Goal: Task Accomplishment & Management: Manage account settings

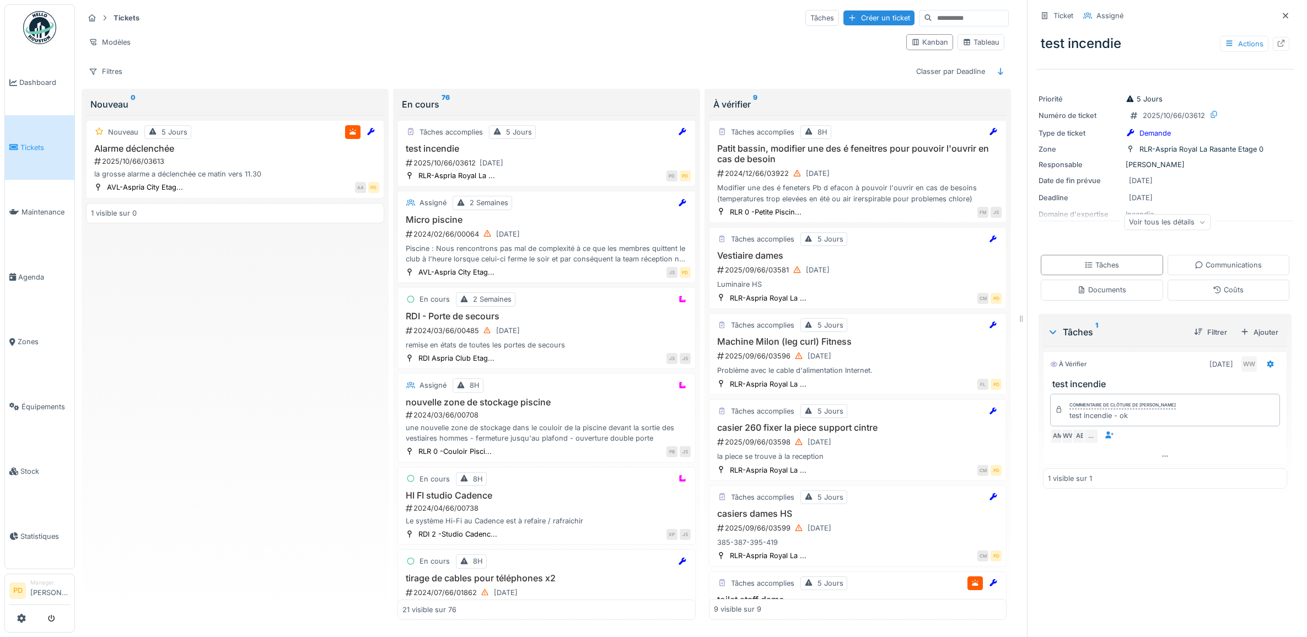
scroll to position [6, 0]
click at [33, 142] on span "Tickets" at bounding box center [45, 147] width 50 height 10
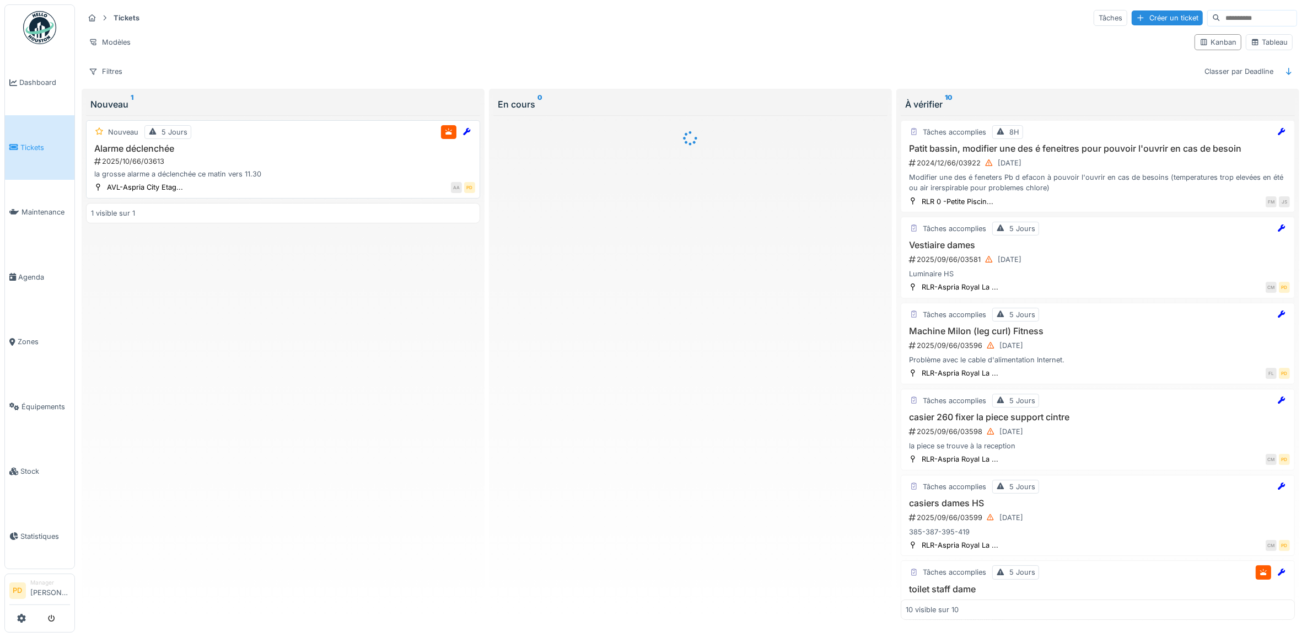
click at [204, 160] on div "2025/10/66/03613" at bounding box center [284, 161] width 382 height 10
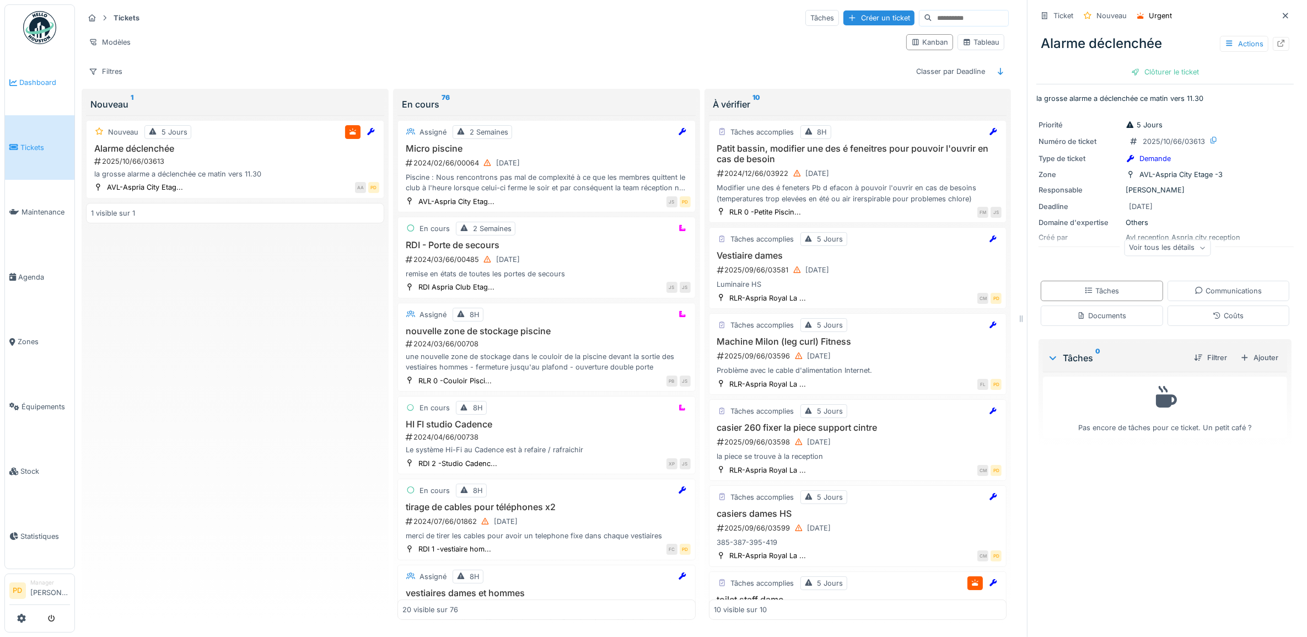
click at [47, 84] on span "Dashboard" at bounding box center [44, 82] width 51 height 10
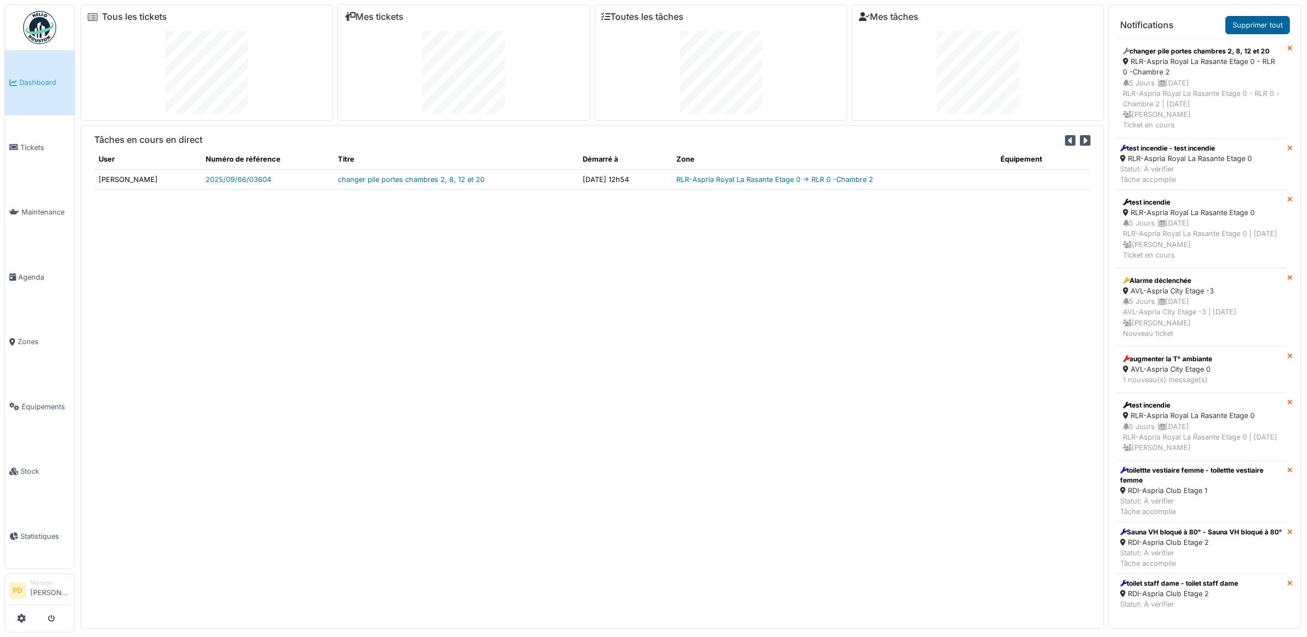
click at [1261, 25] on link "Supprimer tout" at bounding box center [1258, 25] width 65 height 18
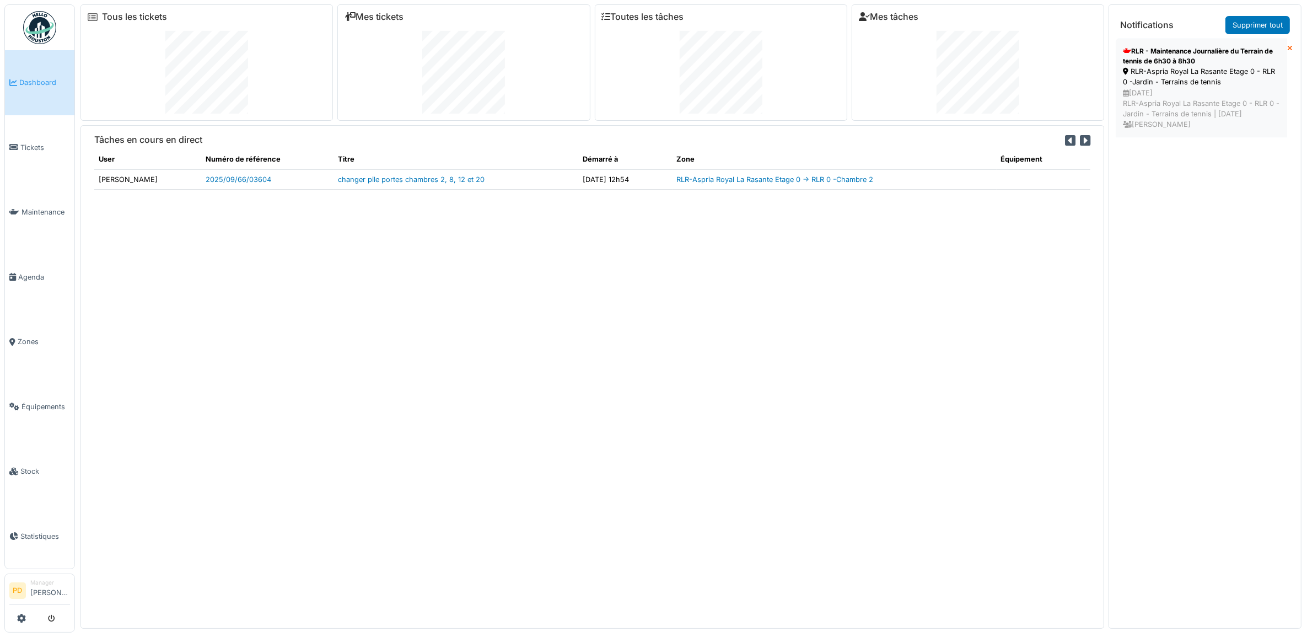
click at [1211, 62] on div "RLR - Maintenance Journalière du Terrain de tennis de 6h30 à 8h30" at bounding box center [1201, 56] width 157 height 20
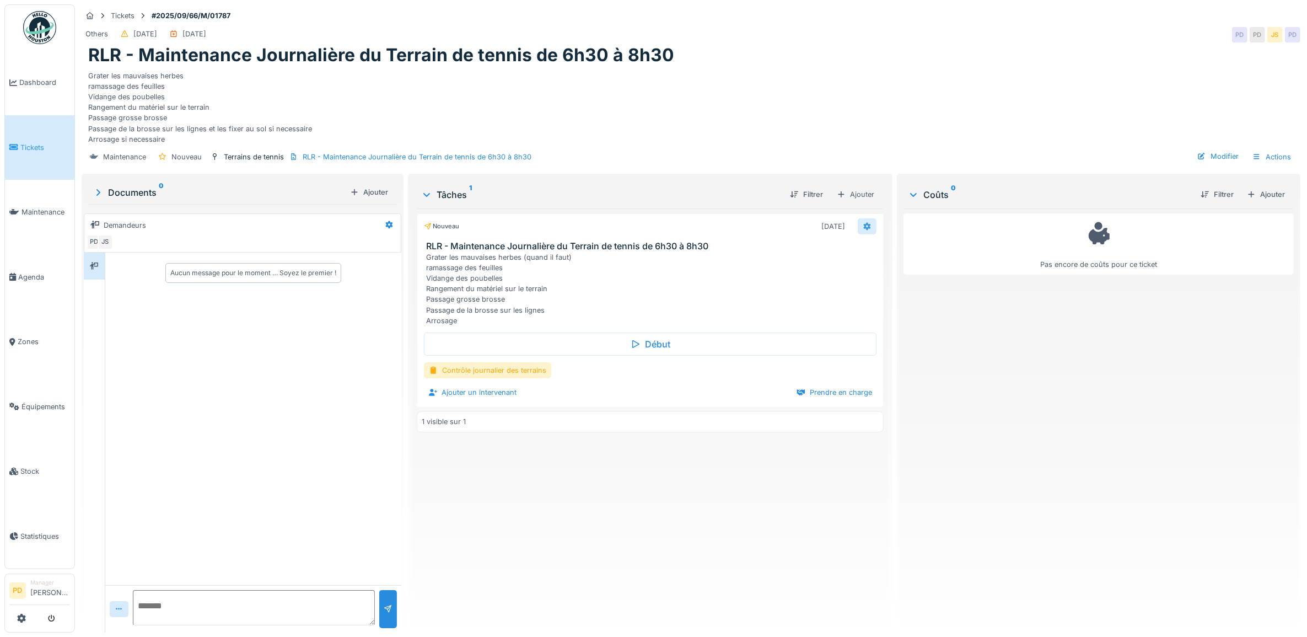
click at [864, 227] on icon at bounding box center [867, 227] width 7 height 8
click at [888, 389] on div "Supprimer" at bounding box center [911, 392] width 117 height 17
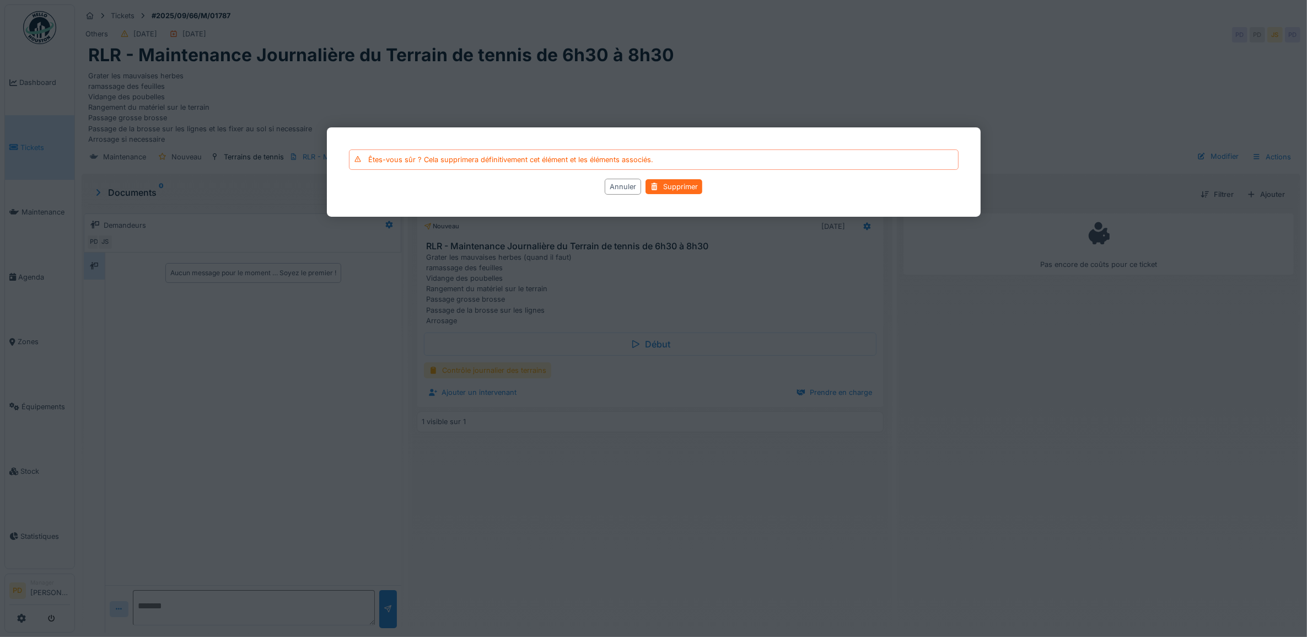
click at [681, 192] on div "Supprimer" at bounding box center [674, 186] width 57 height 15
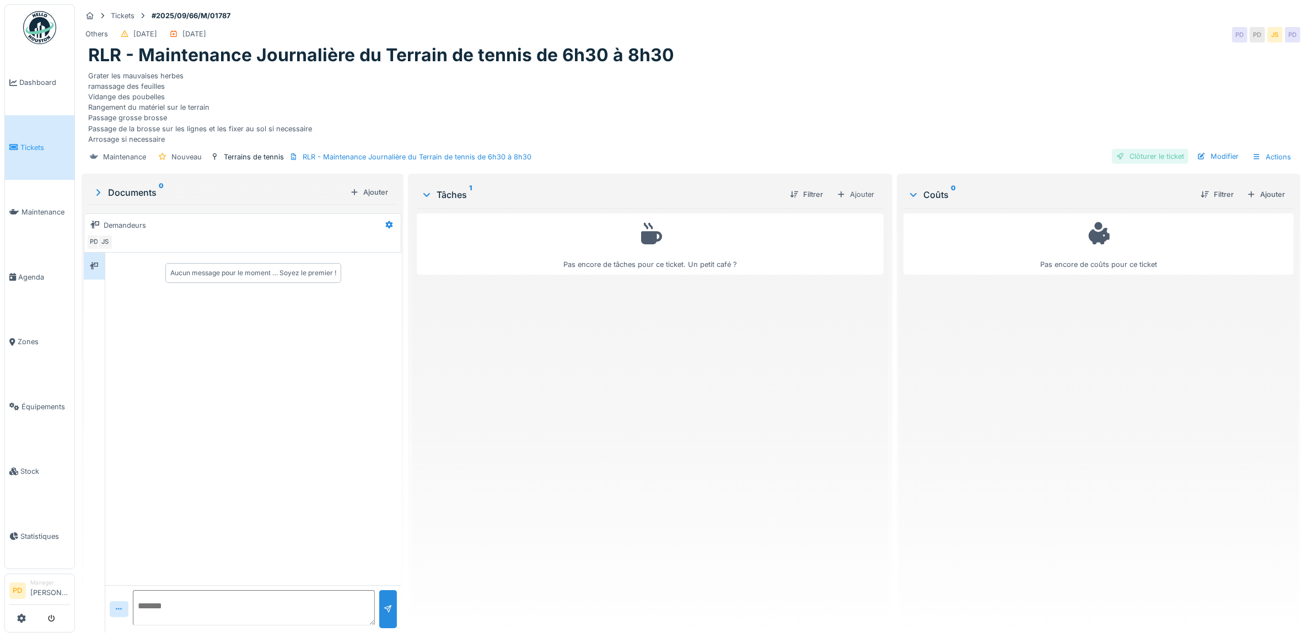
click at [1131, 155] on div "Clôturer le ticket" at bounding box center [1150, 156] width 77 height 15
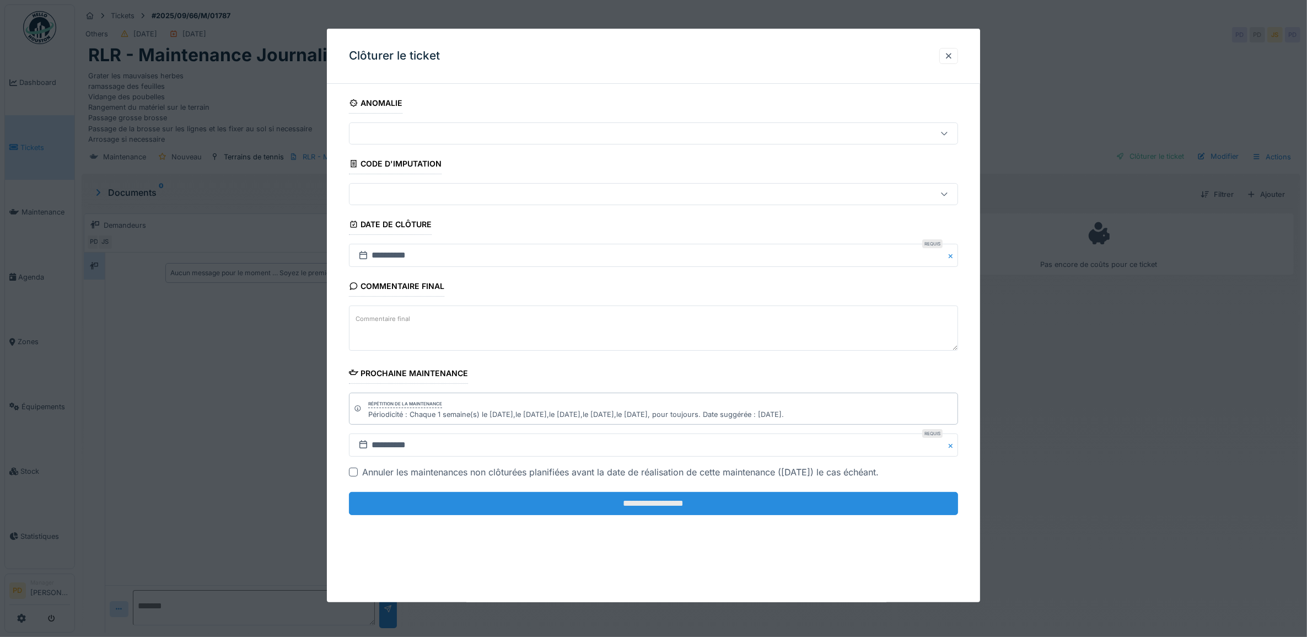
click at [640, 509] on input "**********" at bounding box center [654, 503] width 610 height 23
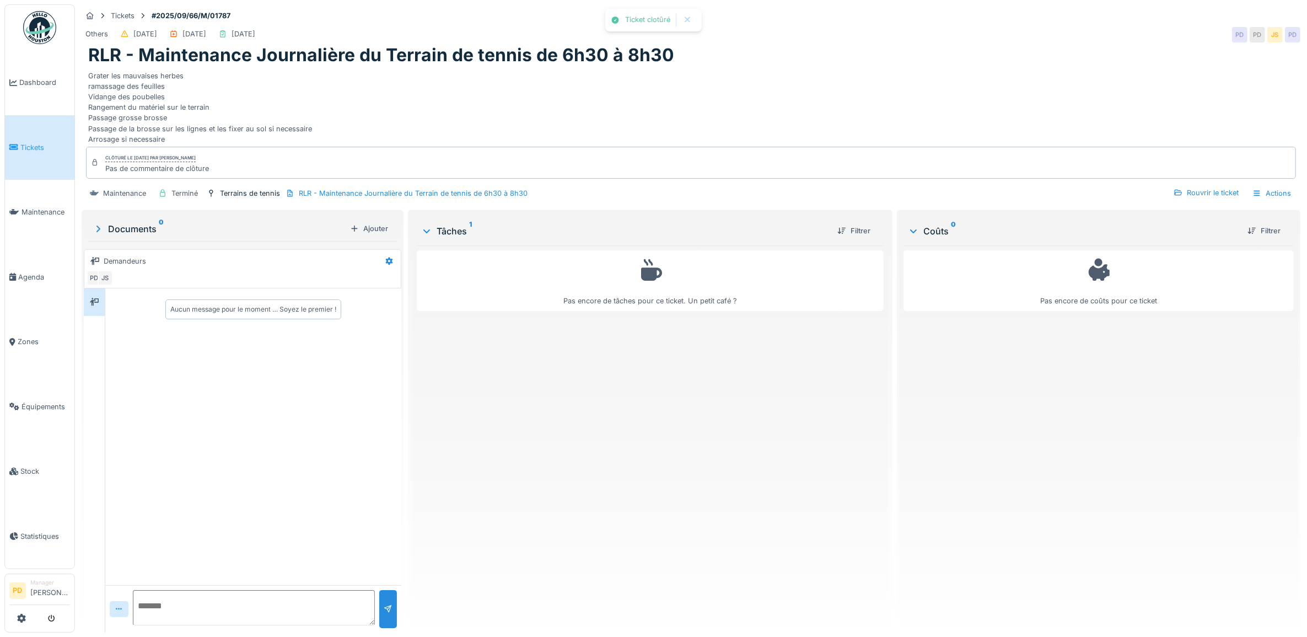
click at [39, 149] on span "Tickets" at bounding box center [45, 147] width 50 height 10
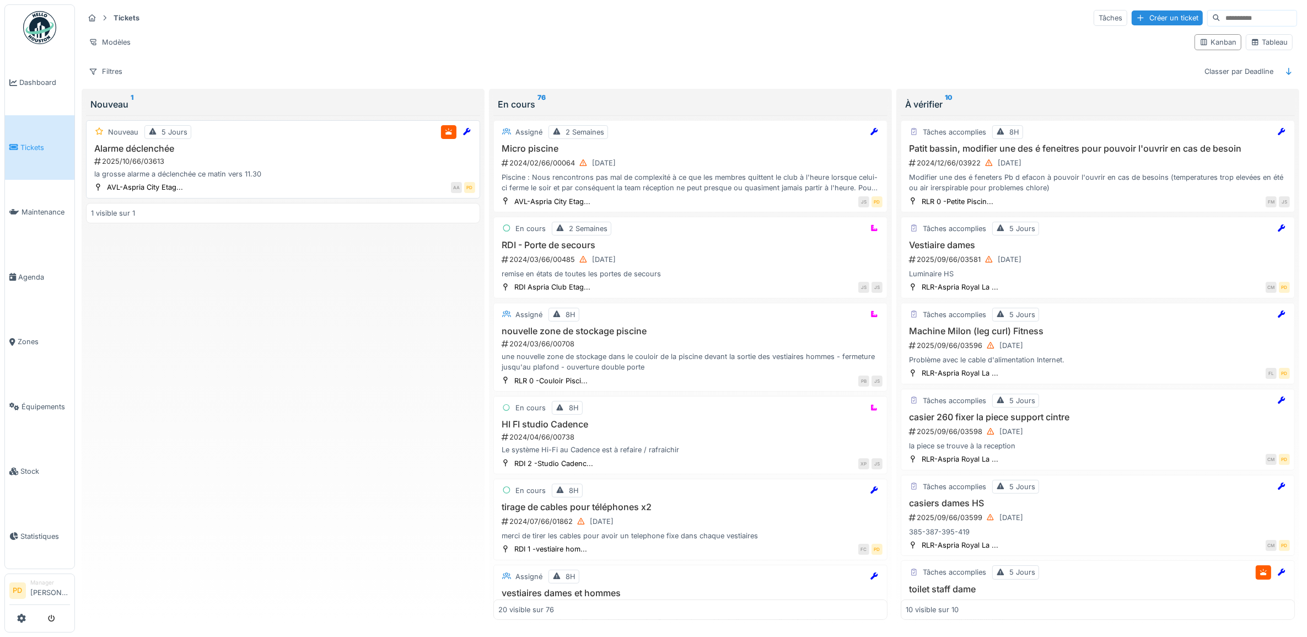
click at [205, 146] on h3 "Alarme déclenchée" at bounding box center [283, 148] width 384 height 10
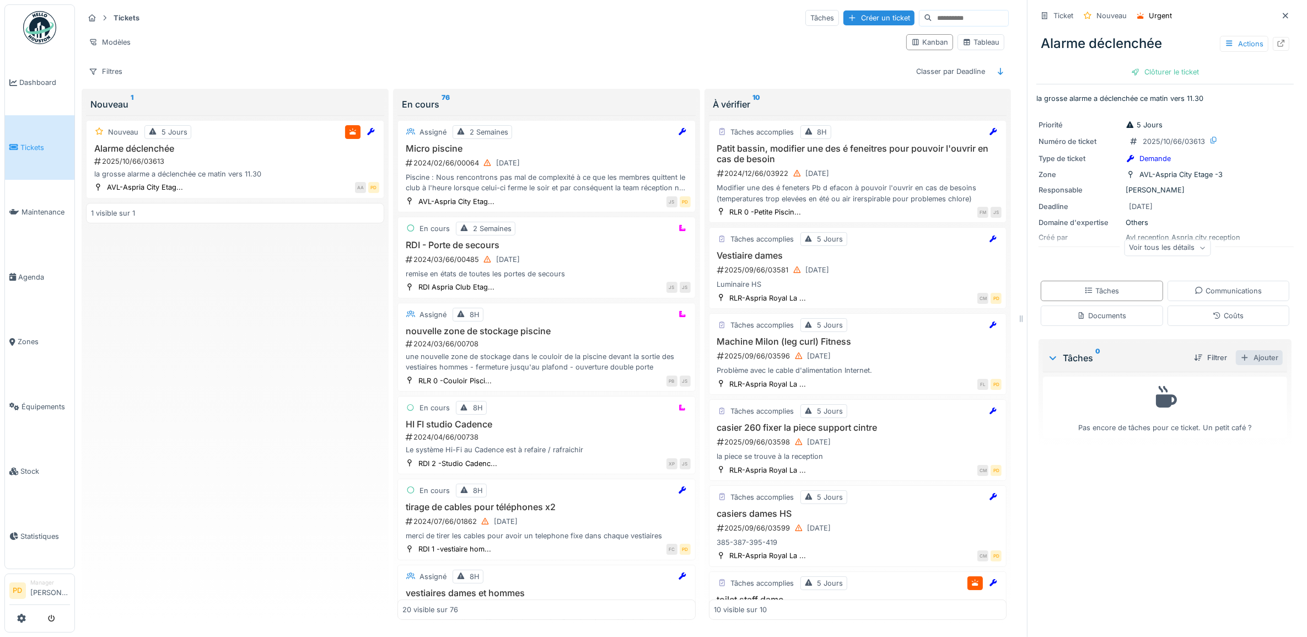
click at [1247, 359] on div "Ajouter" at bounding box center [1259, 357] width 47 height 15
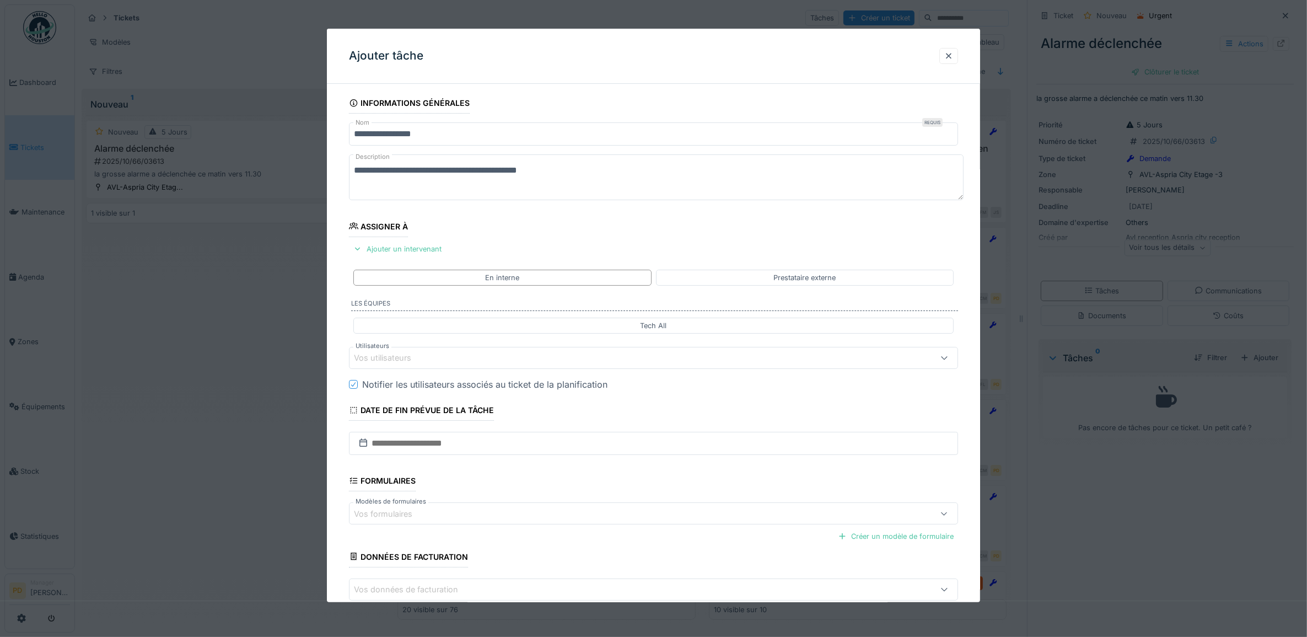
click at [487, 362] on div "Vos utilisateurs" at bounding box center [619, 358] width 531 height 12
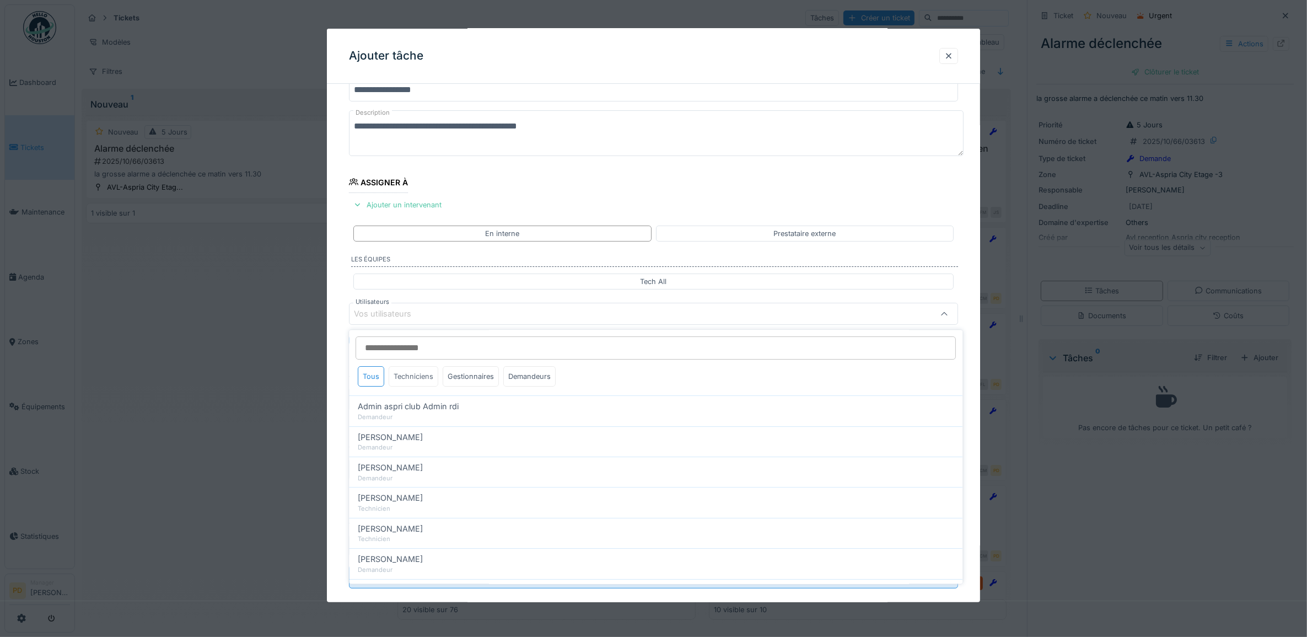
click at [426, 376] on div "Techniciens" at bounding box center [414, 377] width 50 height 20
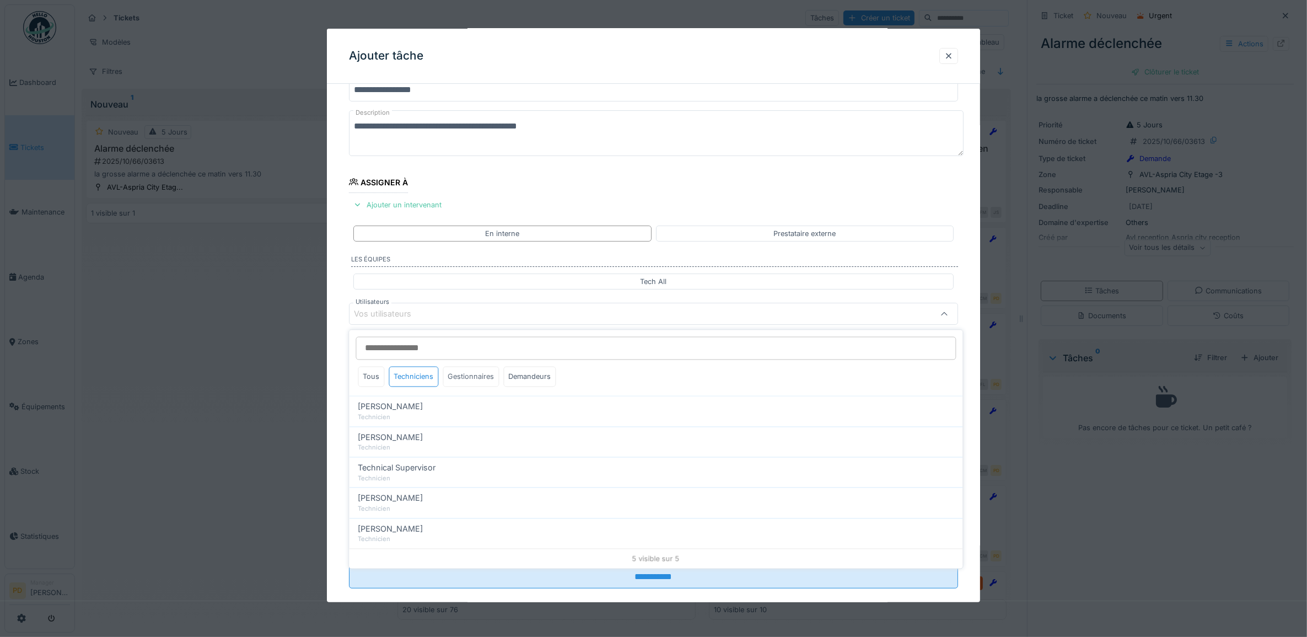
click at [465, 378] on div "Gestionnaires" at bounding box center [471, 377] width 56 height 20
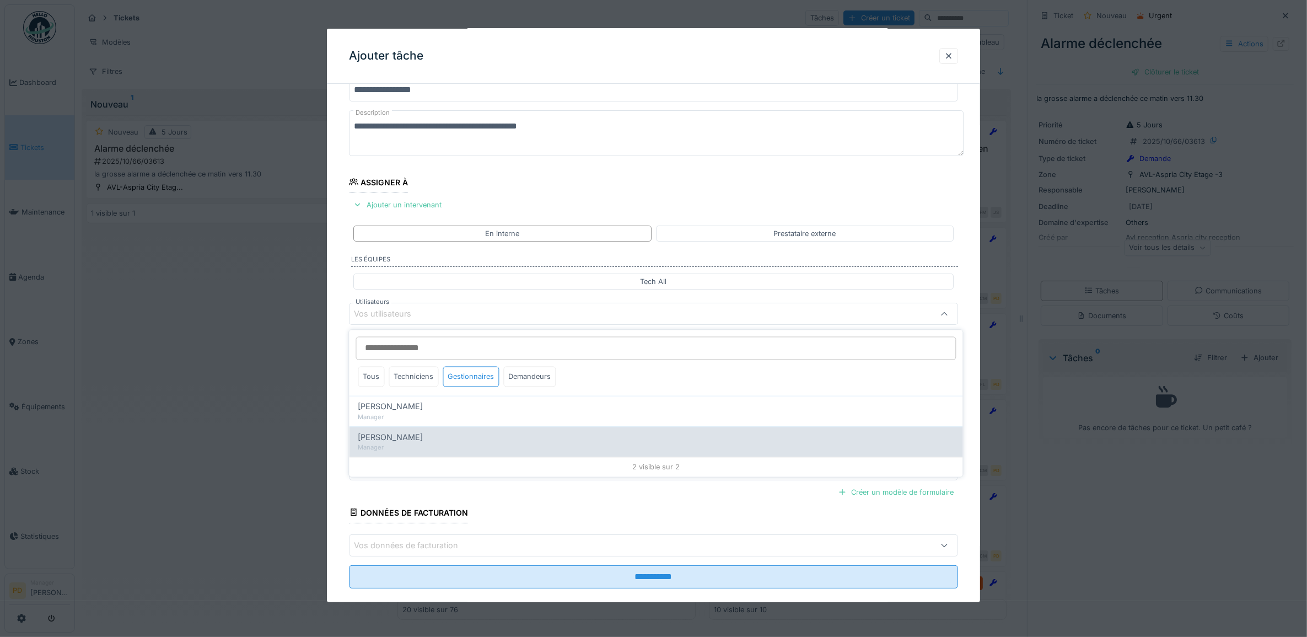
click at [405, 432] on span "[PERSON_NAME]" at bounding box center [390, 437] width 65 height 12
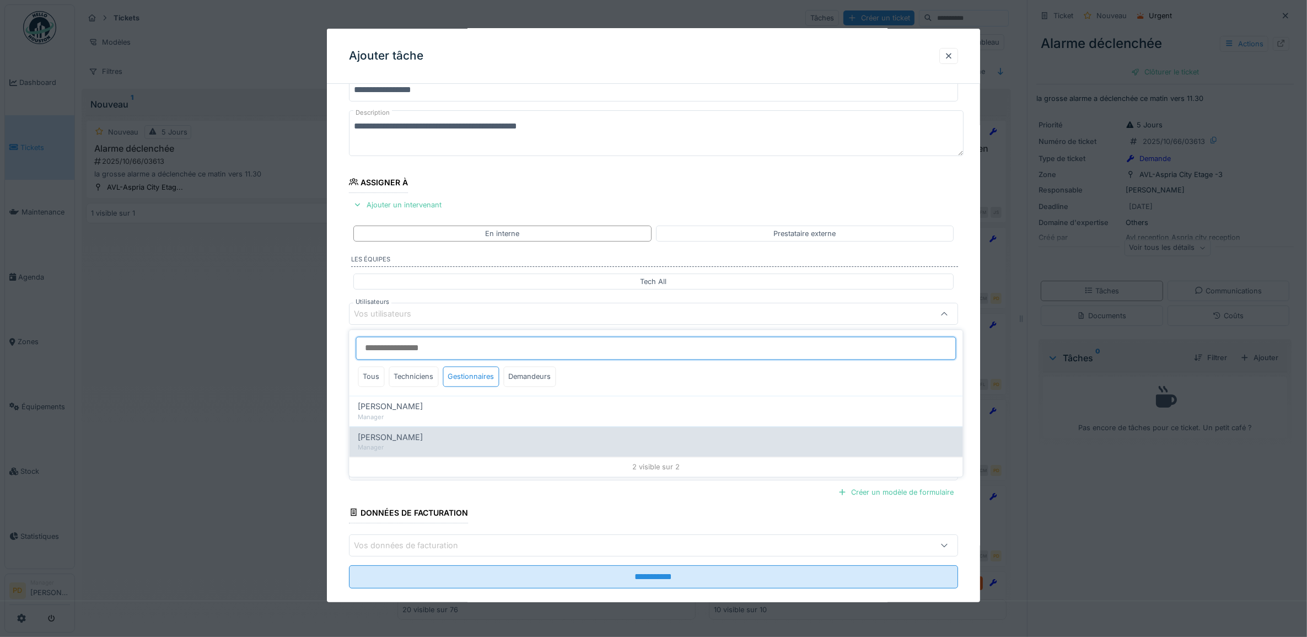
type input "****"
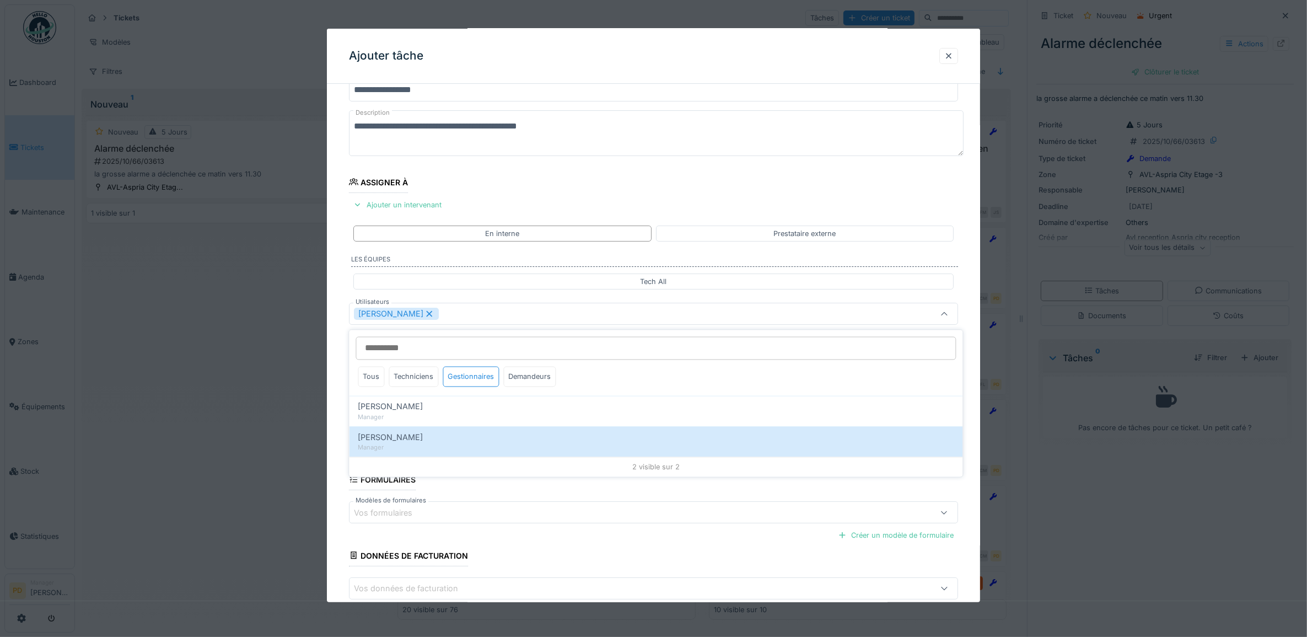
click at [345, 387] on div "**********" at bounding box center [654, 356] width 654 height 614
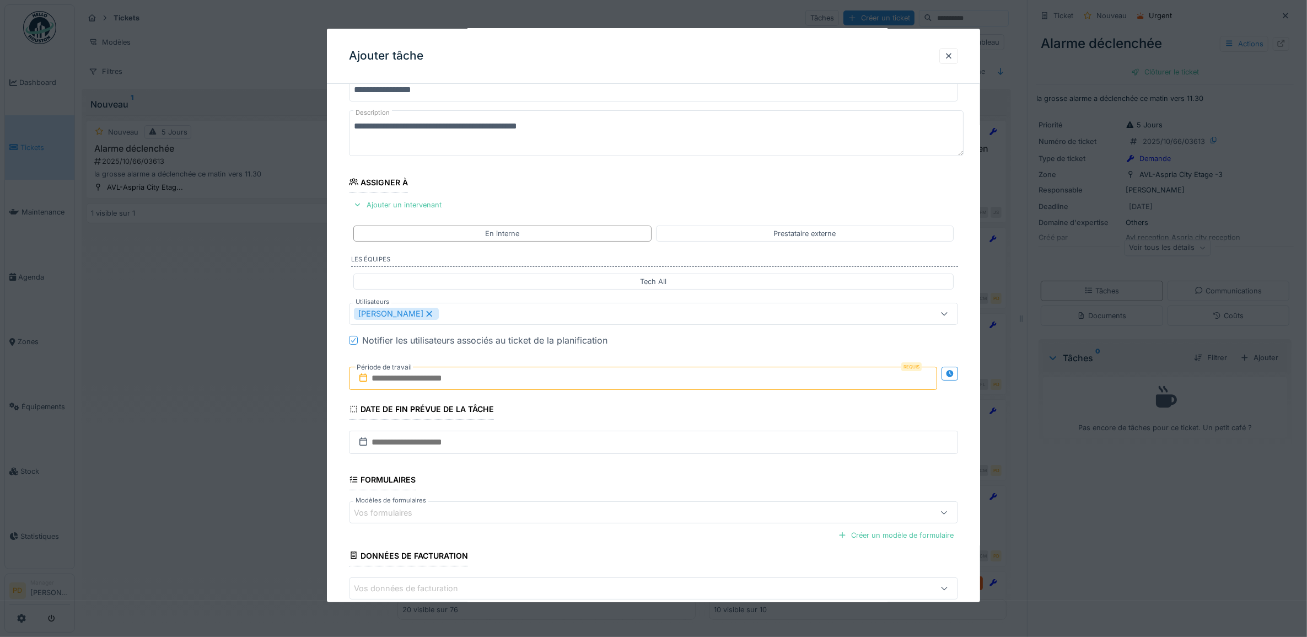
click at [428, 382] on input "text" at bounding box center [643, 378] width 589 height 23
click at [657, 505] on div "26" at bounding box center [663, 504] width 15 height 16
click at [659, 505] on div "26" at bounding box center [663, 504] width 15 height 16
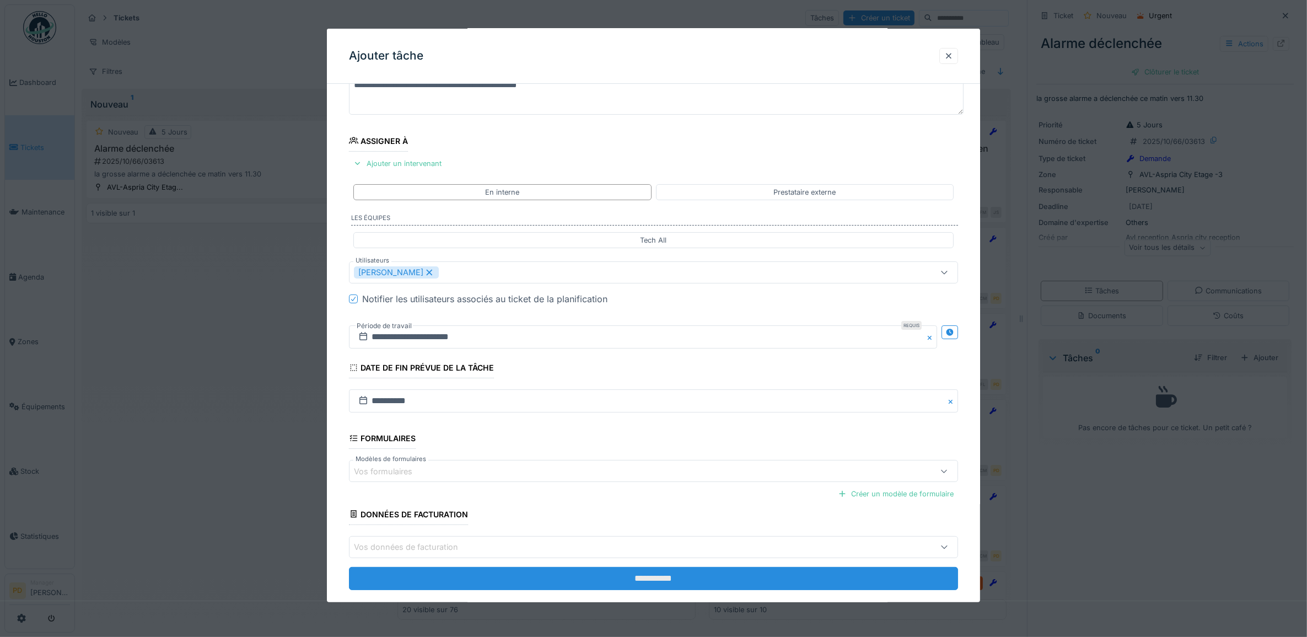
scroll to position [106, 0]
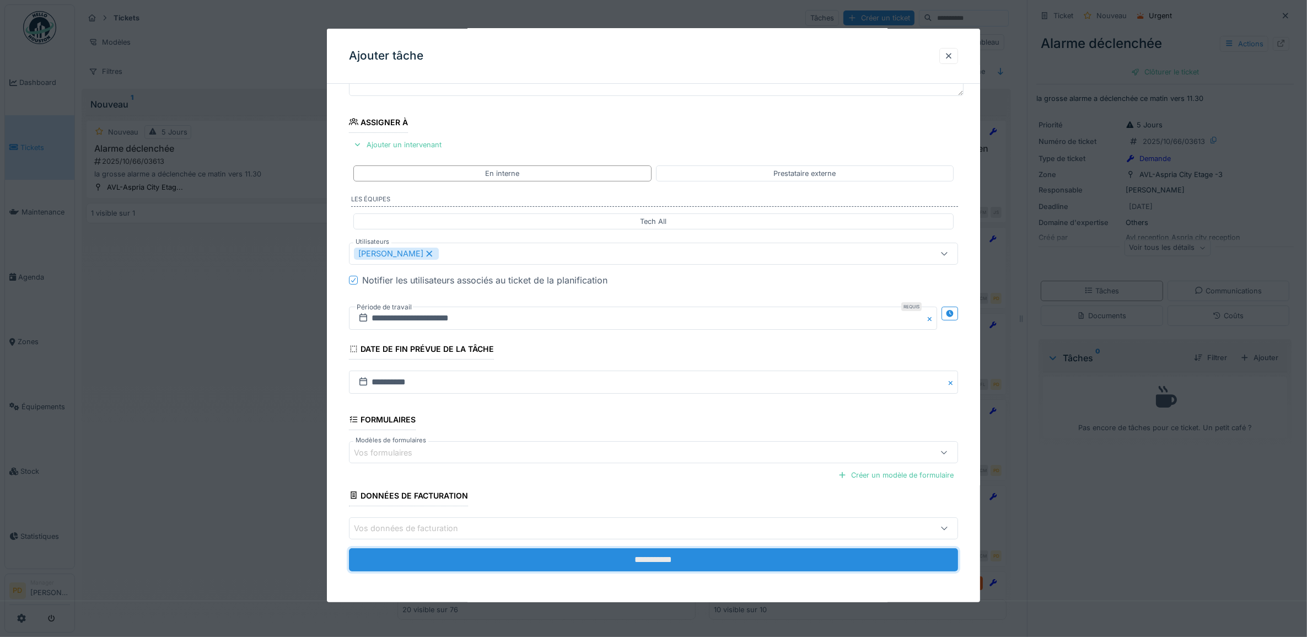
click at [665, 556] on input "**********" at bounding box center [654, 559] width 610 height 23
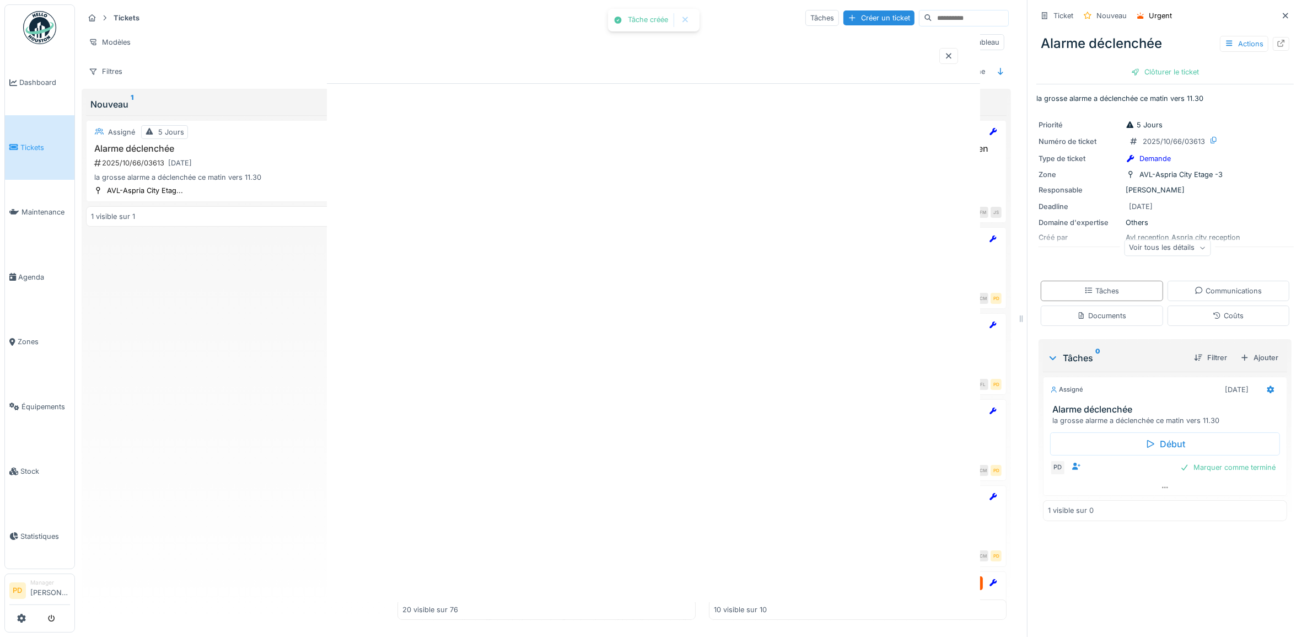
scroll to position [0, 0]
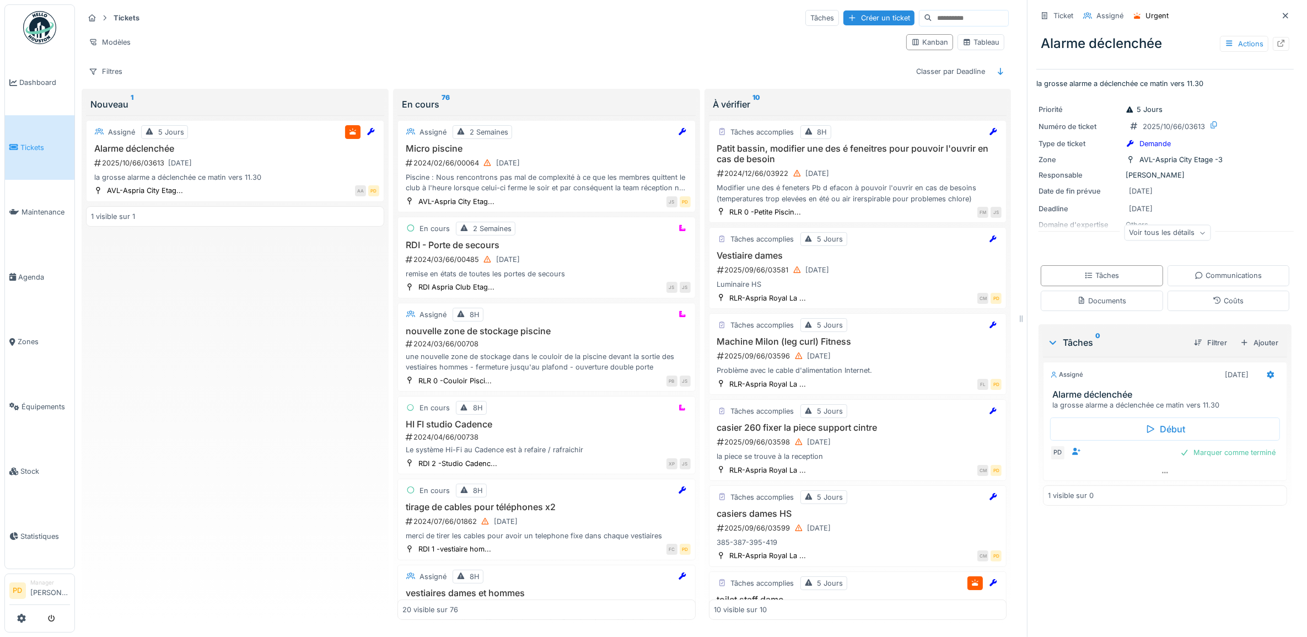
click at [28, 146] on span "Tickets" at bounding box center [45, 147] width 50 height 10
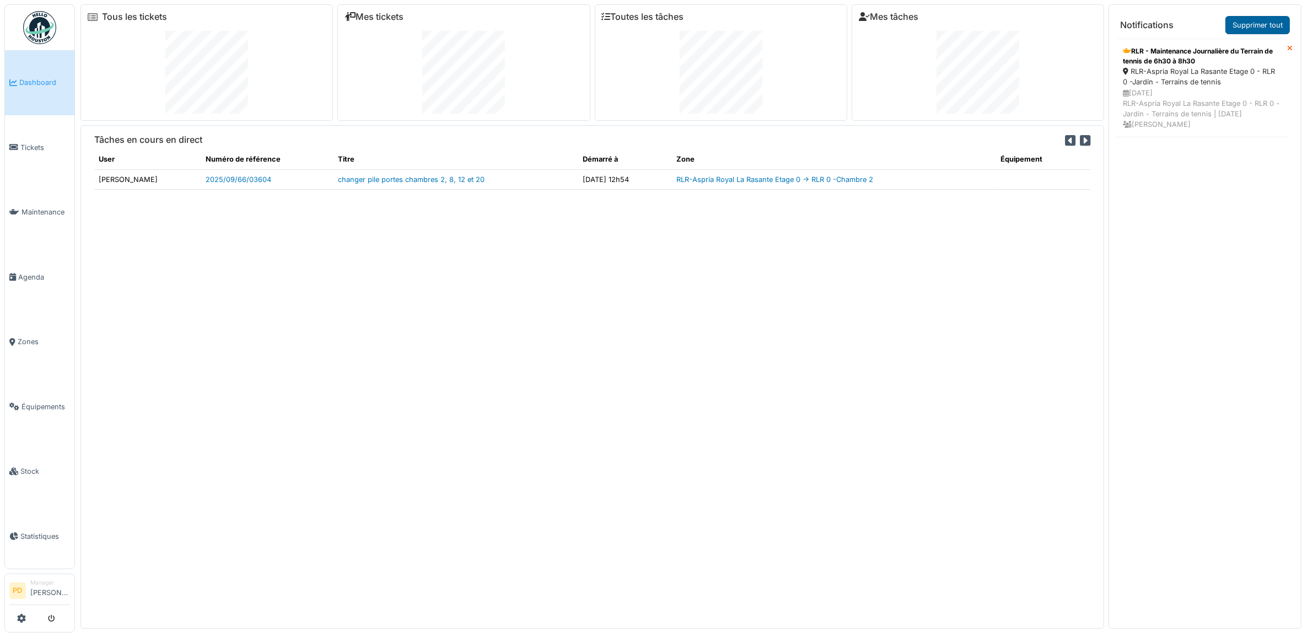
click at [1263, 29] on link "Supprimer tout" at bounding box center [1258, 25] width 65 height 18
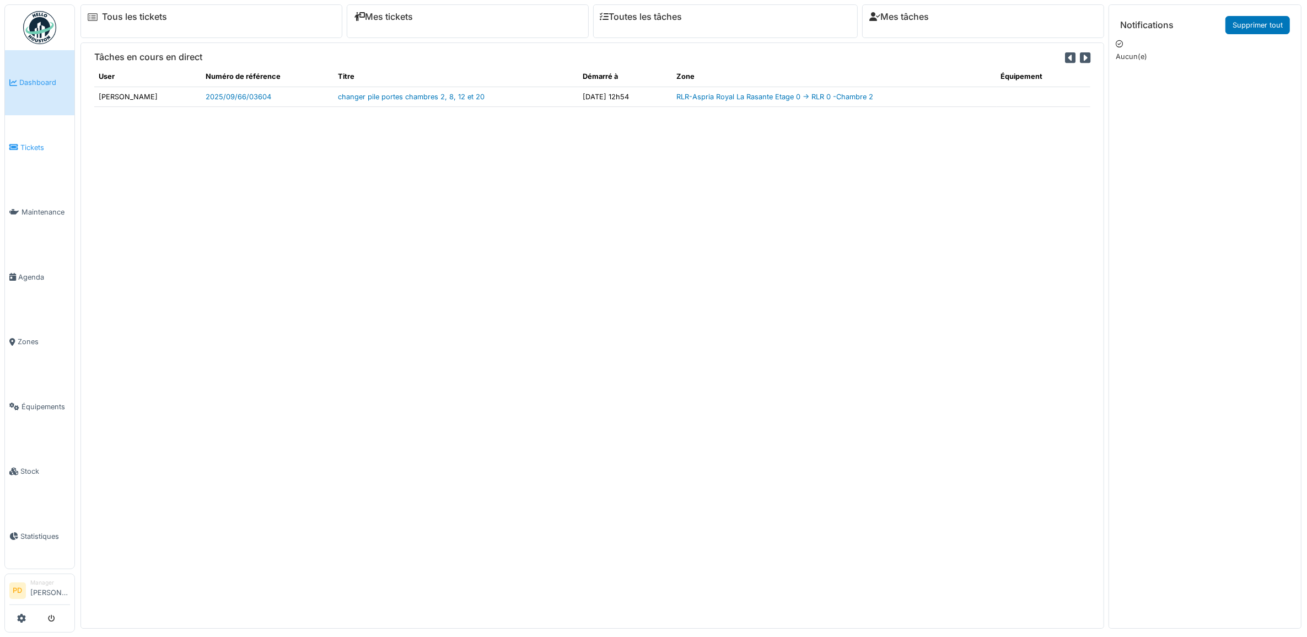
click at [36, 136] on link "Tickets" at bounding box center [39, 147] width 69 height 65
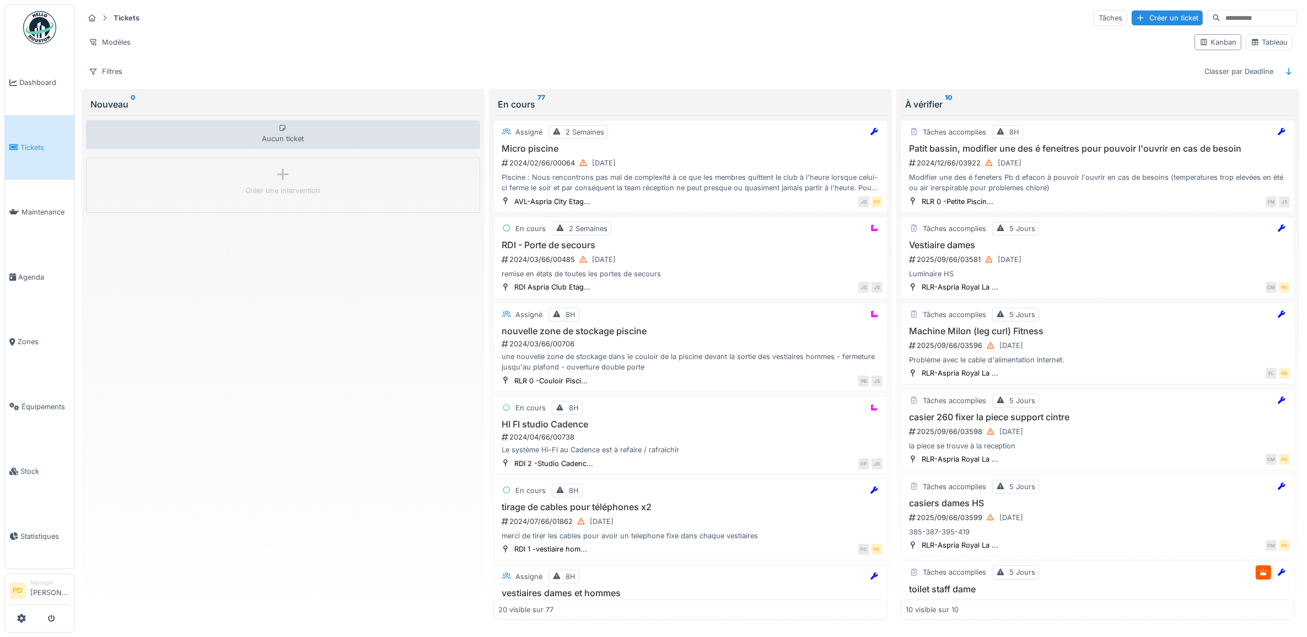
click at [39, 142] on span "Tickets" at bounding box center [45, 147] width 50 height 10
click at [1088, 166] on div "2024/12/66/03922 [DATE]" at bounding box center [1099, 163] width 382 height 14
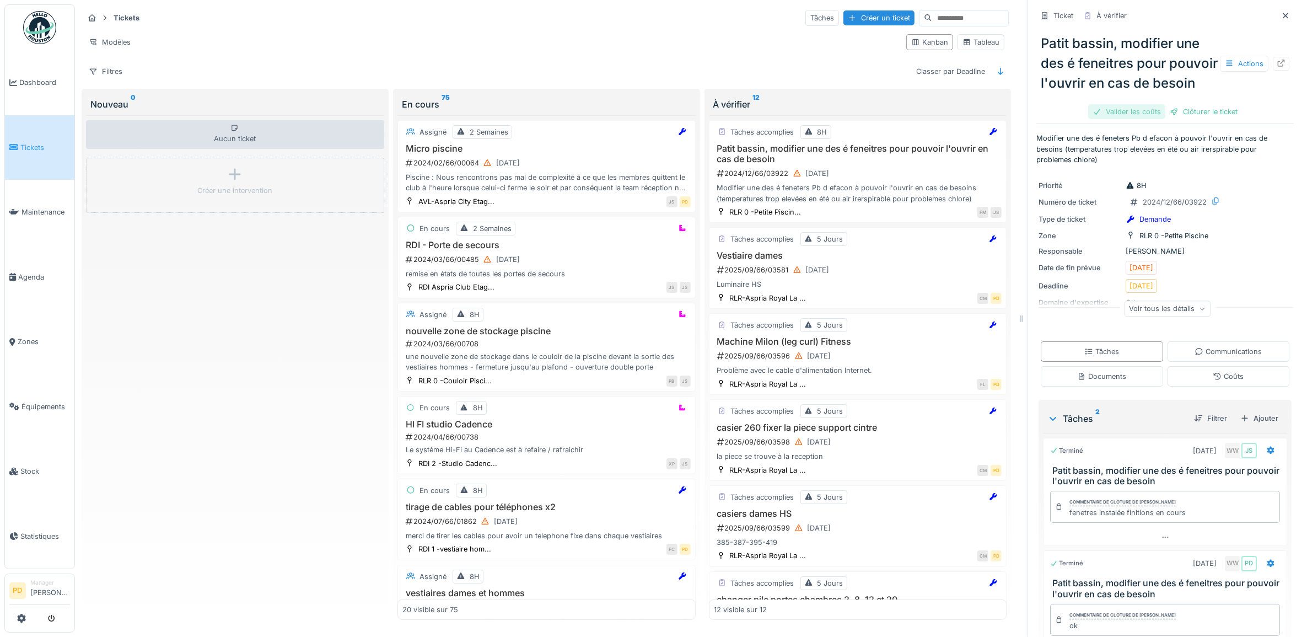
click at [1124, 119] on div "Valider les coûts" at bounding box center [1126, 111] width 77 height 15
click at [1131, 117] on div at bounding box center [1135, 111] width 9 height 10
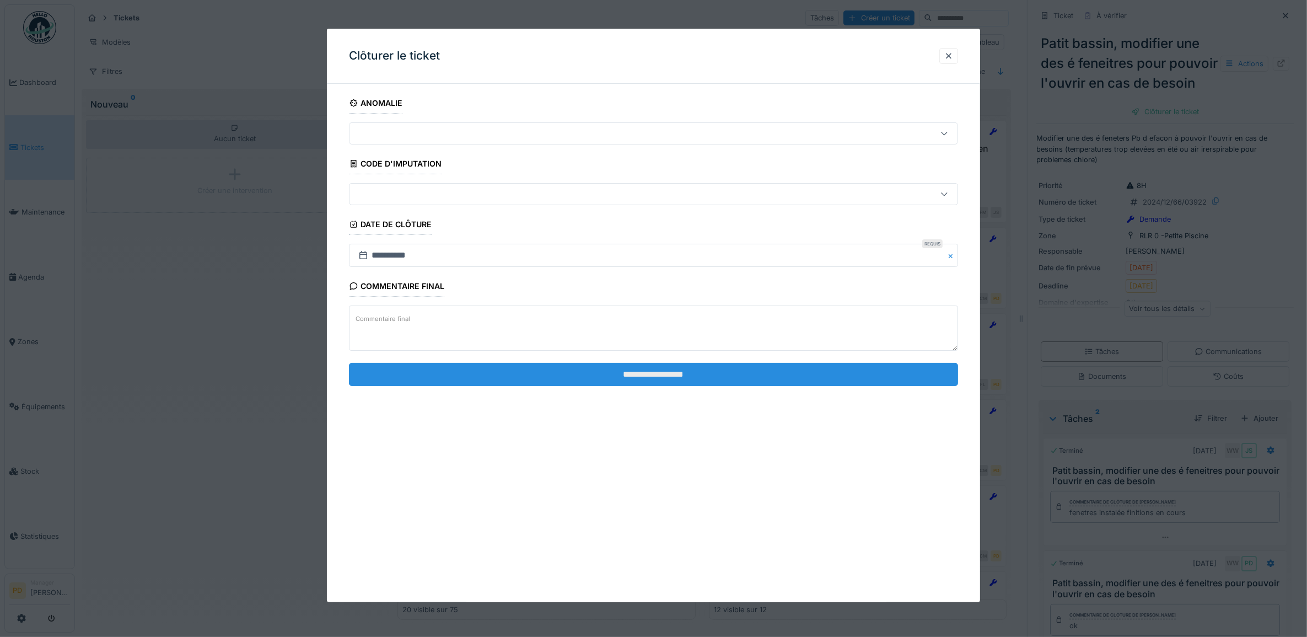
click at [648, 379] on input "**********" at bounding box center [654, 374] width 610 height 23
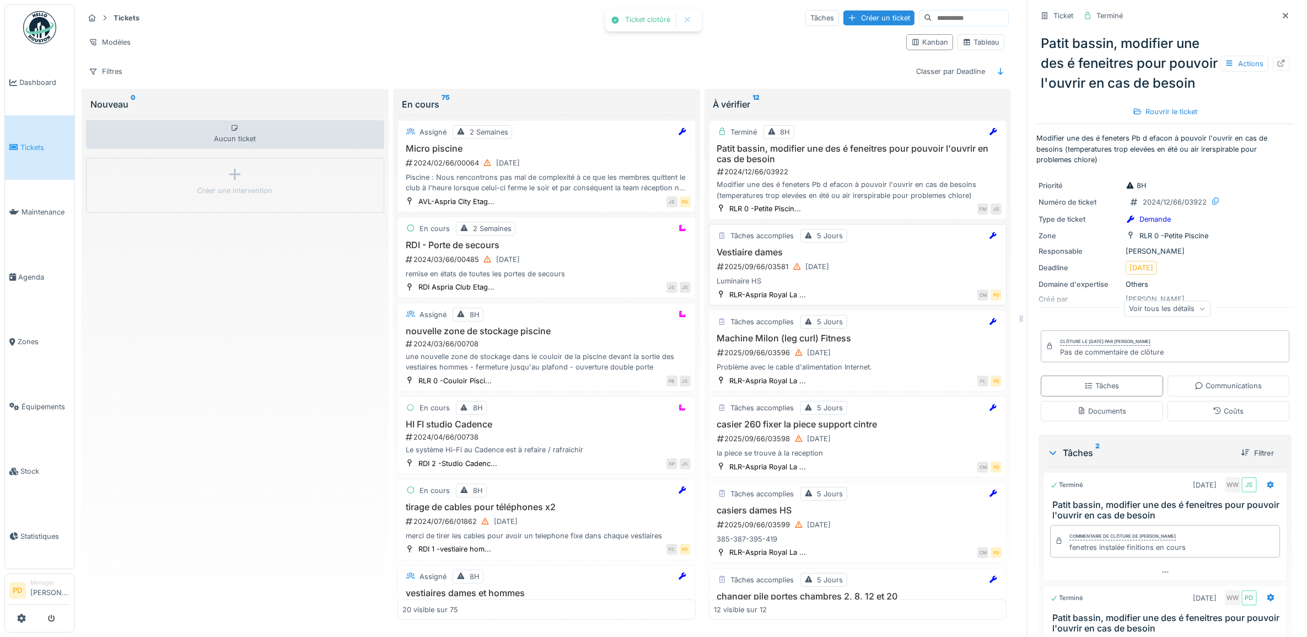
click at [869, 255] on h3 "Vestiaire dames" at bounding box center [858, 252] width 288 height 10
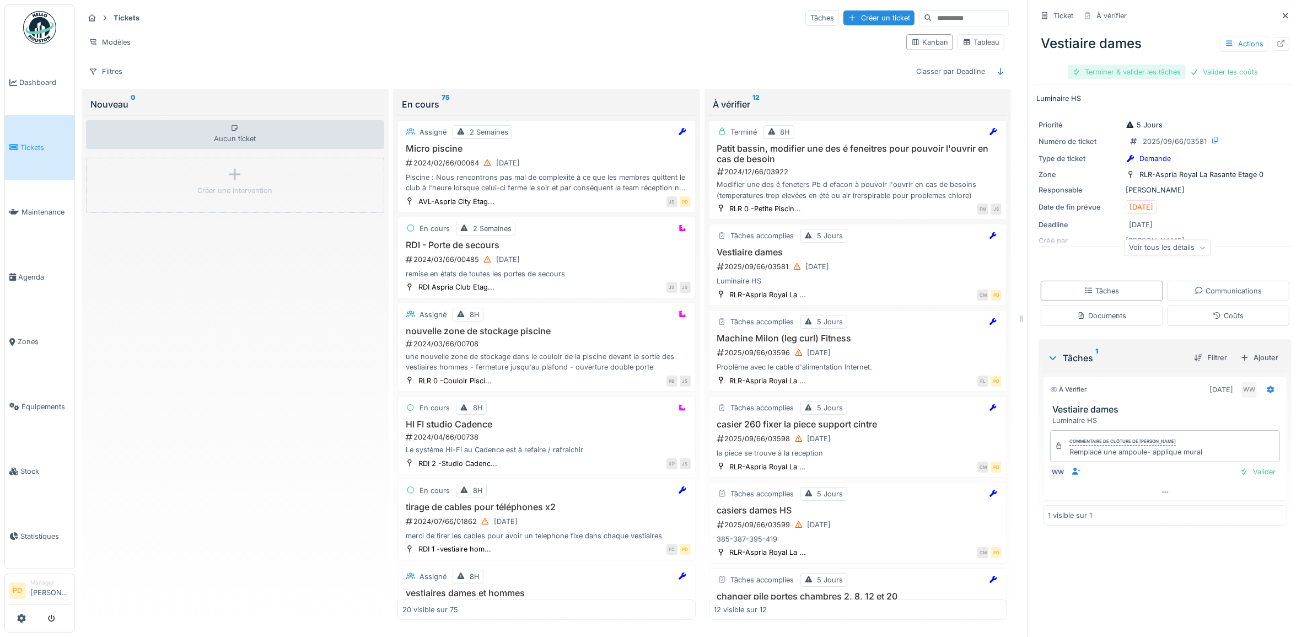
click at [1140, 73] on div "Terminer & valider les tâches" at bounding box center [1127, 72] width 118 height 15
click at [1186, 73] on div "Valider les coûts" at bounding box center [1224, 72] width 77 height 15
click at [1162, 70] on div "Clôturer le ticket" at bounding box center [1165, 72] width 77 height 15
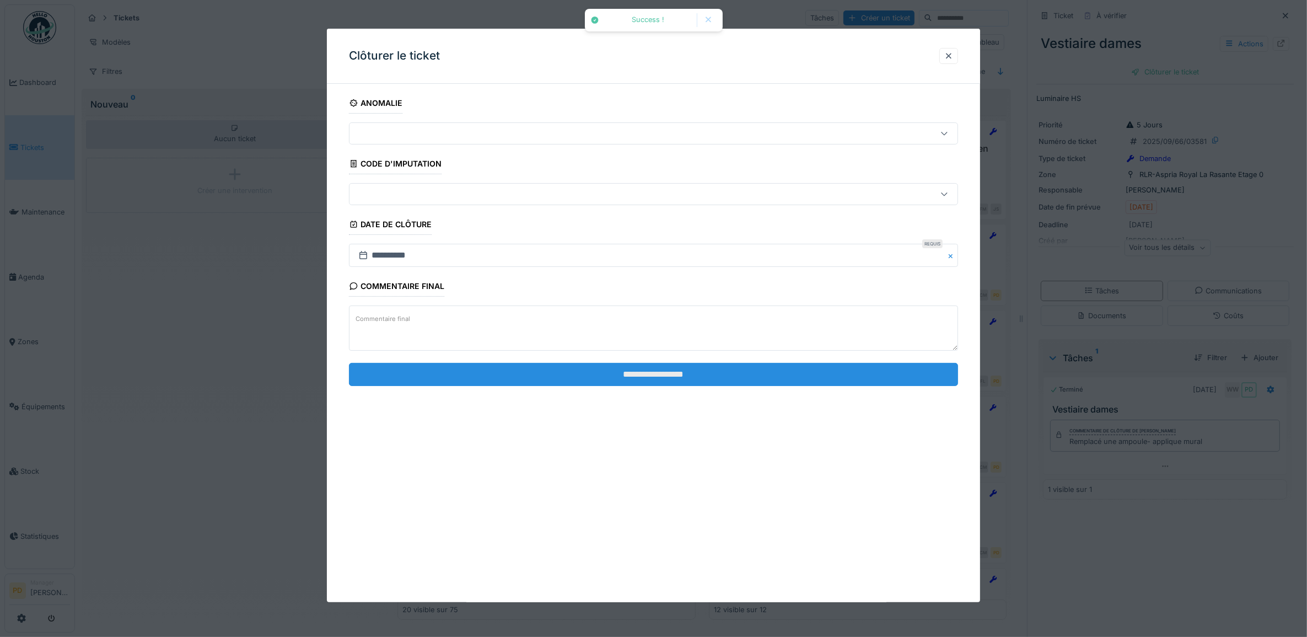
click at [764, 369] on input "**********" at bounding box center [654, 374] width 610 height 23
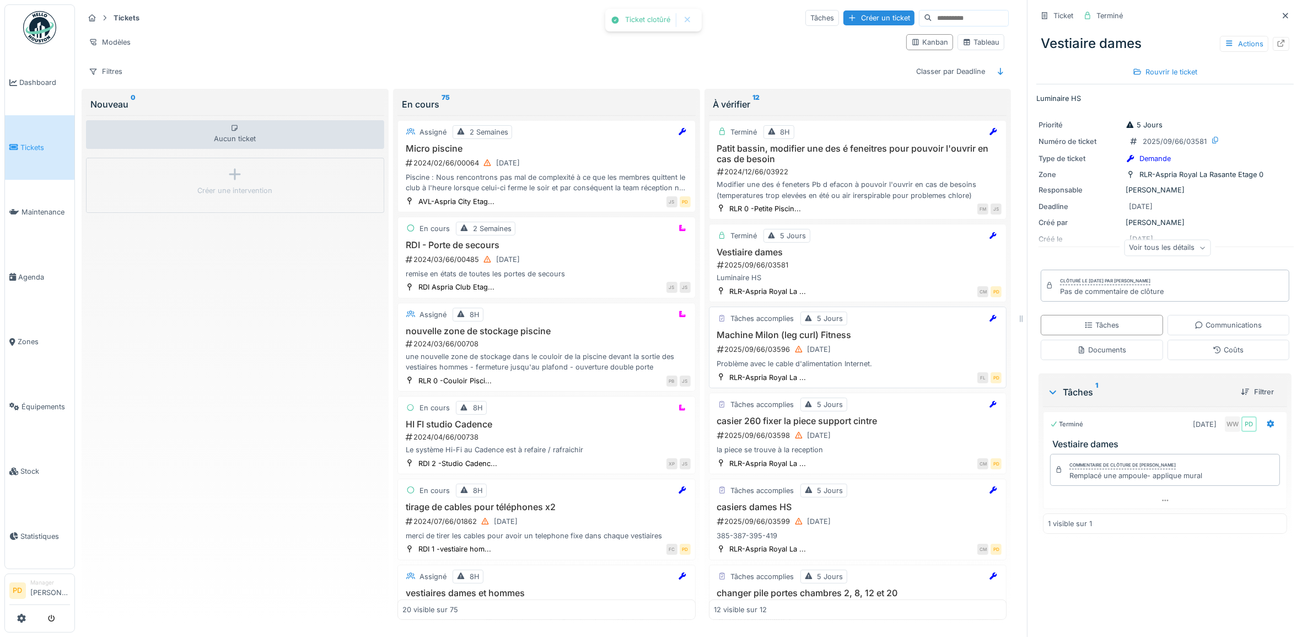
drag, startPoint x: 850, startPoint y: 337, endPoint x: 858, endPoint y: 339, distance: 8.6
click at [850, 337] on h3 "Machine Milon (leg curl) Fitness" at bounding box center [858, 335] width 288 height 10
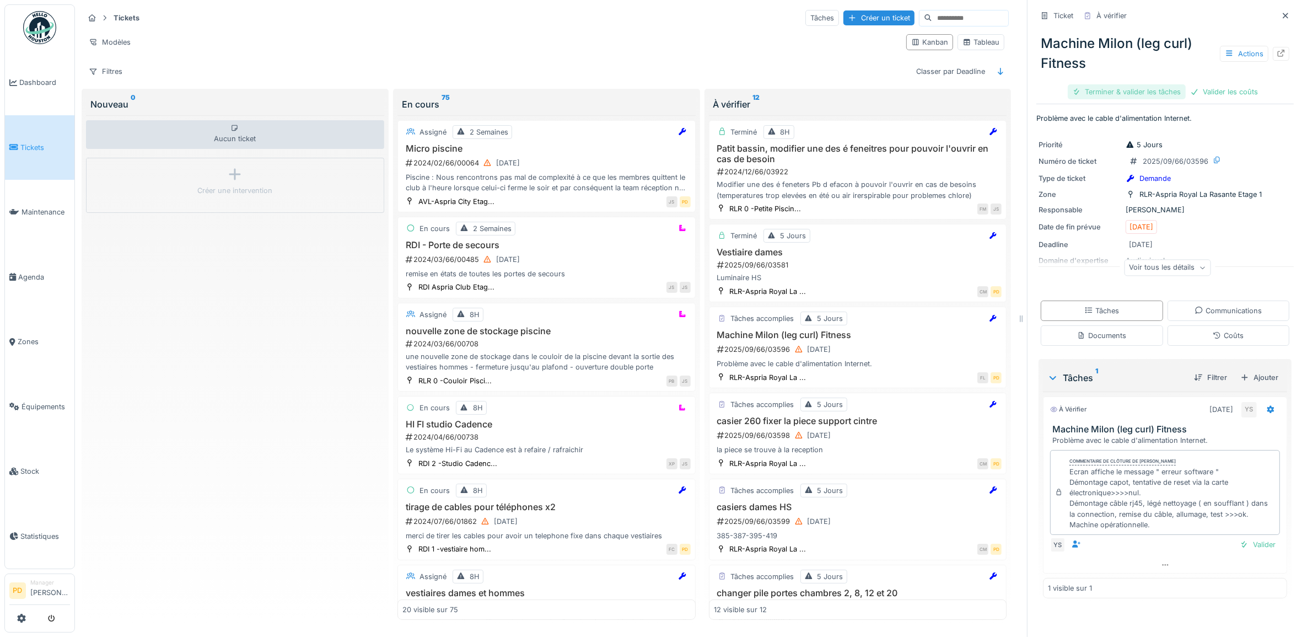
click at [1149, 87] on div "Terminer & valider les tâches" at bounding box center [1127, 91] width 118 height 15
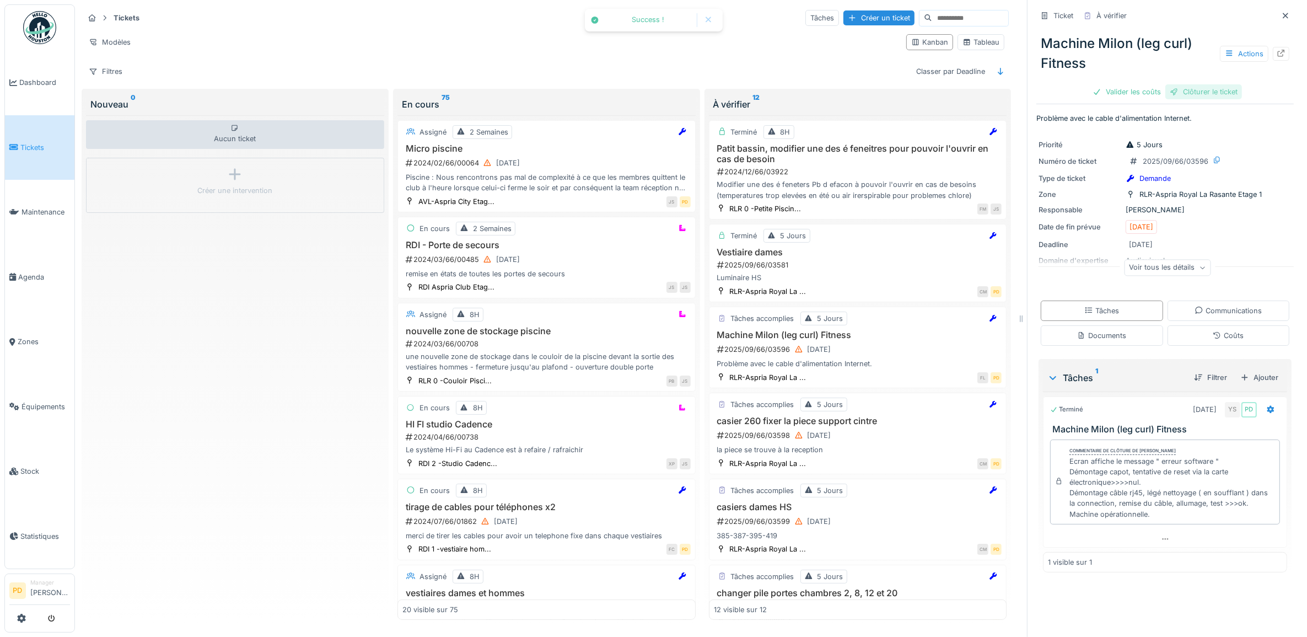
click at [1179, 89] on div "Clôturer le ticket" at bounding box center [1203, 91] width 77 height 15
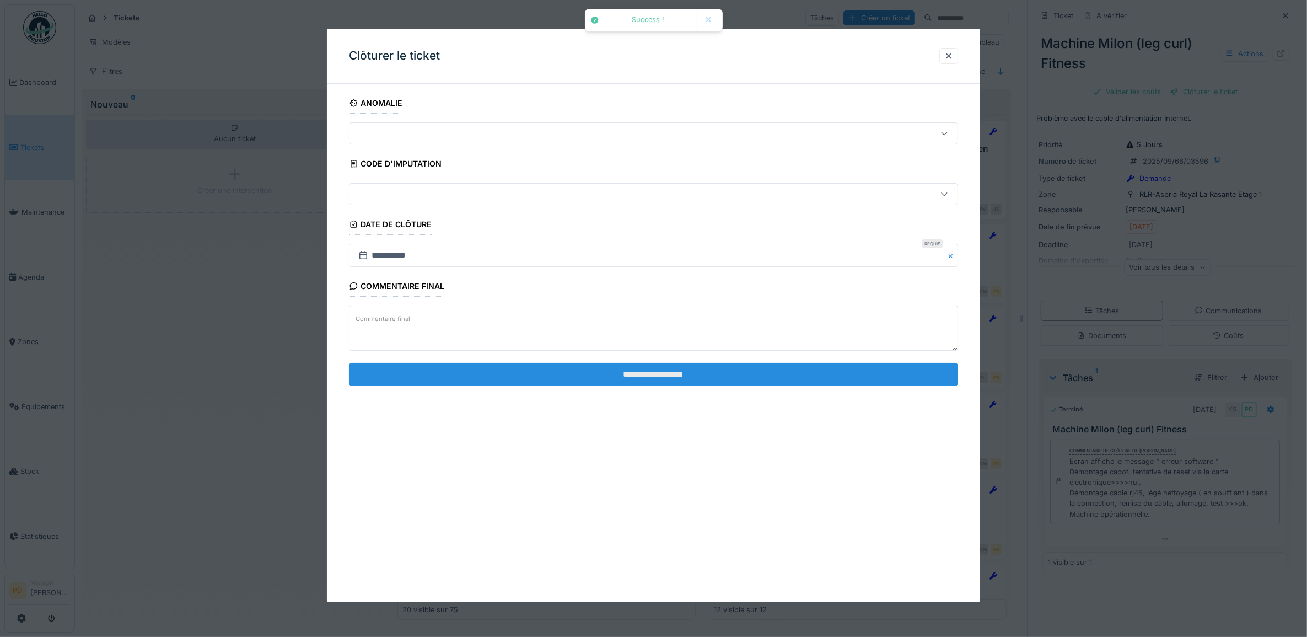
click at [902, 372] on input "**********" at bounding box center [654, 374] width 610 height 23
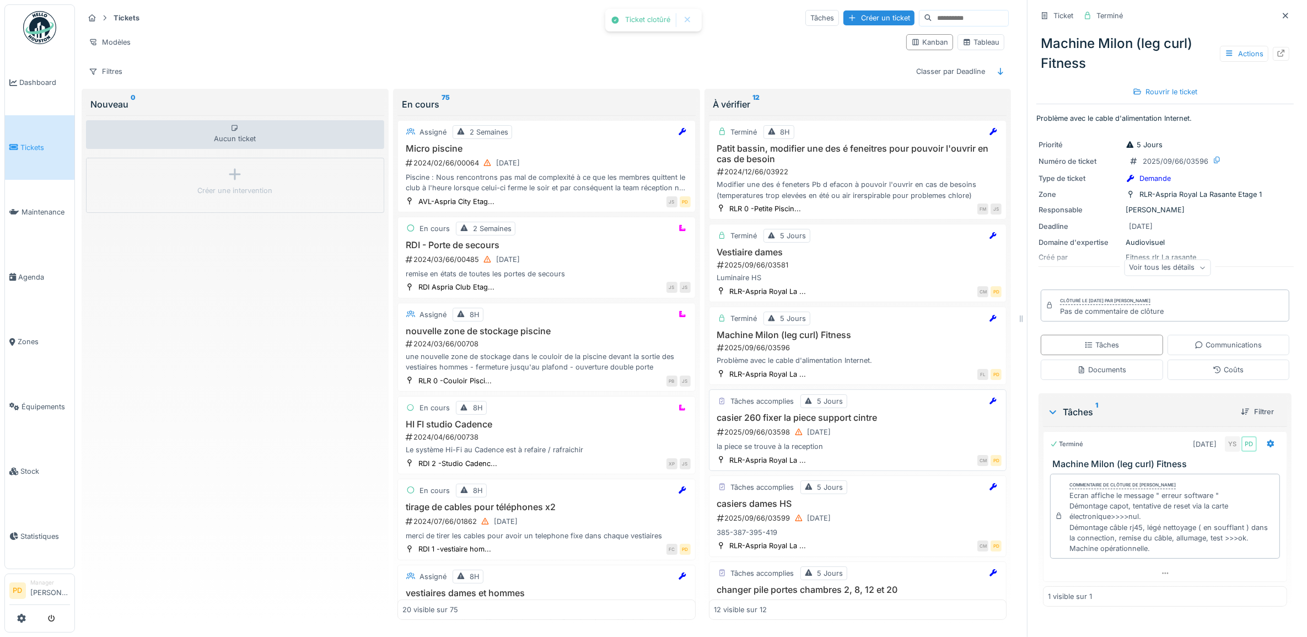
click at [885, 423] on h3 "casier 260 fixer la piece support cintre" at bounding box center [858, 417] width 288 height 10
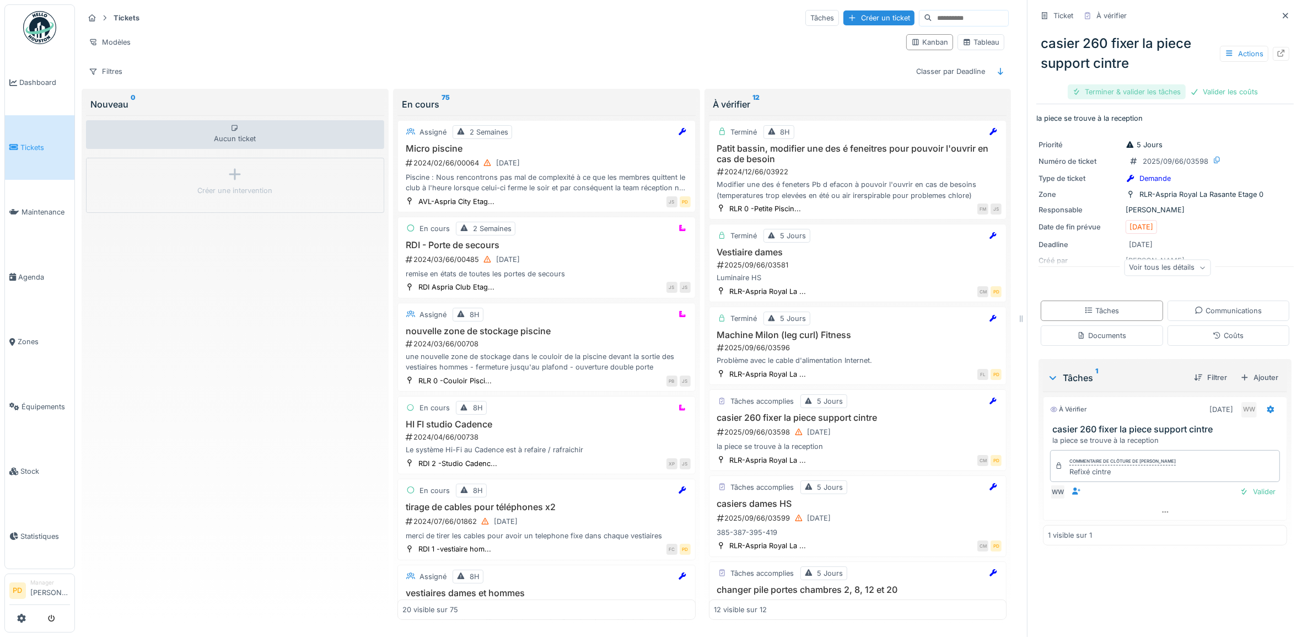
click at [1111, 90] on div "Terminer & valider les tâches" at bounding box center [1127, 91] width 118 height 15
click at [1111, 90] on div "Valider les coûts" at bounding box center [1126, 91] width 77 height 15
click at [1181, 94] on div "Clôturer le ticket" at bounding box center [1165, 91] width 77 height 15
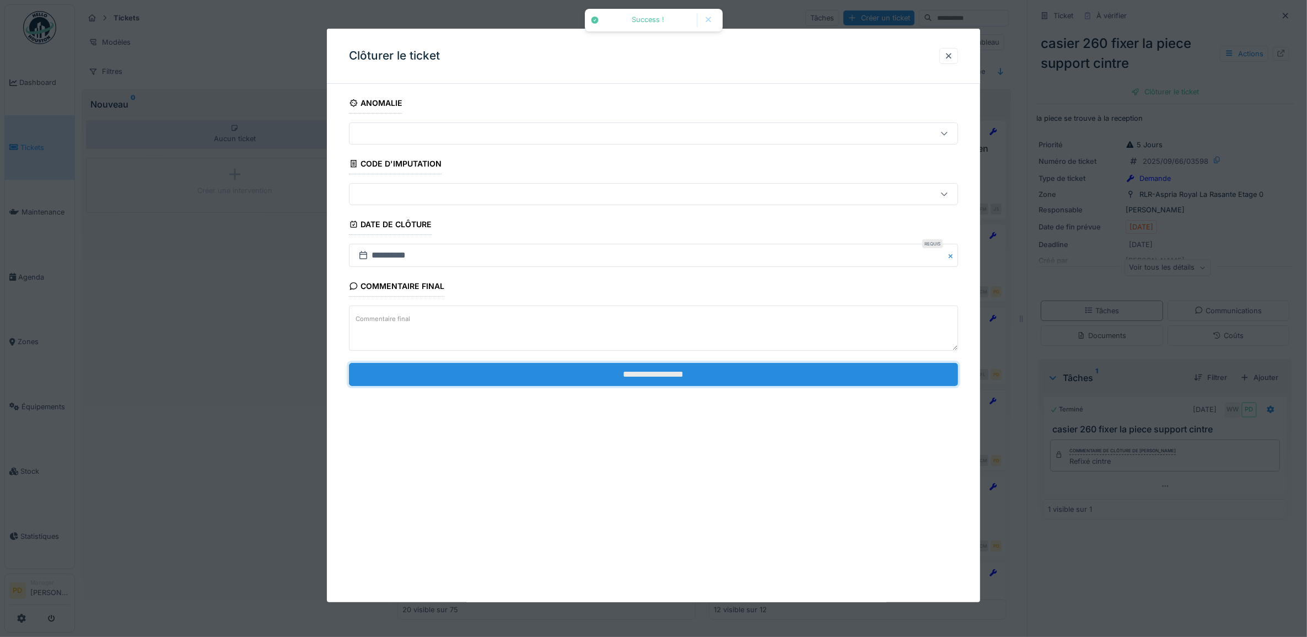
click at [851, 382] on input "**********" at bounding box center [654, 374] width 610 height 23
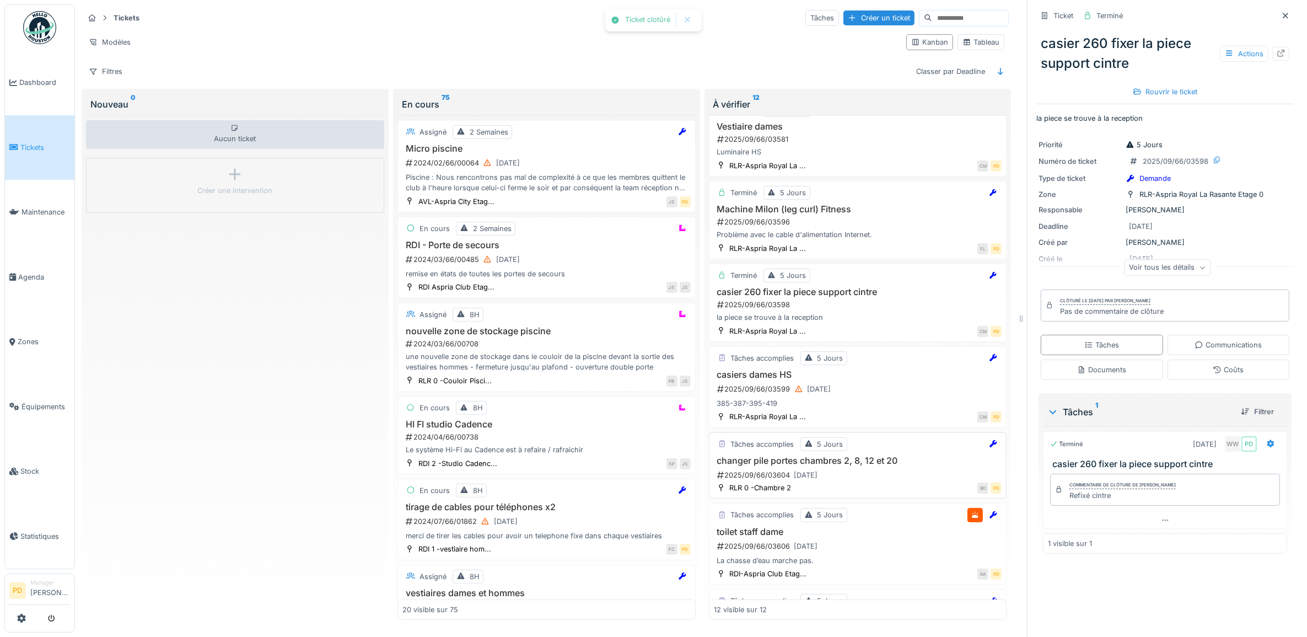
scroll to position [138, 0]
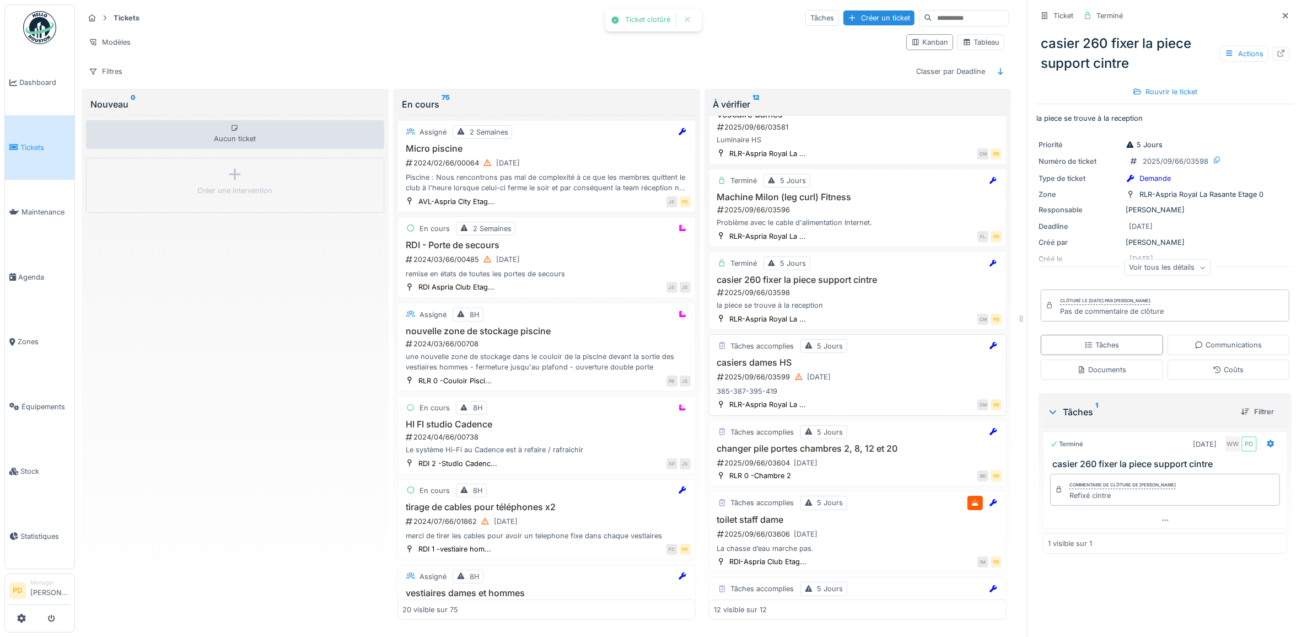
click at [867, 396] on div "385-387-395-419" at bounding box center [858, 391] width 288 height 10
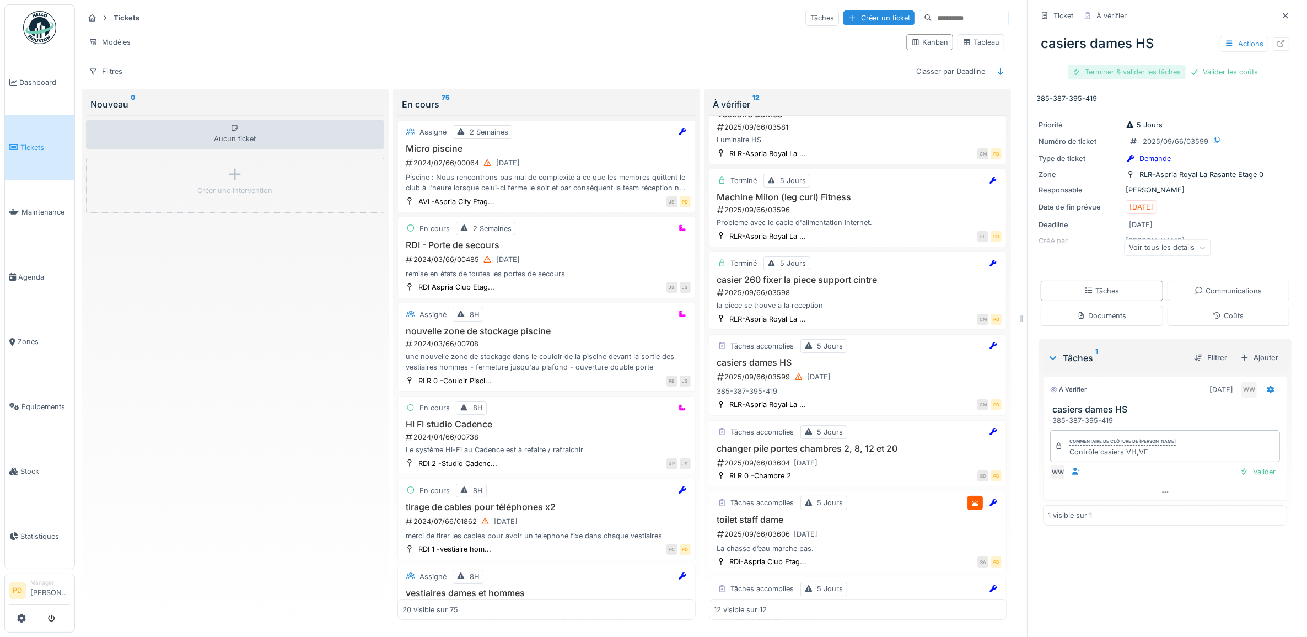
click at [1123, 72] on div "Terminer & valider les tâches" at bounding box center [1127, 72] width 118 height 15
click at [1137, 72] on div "Terminer & valider les tâches" at bounding box center [1127, 72] width 118 height 15
click at [1170, 70] on div at bounding box center [1174, 72] width 9 height 10
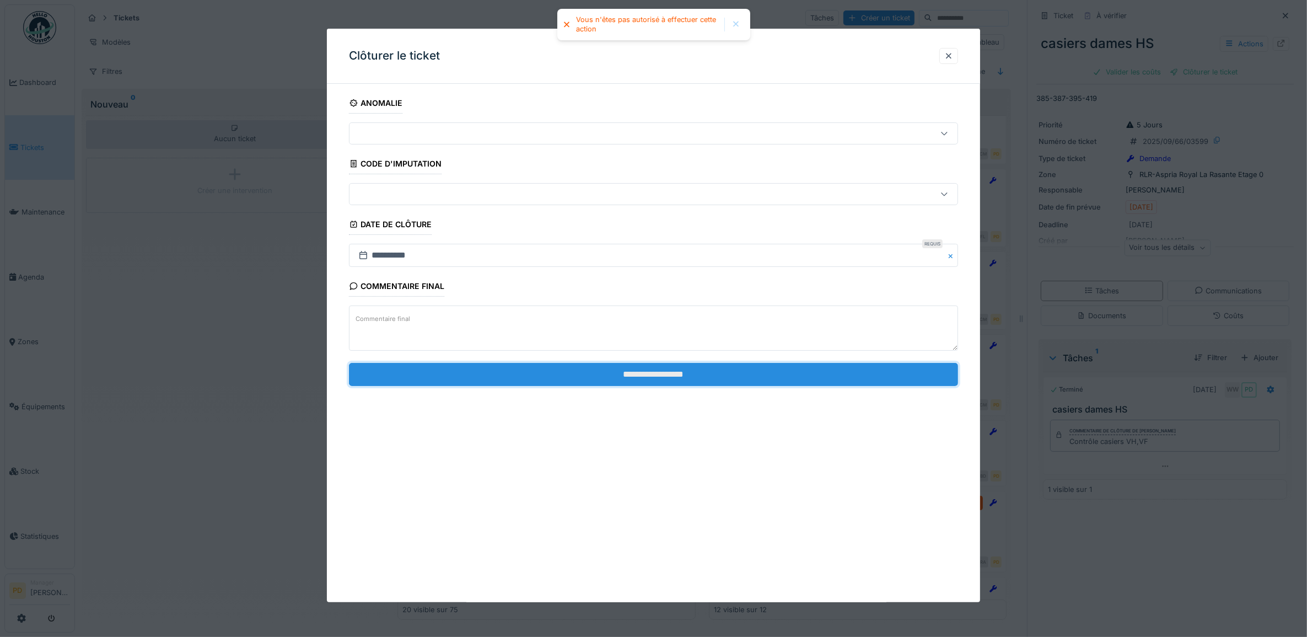
click at [864, 377] on input "**********" at bounding box center [654, 374] width 610 height 23
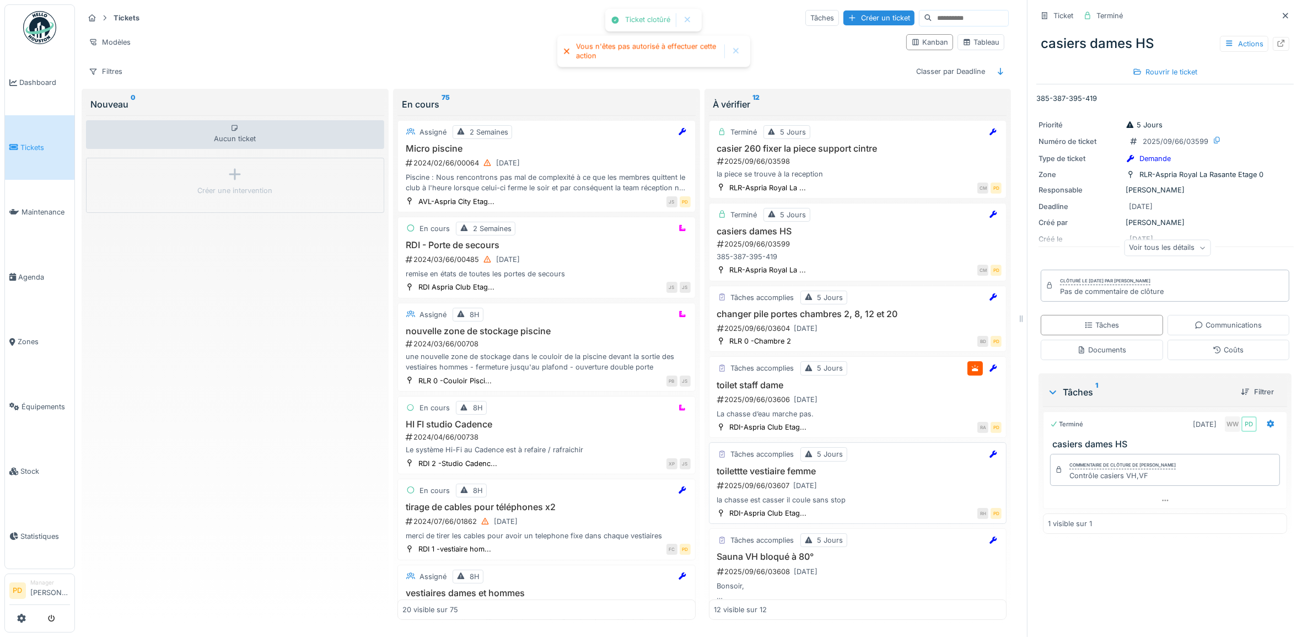
scroll to position [276, 0]
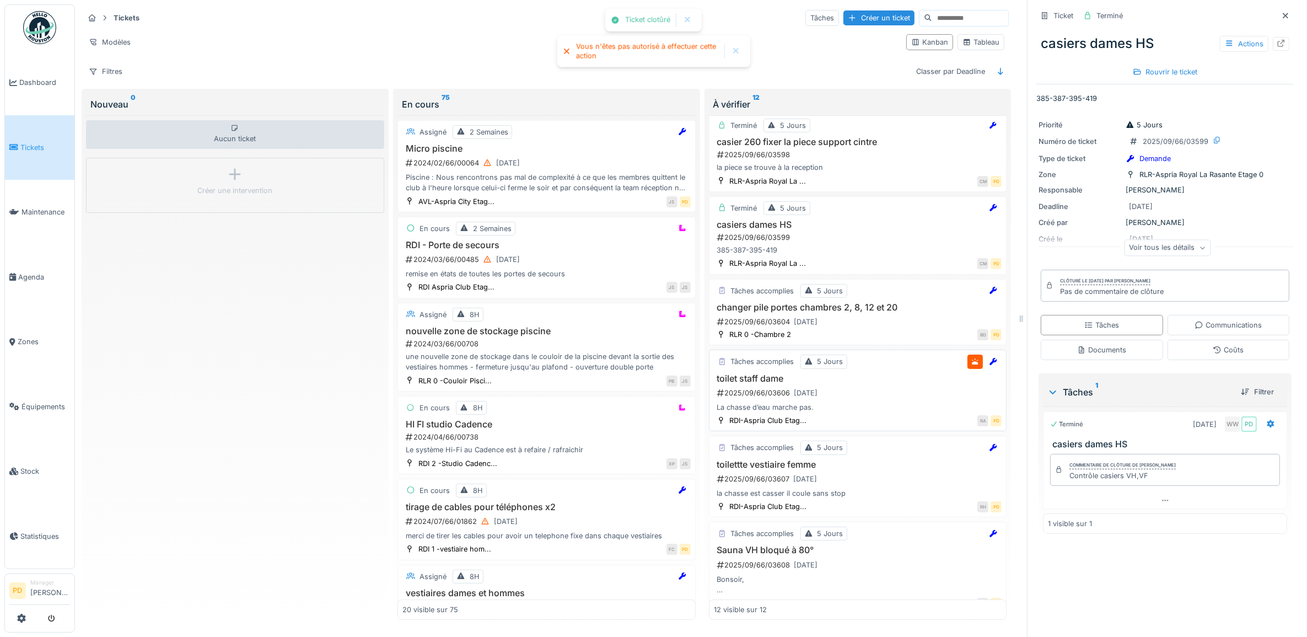
click at [848, 412] on div "La chasse d’eau marche pas." at bounding box center [858, 407] width 288 height 10
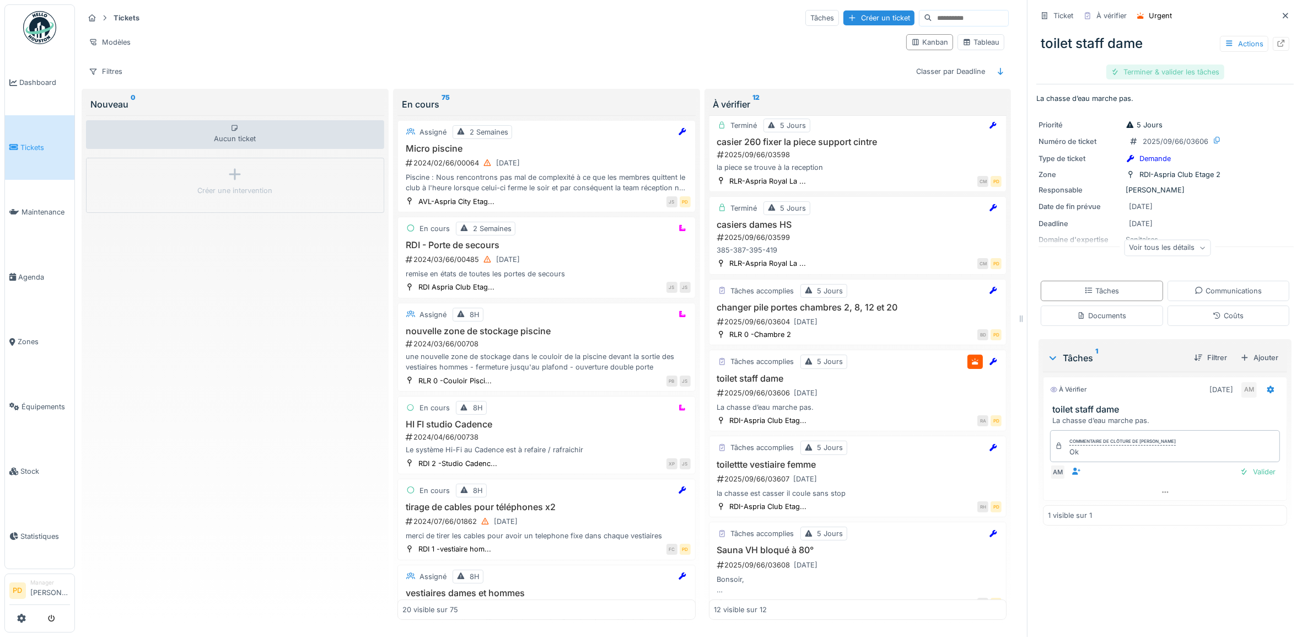
click at [1137, 76] on div "Terminer & valider les tâches" at bounding box center [1165, 72] width 118 height 15
click at [1142, 74] on div "Clôturer le ticket" at bounding box center [1165, 72] width 77 height 15
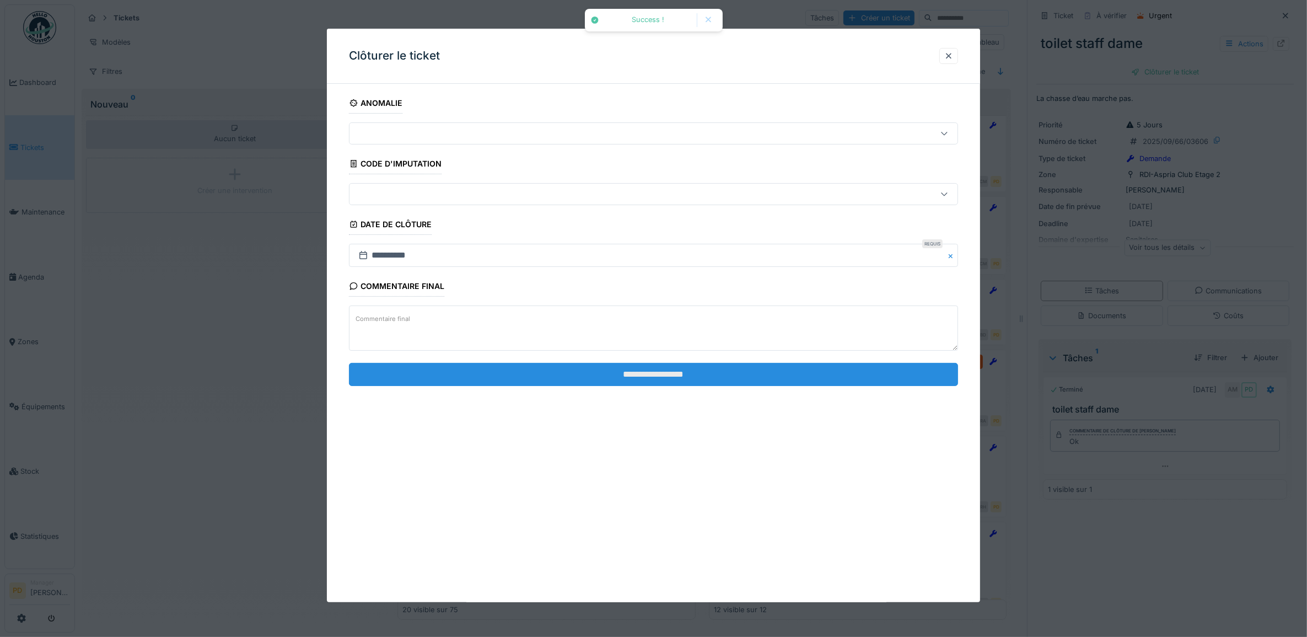
click at [908, 377] on input "**********" at bounding box center [654, 374] width 610 height 23
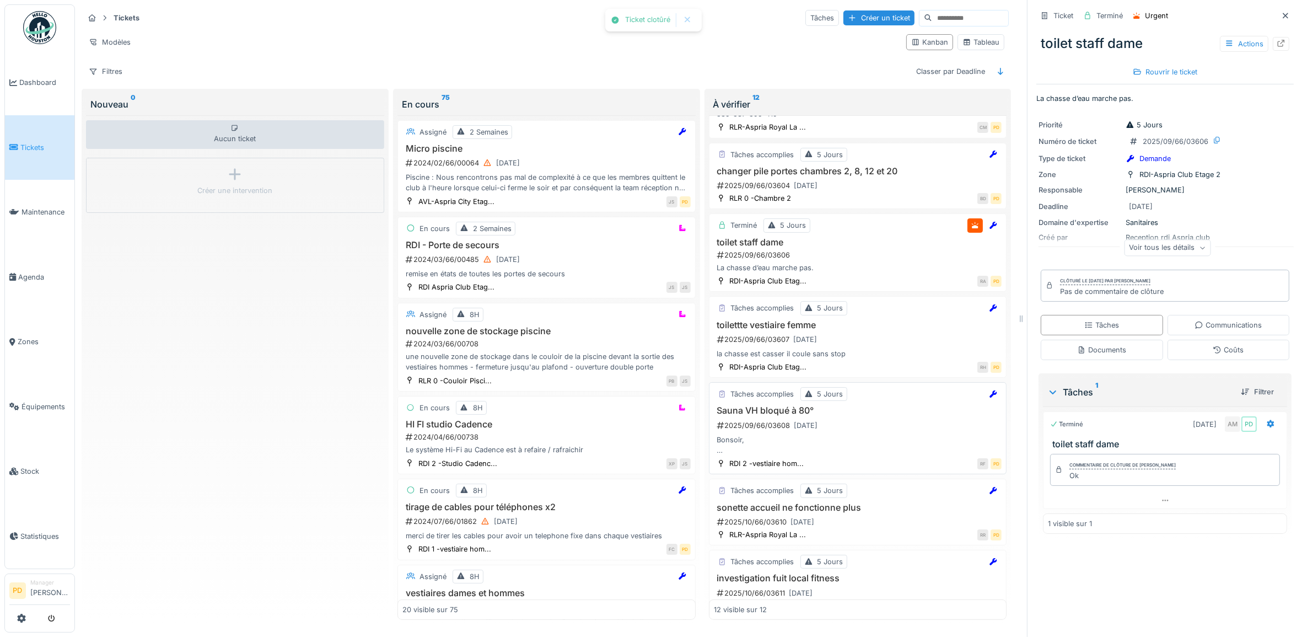
scroll to position [413, 0]
click at [863, 357] on div "la chasse est casser il coule sans stop" at bounding box center [858, 352] width 288 height 10
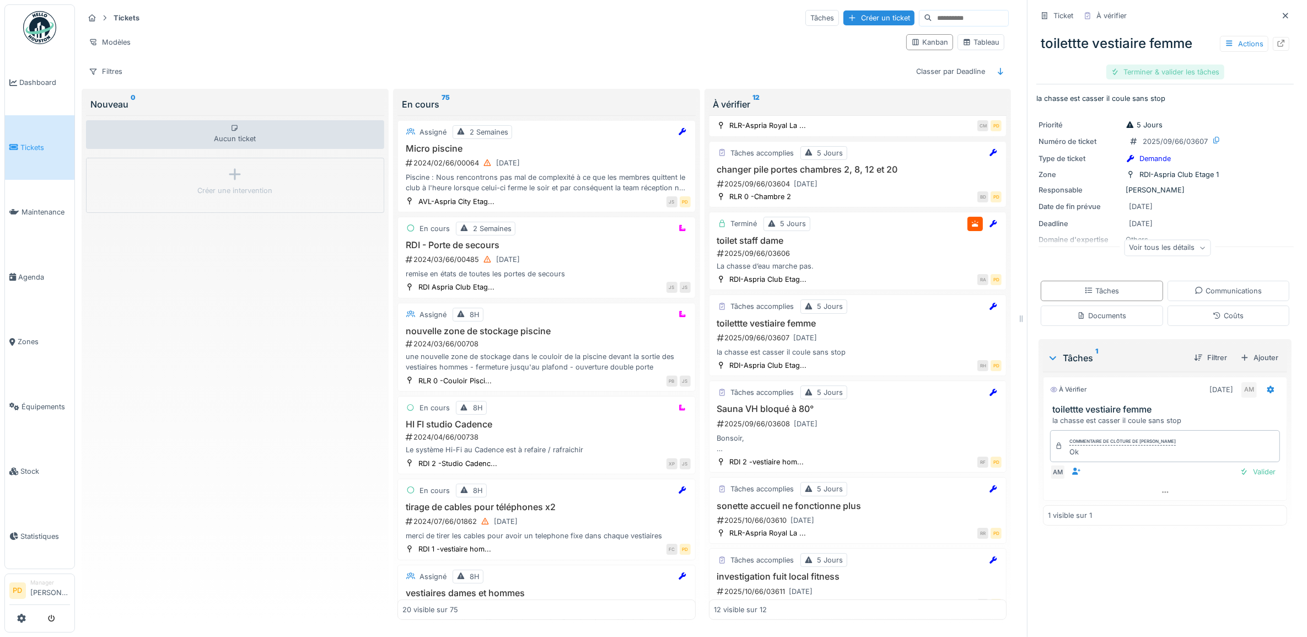
click at [1151, 67] on div "Terminer & valider les tâches" at bounding box center [1165, 72] width 118 height 15
click at [1151, 69] on div "Clôturer le ticket" at bounding box center [1165, 72] width 77 height 15
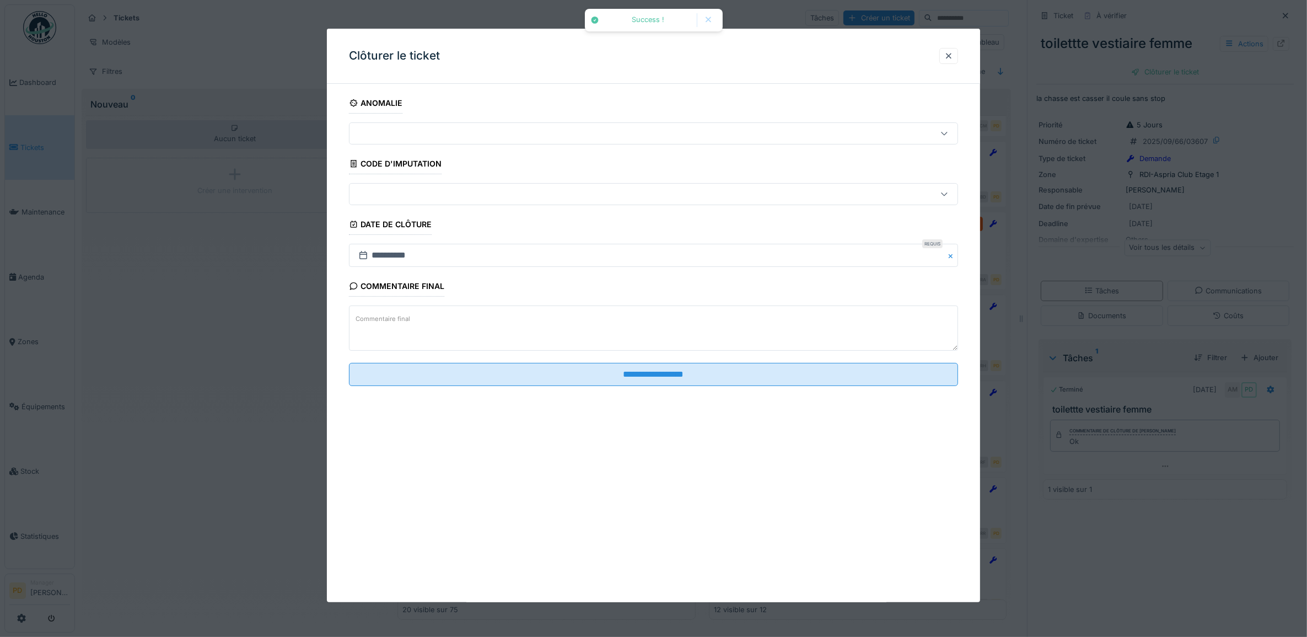
click at [816, 362] on fieldset "**********" at bounding box center [654, 244] width 610 height 302
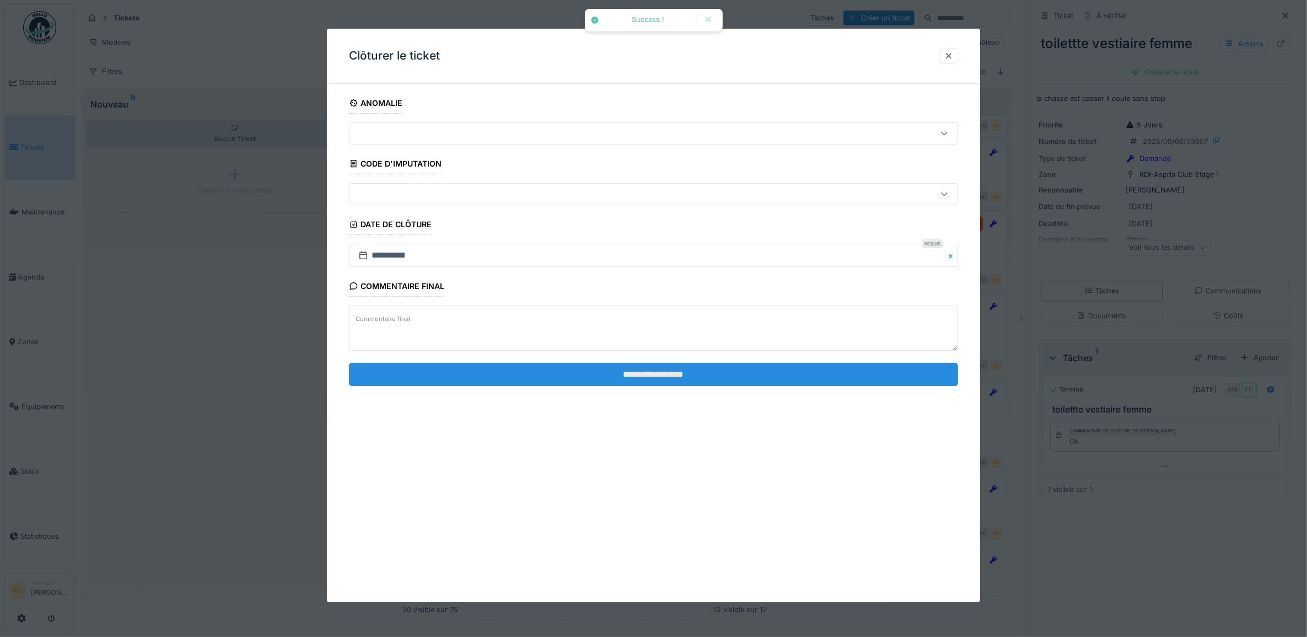
click at [816, 369] on input "**********" at bounding box center [654, 374] width 610 height 23
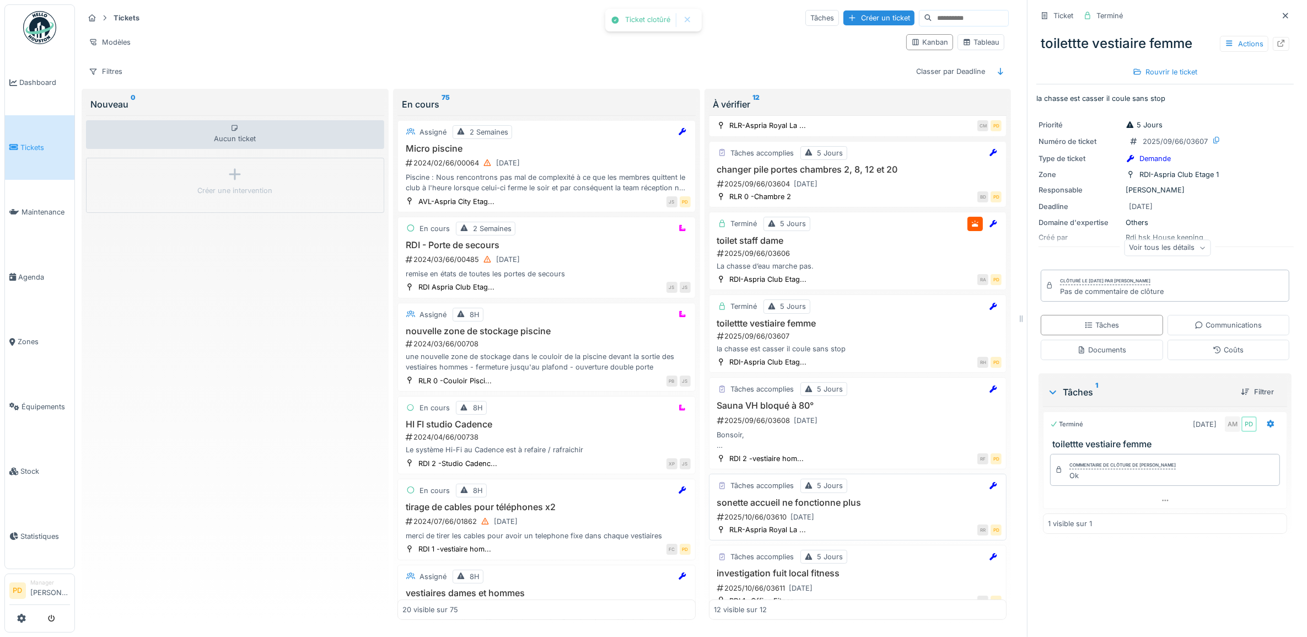
click at [852, 508] on h3 "sonette accueil ne fonctionne plus" at bounding box center [858, 502] width 288 height 10
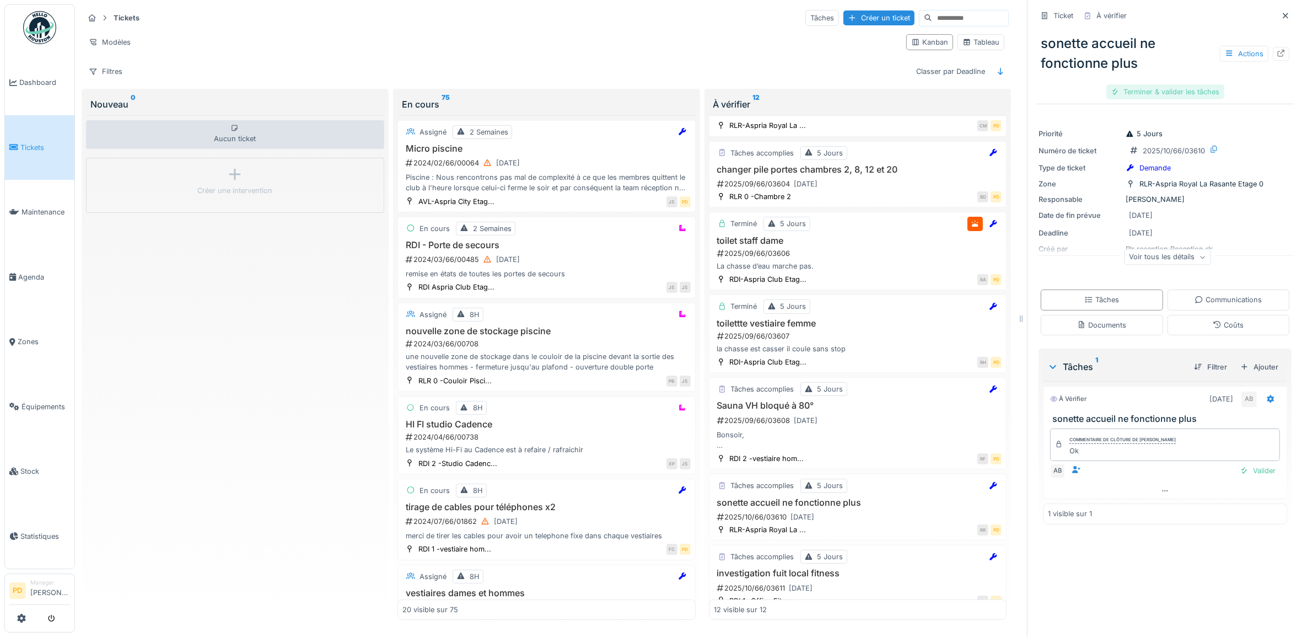
click at [1137, 89] on div "Terminer & valider les tâches" at bounding box center [1165, 91] width 118 height 15
click at [1143, 90] on div "Terminer & valider les tâches" at bounding box center [1165, 91] width 118 height 15
click at [1143, 90] on div "Clôturer le ticket" at bounding box center [1165, 91] width 77 height 15
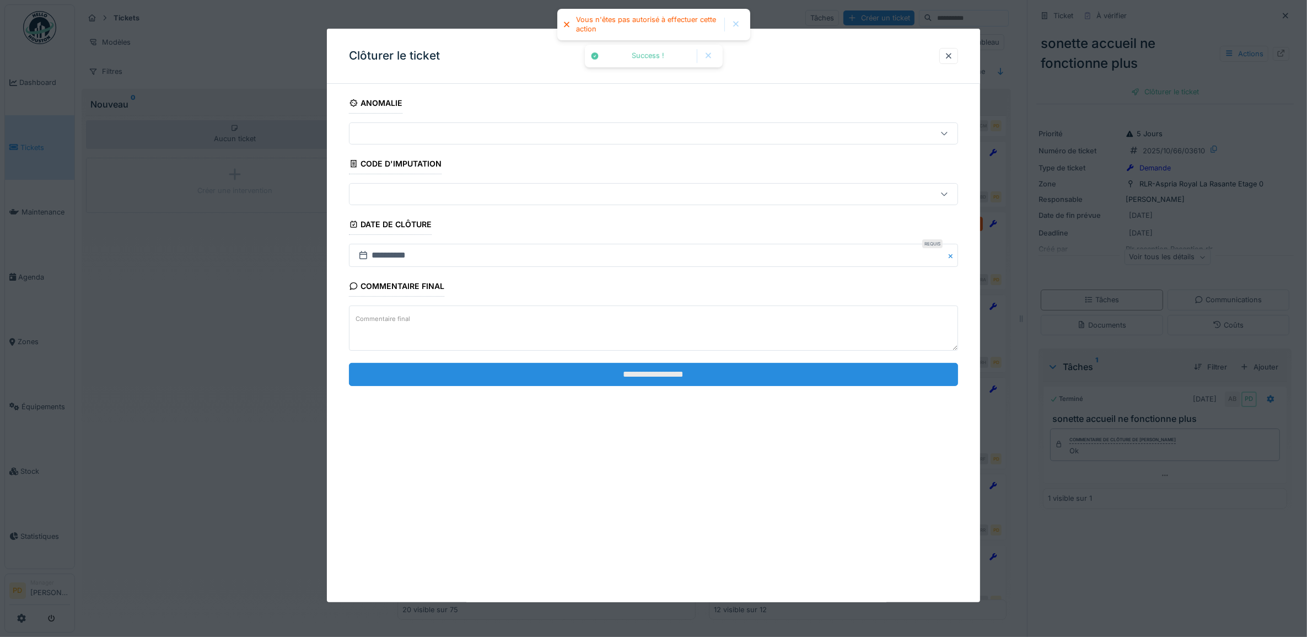
click at [849, 382] on input "**********" at bounding box center [654, 374] width 610 height 23
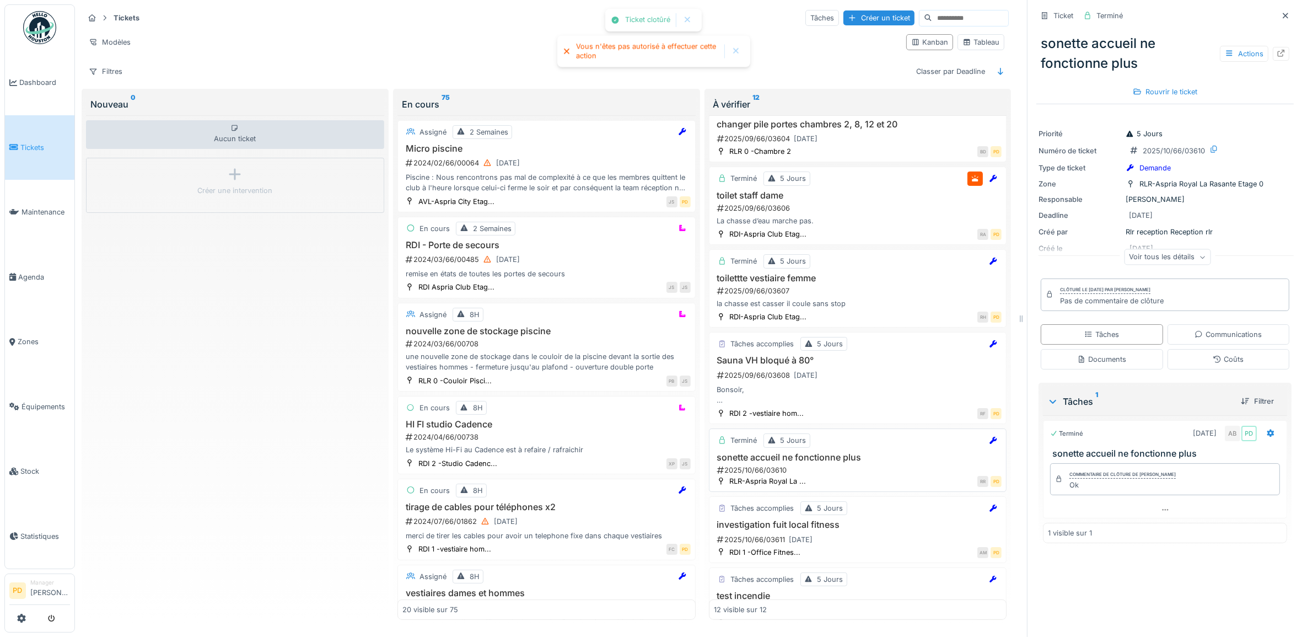
scroll to position [514, 0]
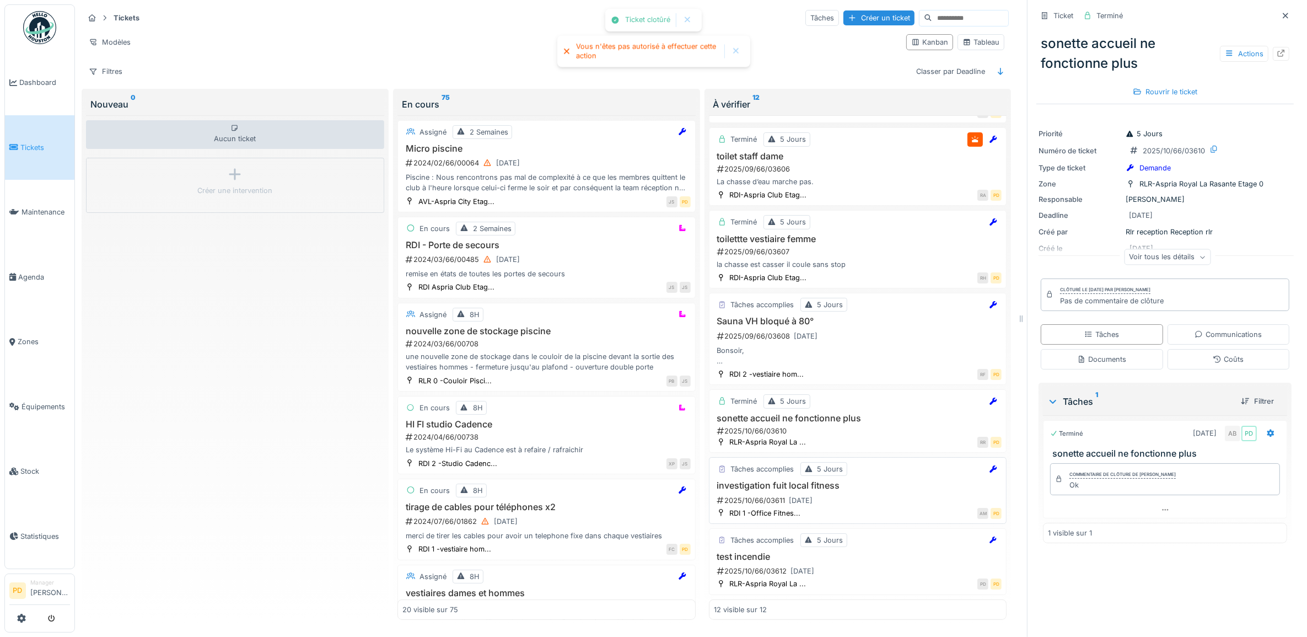
click at [880, 500] on div "2025/10/66/03611 26/09/2025" at bounding box center [859, 500] width 286 height 14
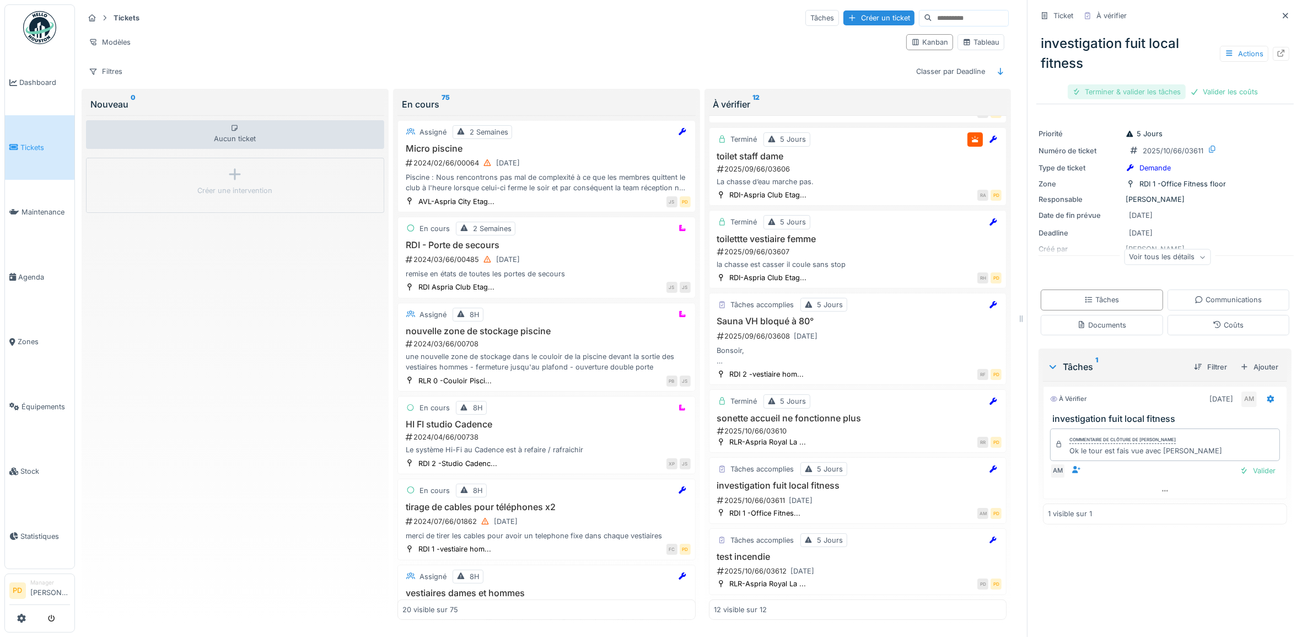
click at [1129, 96] on div "Terminer & valider les tâches" at bounding box center [1127, 91] width 118 height 15
click at [1131, 94] on div "Terminer & valider les tâches" at bounding box center [1127, 91] width 118 height 15
click at [1168, 89] on div "Clôturer le ticket" at bounding box center [1203, 91] width 77 height 15
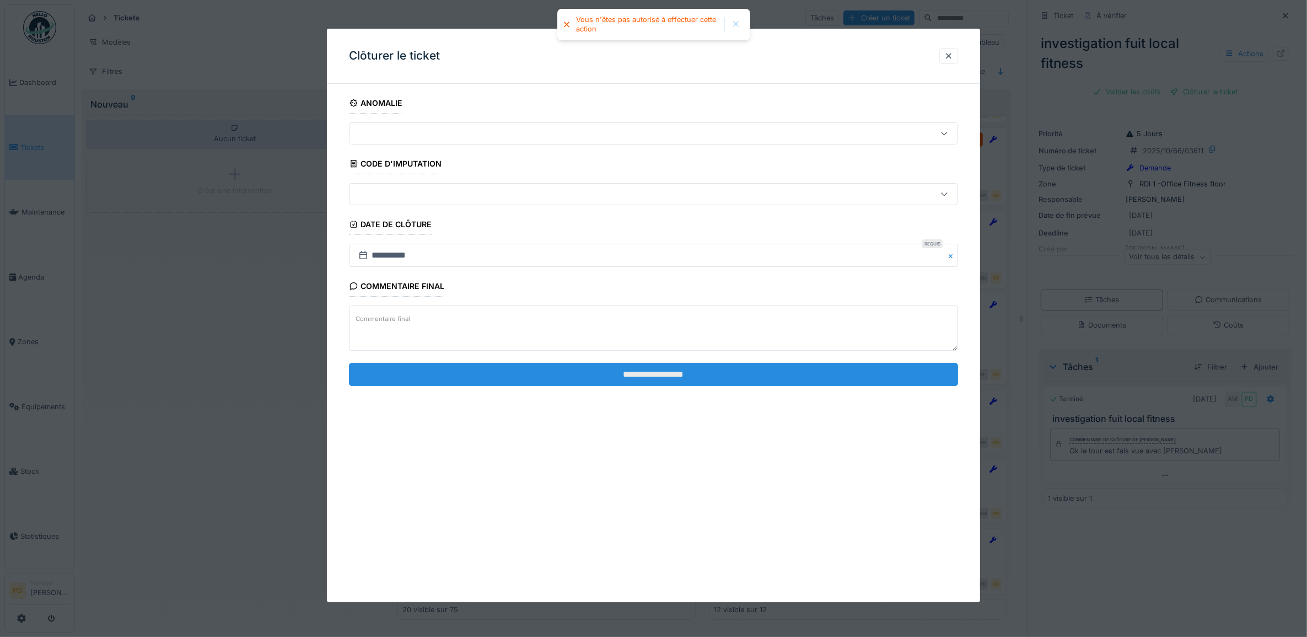
click at [886, 375] on input "**********" at bounding box center [654, 374] width 610 height 23
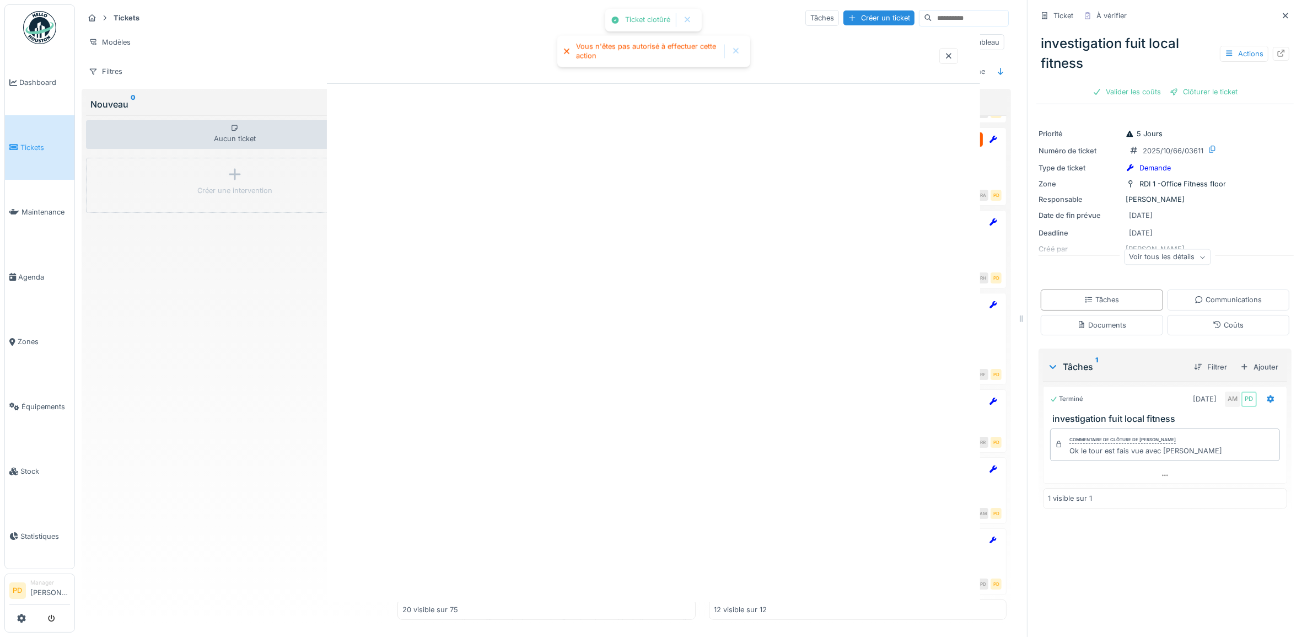
scroll to position [511, 0]
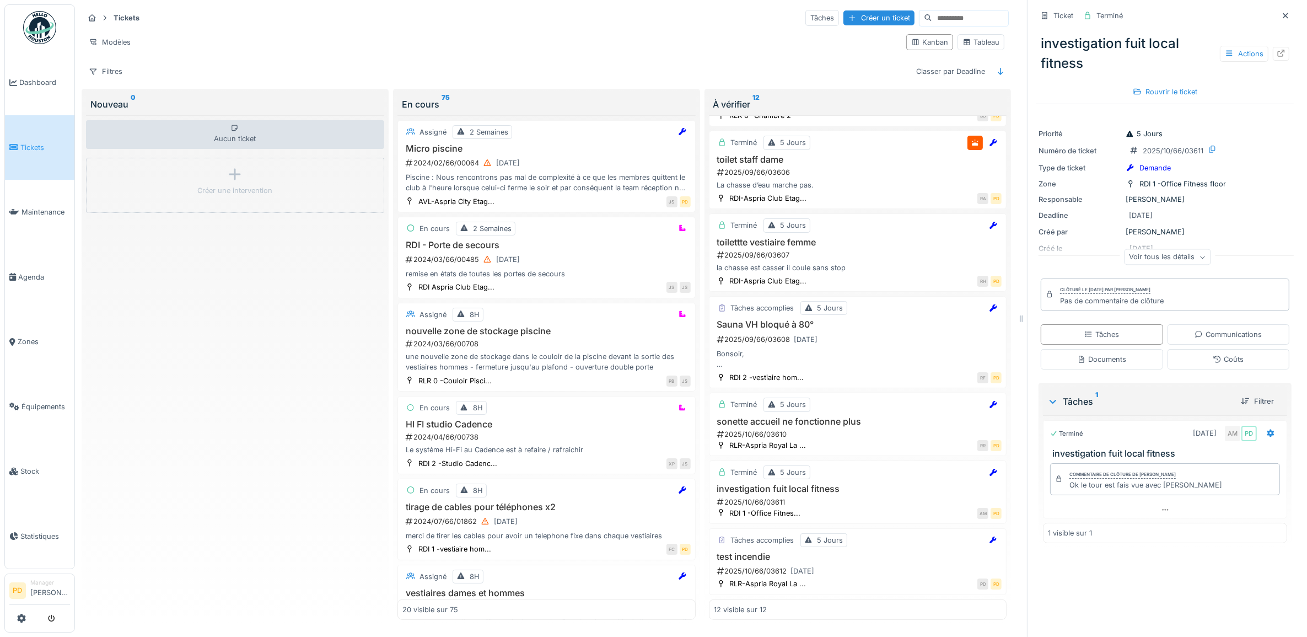
click at [21, 149] on span "Tickets" at bounding box center [45, 147] width 50 height 10
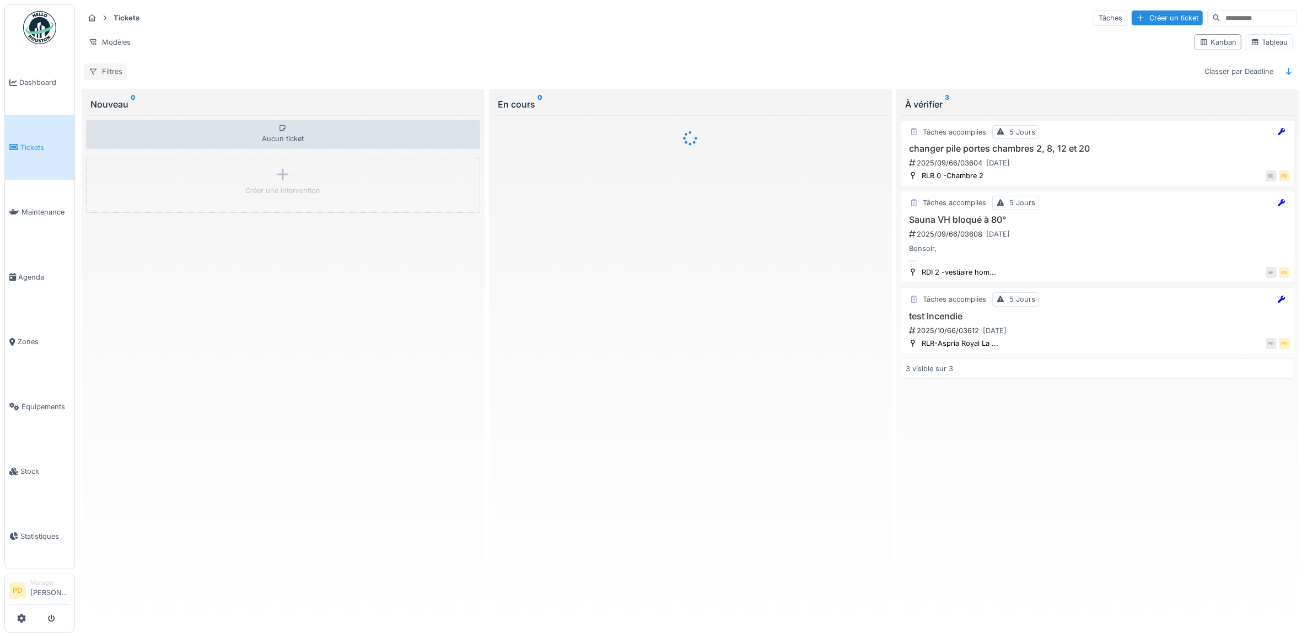
click at [117, 76] on div "Filtres" at bounding box center [106, 71] width 44 height 16
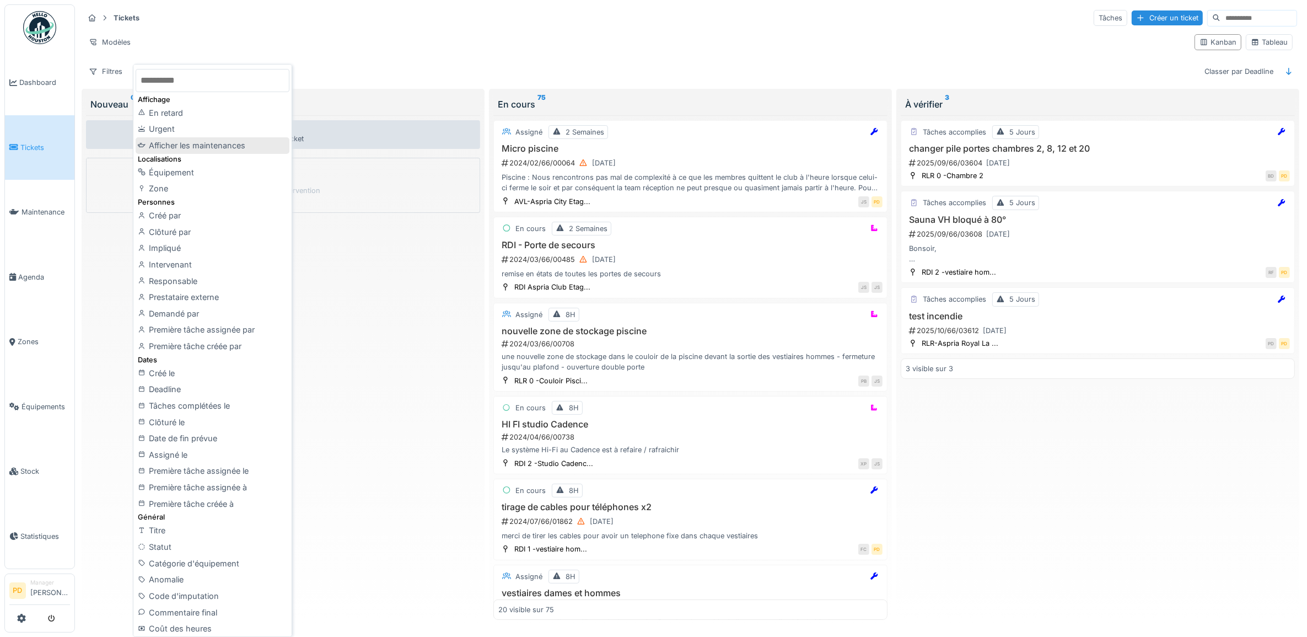
click at [184, 139] on div "Afficher les maintenances" at bounding box center [212, 145] width 153 height 17
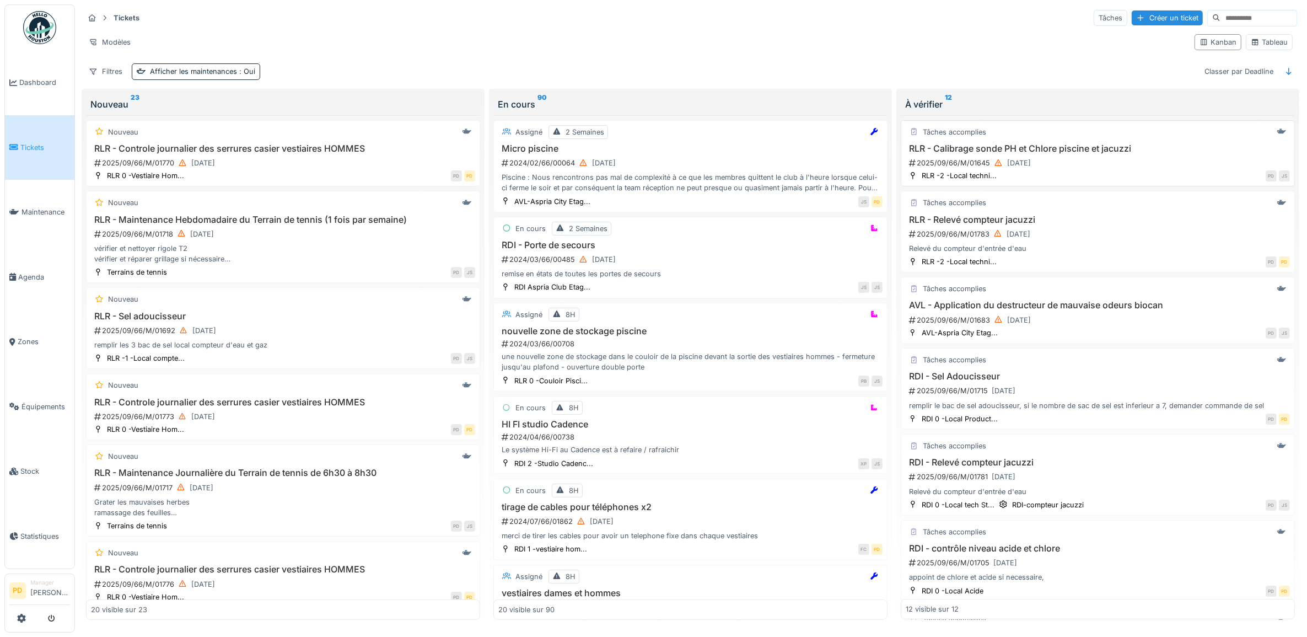
click at [1151, 166] on div "2025/09/66/M/01645 [DATE]" at bounding box center [1099, 163] width 382 height 14
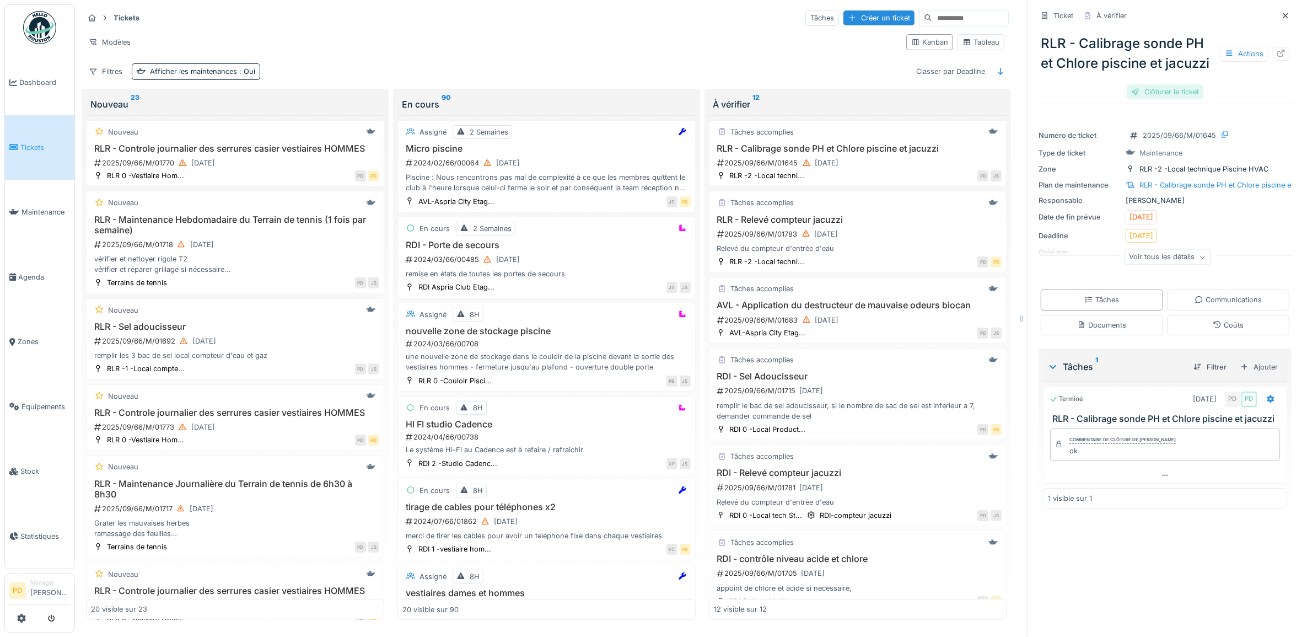
click at [1167, 99] on div "Clôturer le ticket" at bounding box center [1165, 91] width 77 height 15
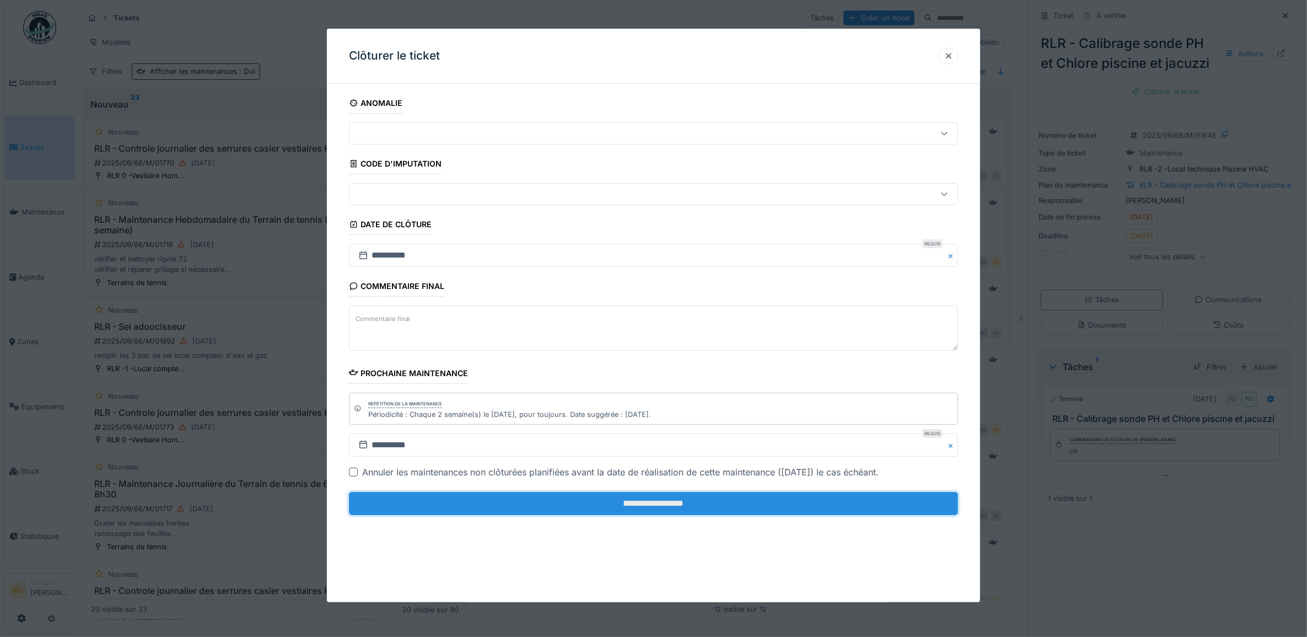
click at [841, 499] on input "**********" at bounding box center [654, 503] width 610 height 23
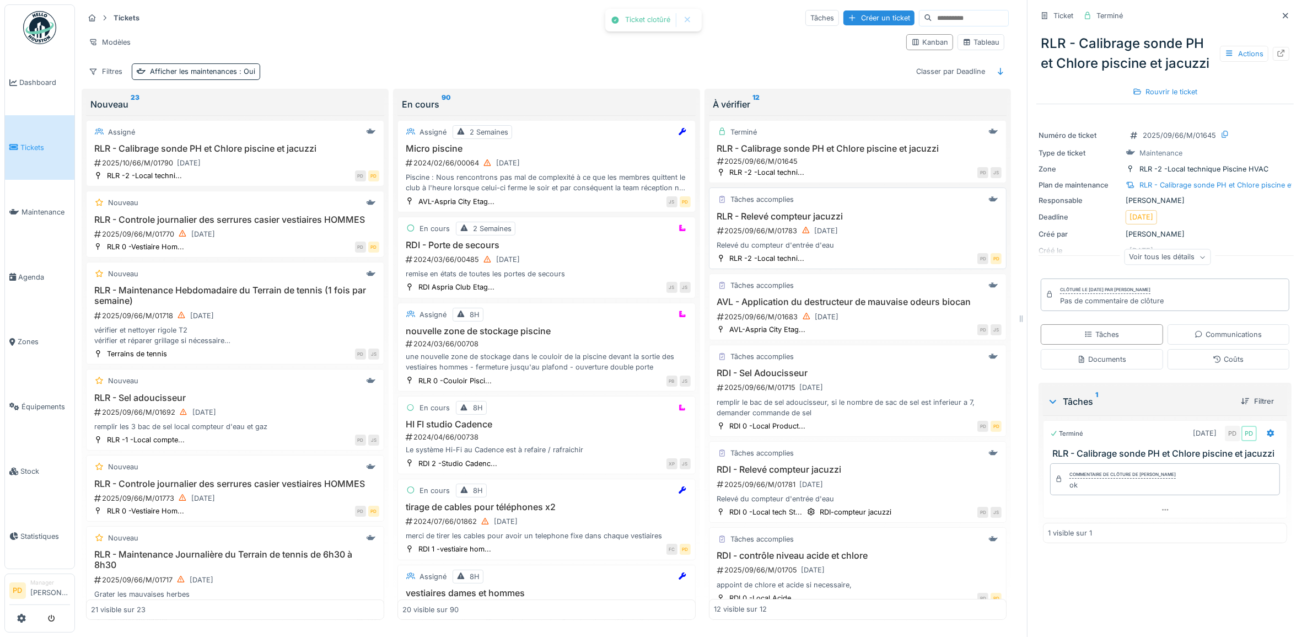
click at [850, 249] on div "Relevé du compteur d'entrée d'eau" at bounding box center [858, 245] width 288 height 10
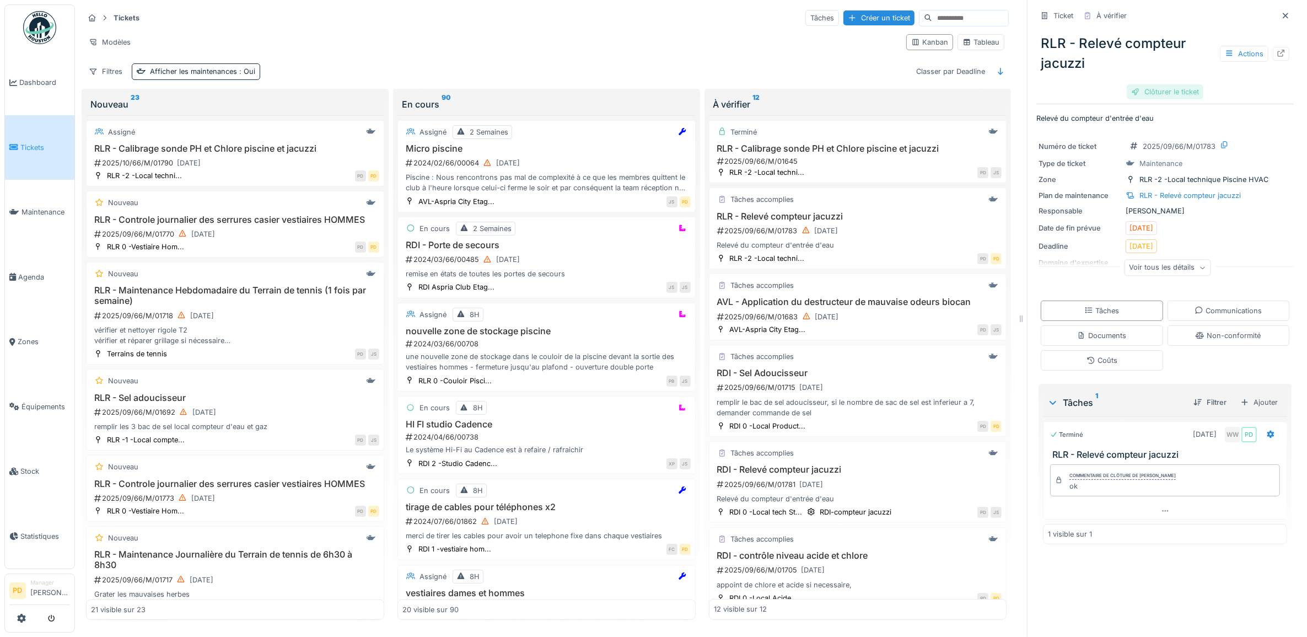
click at [1153, 95] on div "Clôturer le ticket" at bounding box center [1165, 91] width 77 height 15
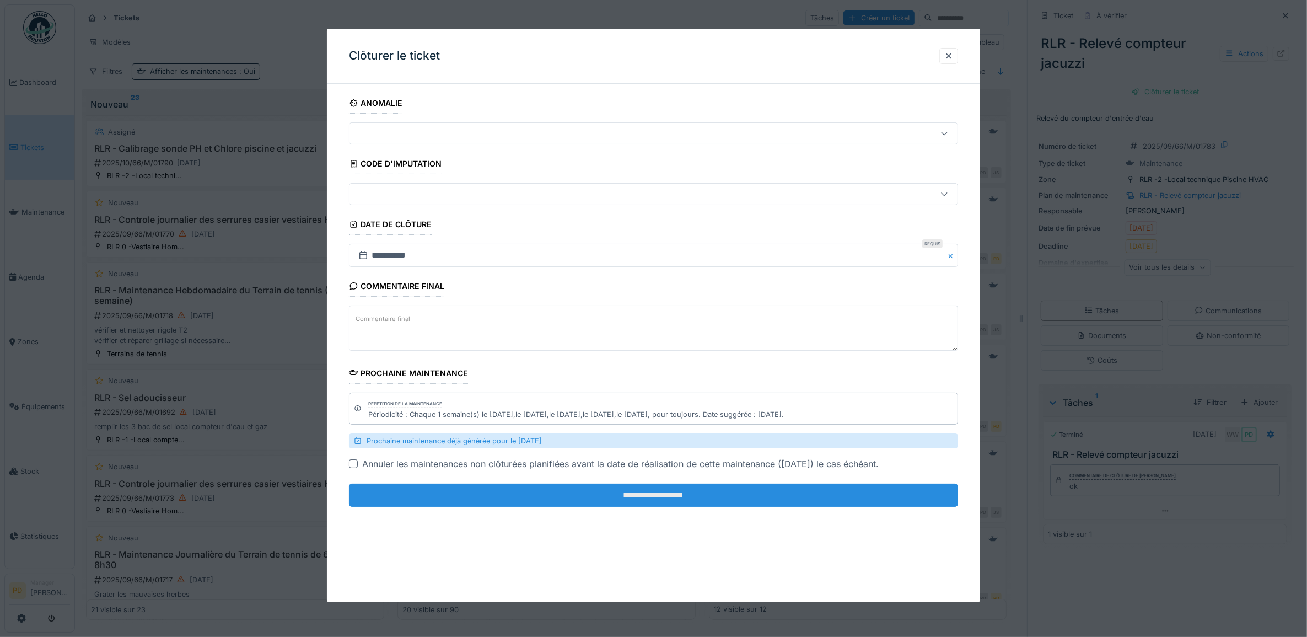
click at [885, 491] on input "**********" at bounding box center [654, 494] width 610 height 23
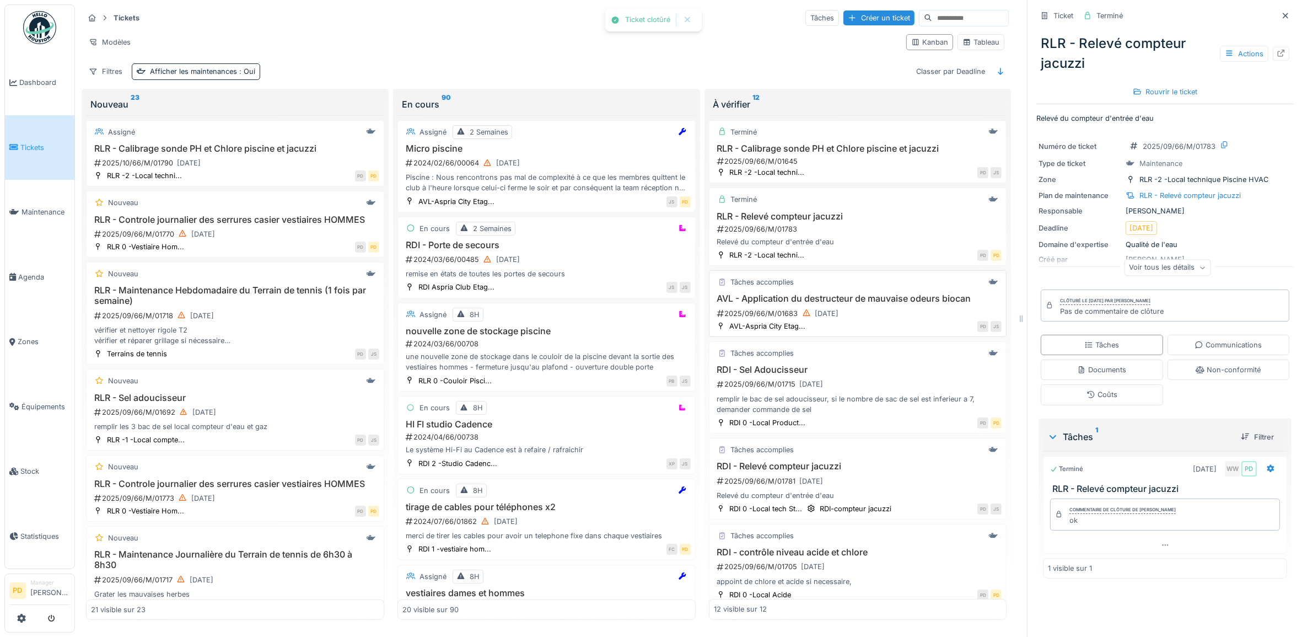
click at [860, 315] on div "2025/09/66/M/01683 25/09/2025" at bounding box center [859, 314] width 286 height 14
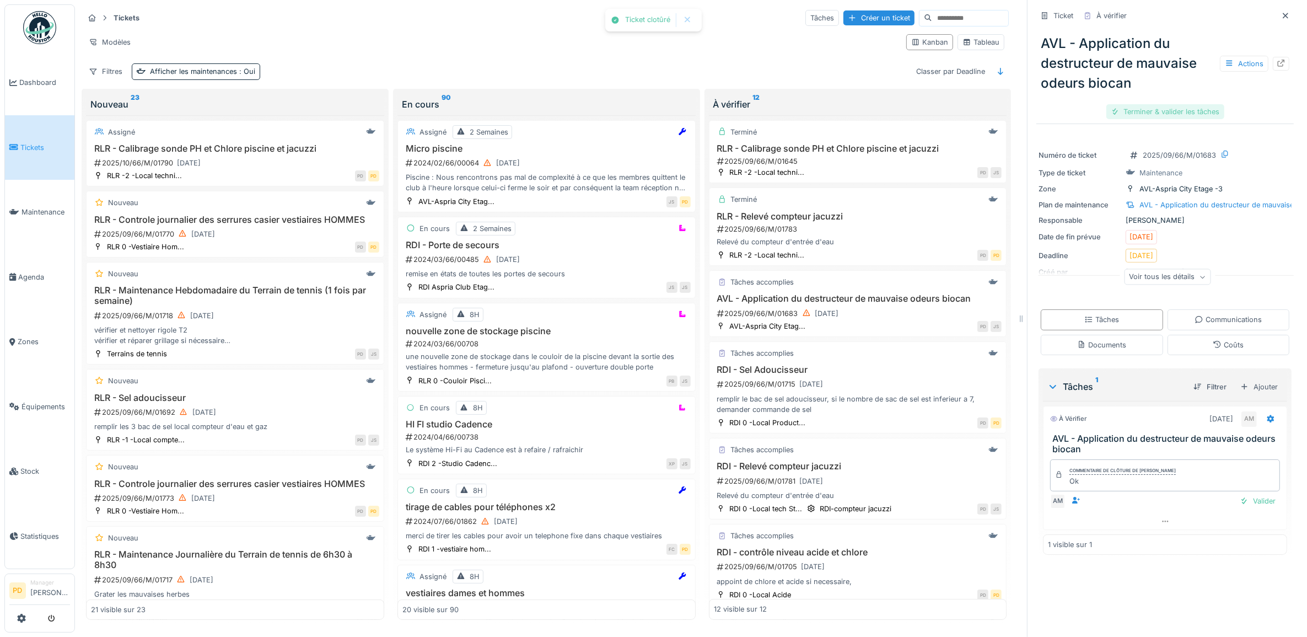
click at [1159, 112] on div "Terminer & valider les tâches" at bounding box center [1165, 111] width 118 height 15
click at [1157, 112] on div "Clôturer le ticket" at bounding box center [1165, 111] width 77 height 15
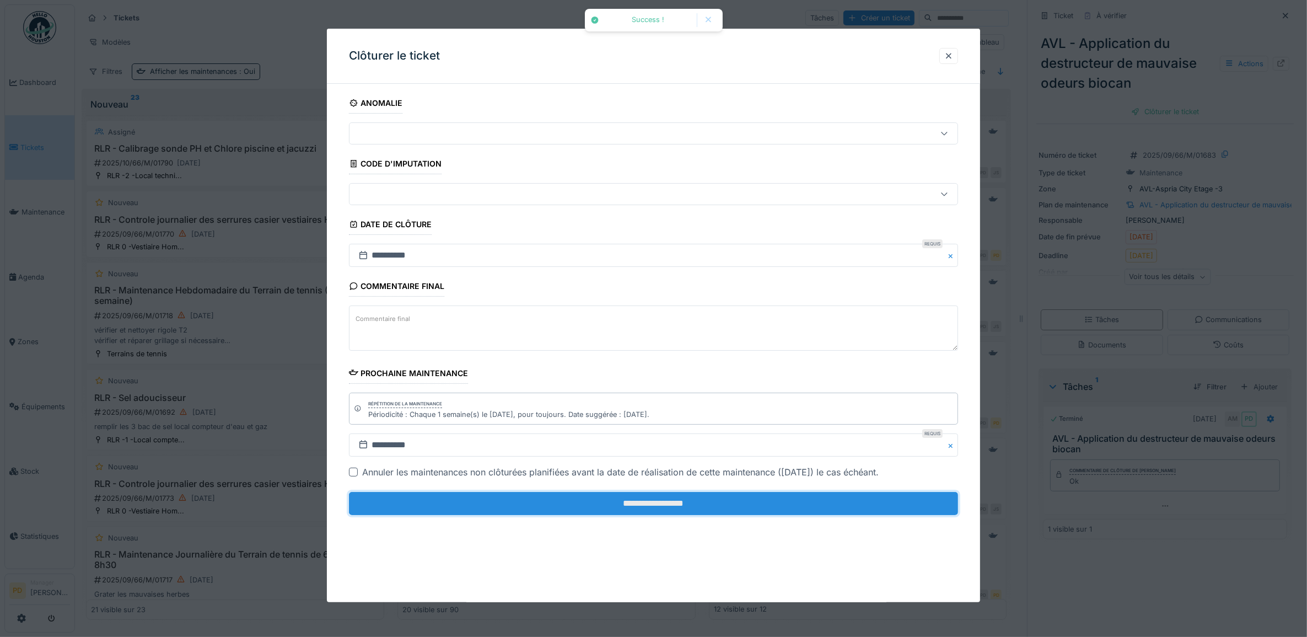
click at [828, 500] on input "**********" at bounding box center [654, 503] width 610 height 23
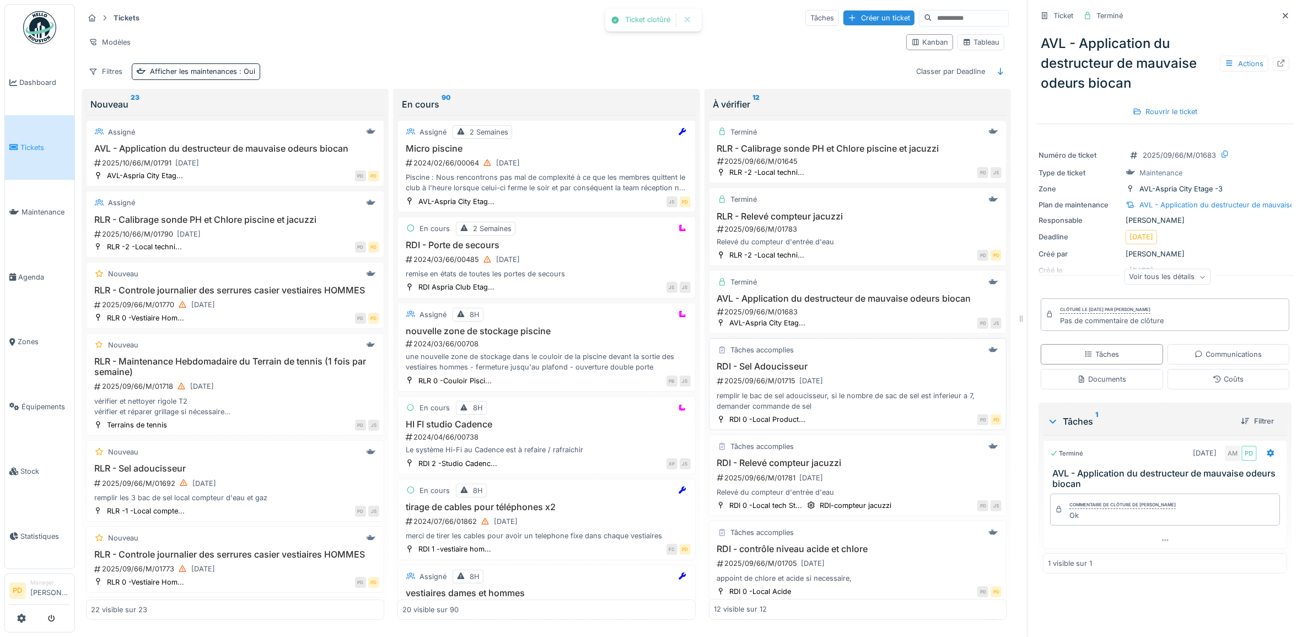
click at [866, 399] on div "remplir le bac de sel adoucisseur, si le nombre de sac de sel est inferieur a 7…" at bounding box center [858, 400] width 288 height 21
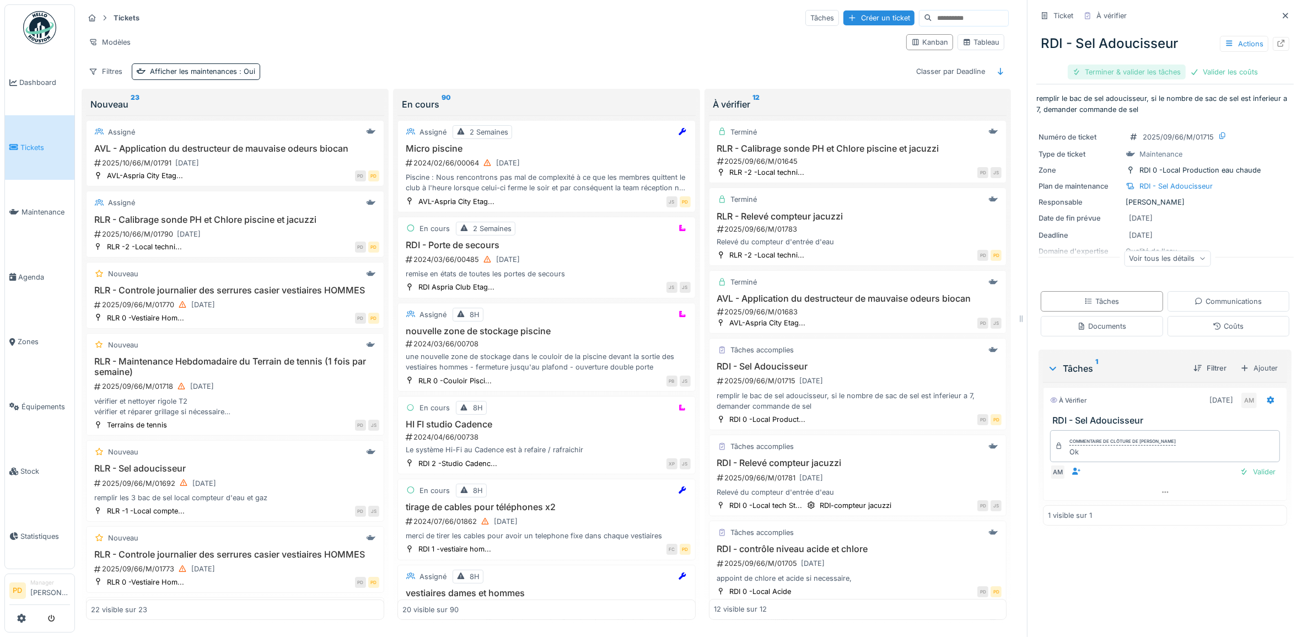
click at [1147, 74] on div "Terminer & valider les tâches" at bounding box center [1127, 72] width 118 height 15
click at [1147, 74] on div "Valider les coûts" at bounding box center [1126, 72] width 77 height 15
click at [1174, 73] on div "Clôturer le ticket" at bounding box center [1165, 72] width 77 height 15
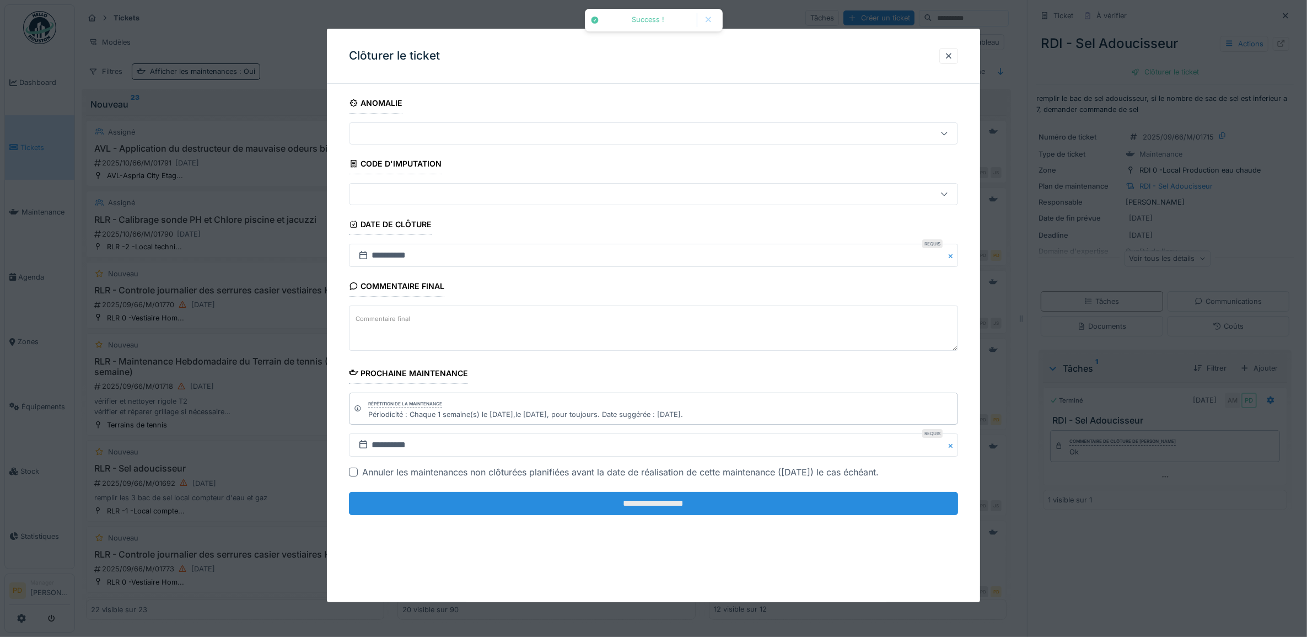
click at [881, 507] on input "**********" at bounding box center [654, 503] width 610 height 23
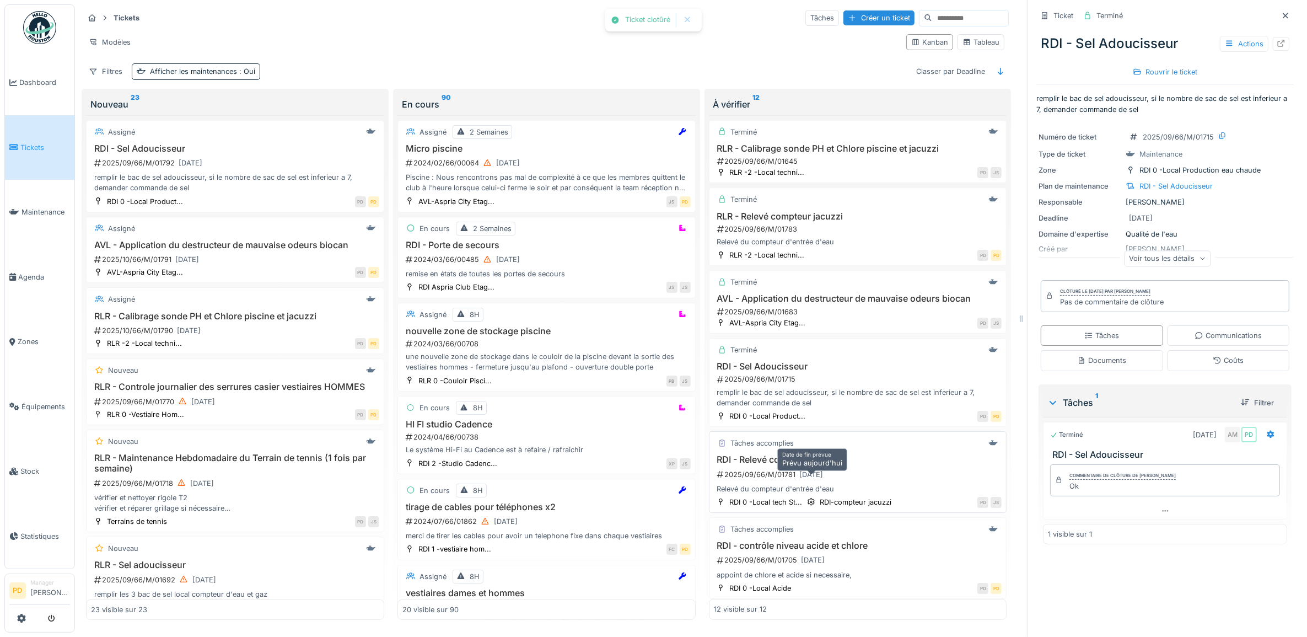
click at [824, 480] on div "26/09/2025" at bounding box center [812, 474] width 24 height 10
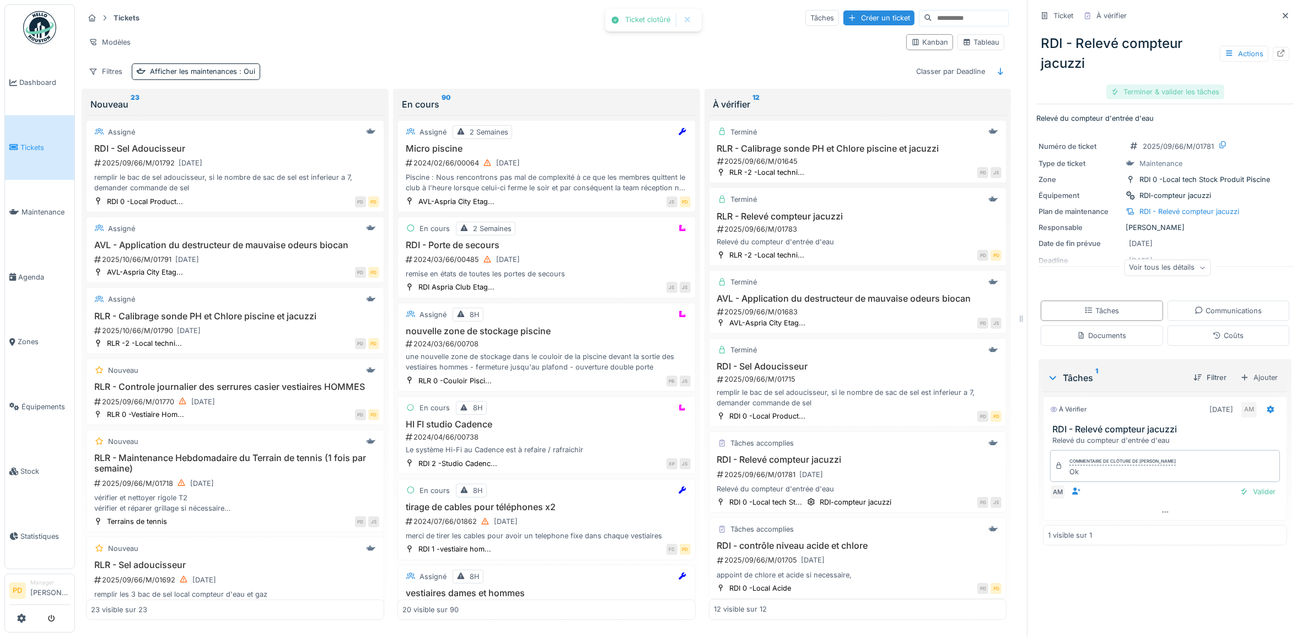
click at [1150, 95] on div "Terminer & valider les tâches" at bounding box center [1165, 91] width 118 height 15
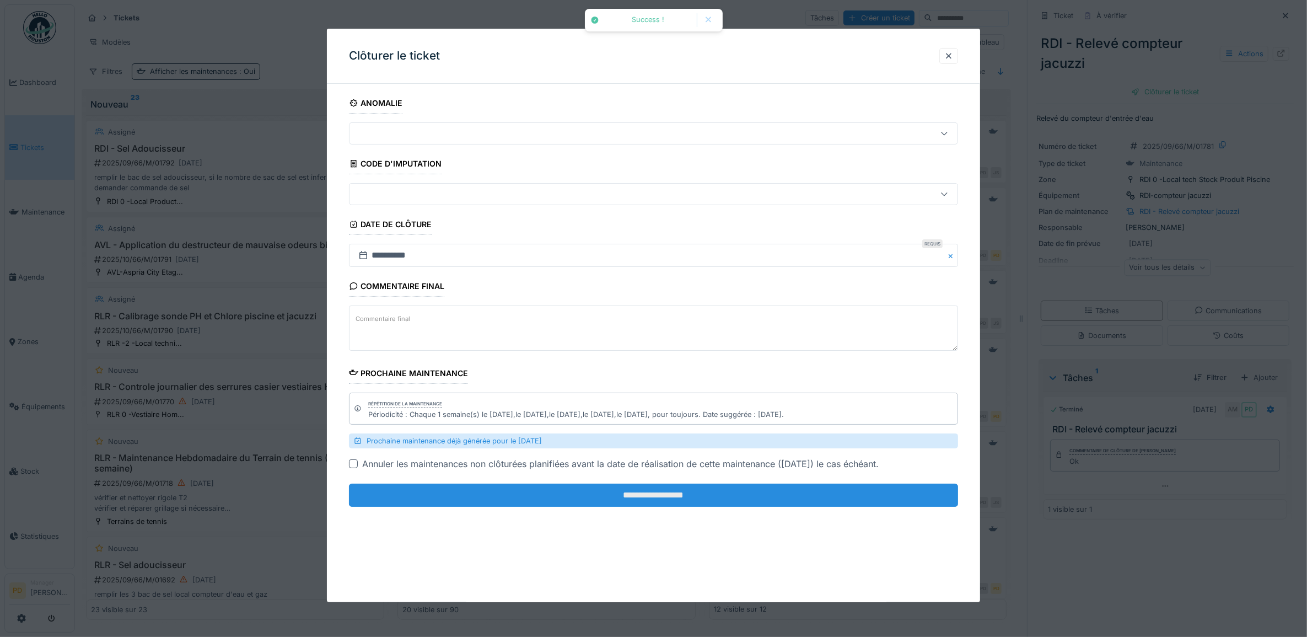
click at [877, 499] on input "**********" at bounding box center [654, 494] width 610 height 23
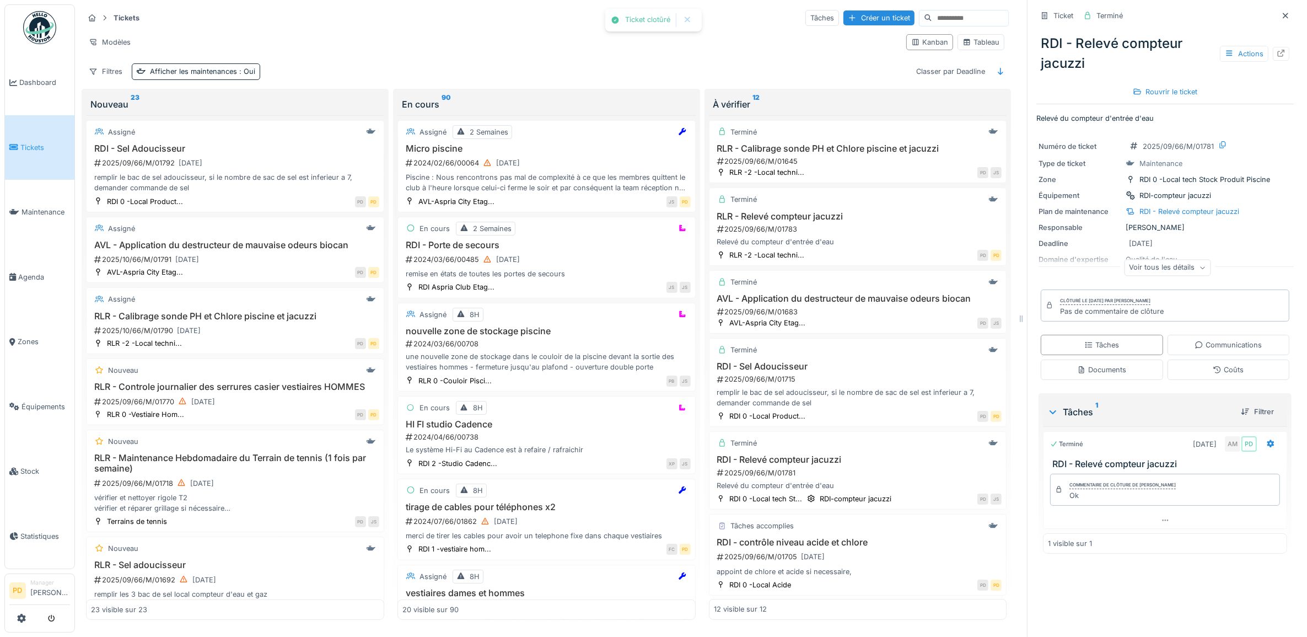
click at [23, 152] on link "Tickets" at bounding box center [39, 147] width 69 height 65
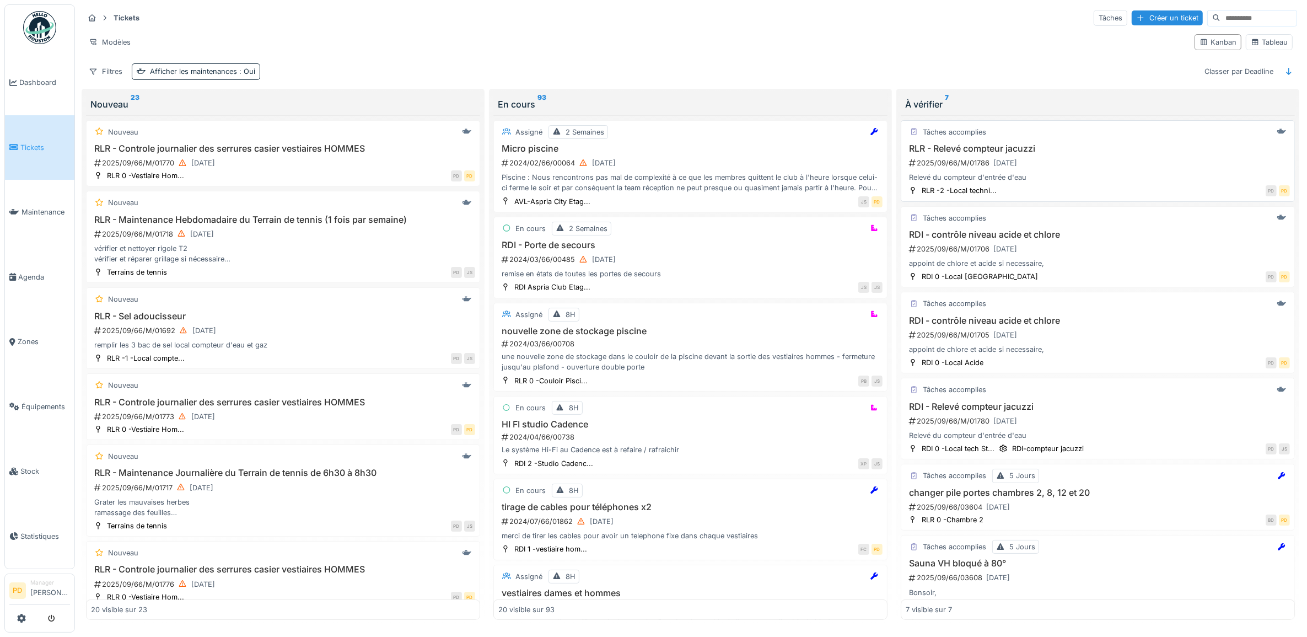
click at [1057, 170] on div "2025/09/66/M/01786 [DATE]" at bounding box center [1099, 163] width 382 height 14
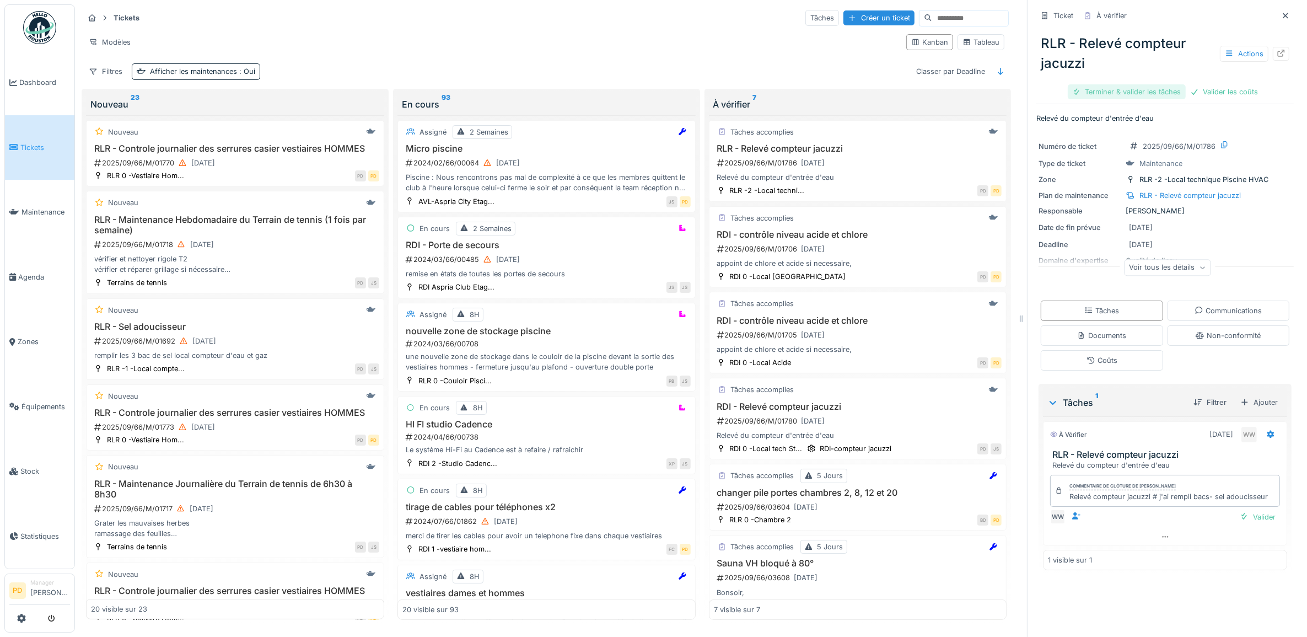
click at [1147, 90] on div "Terminer & valider les tâches" at bounding box center [1127, 91] width 118 height 15
click at [1147, 90] on div "Valider les coûts" at bounding box center [1126, 91] width 77 height 15
click at [1161, 92] on div "Clôturer le ticket" at bounding box center [1165, 91] width 77 height 15
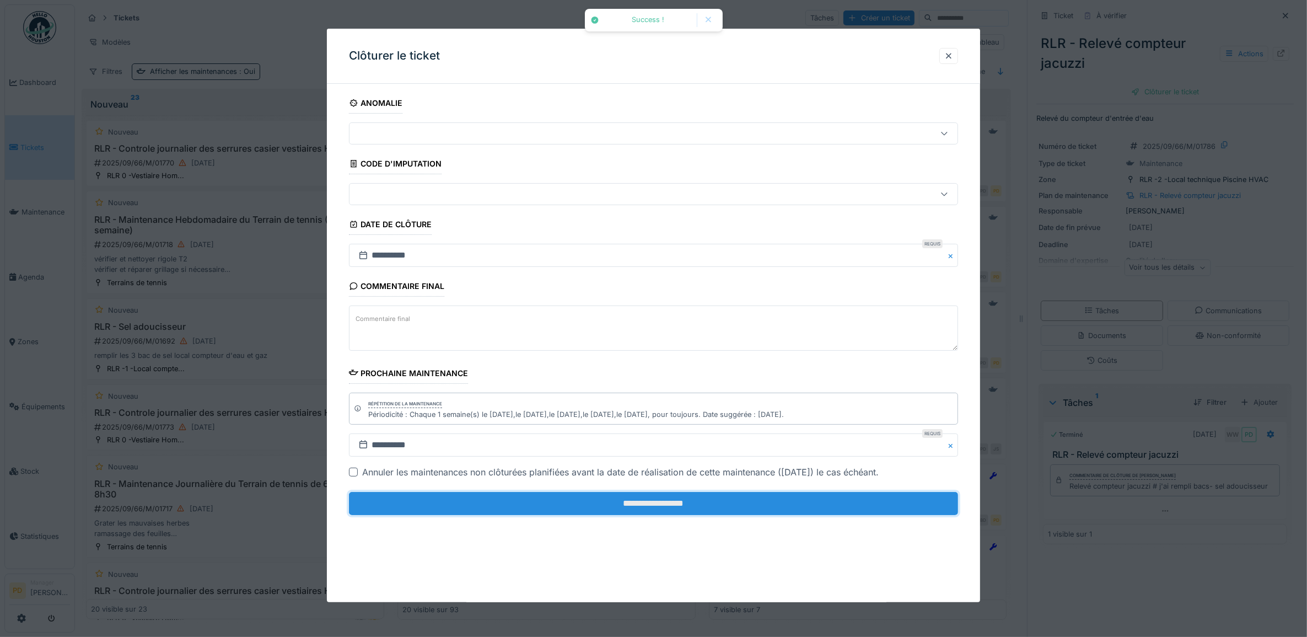
click at [796, 506] on input "**********" at bounding box center [654, 503] width 610 height 23
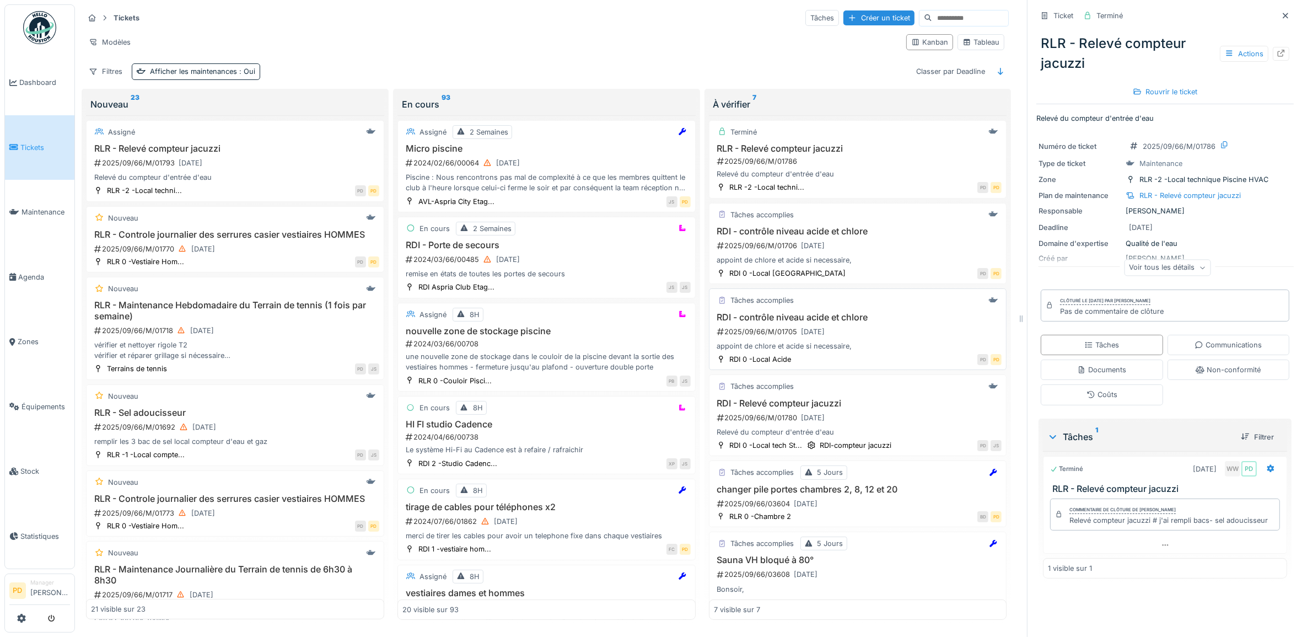
click at [915, 351] on div "appoint de chlore et acide si necessaire," at bounding box center [858, 346] width 288 height 10
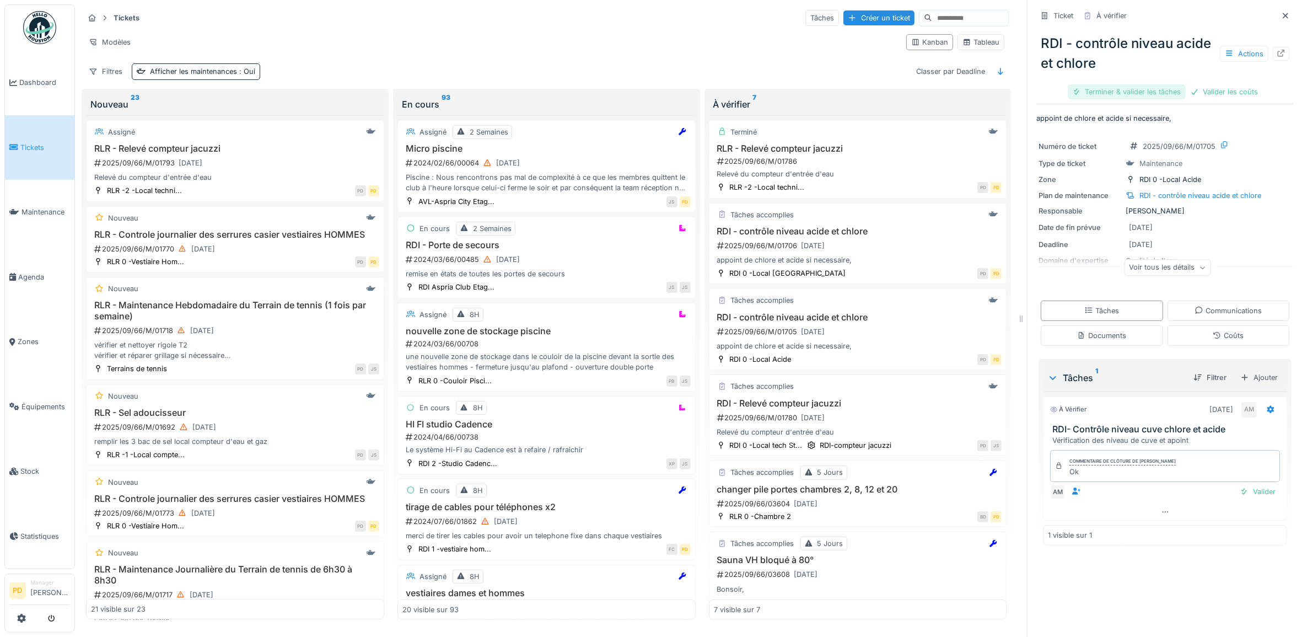
click at [1157, 95] on div "Terminer & valider les tâches" at bounding box center [1127, 91] width 118 height 15
click at [1151, 92] on div "Terminer & valider les tâches" at bounding box center [1127, 91] width 118 height 15
click at [1172, 92] on div "Clôturer le ticket" at bounding box center [1203, 91] width 77 height 15
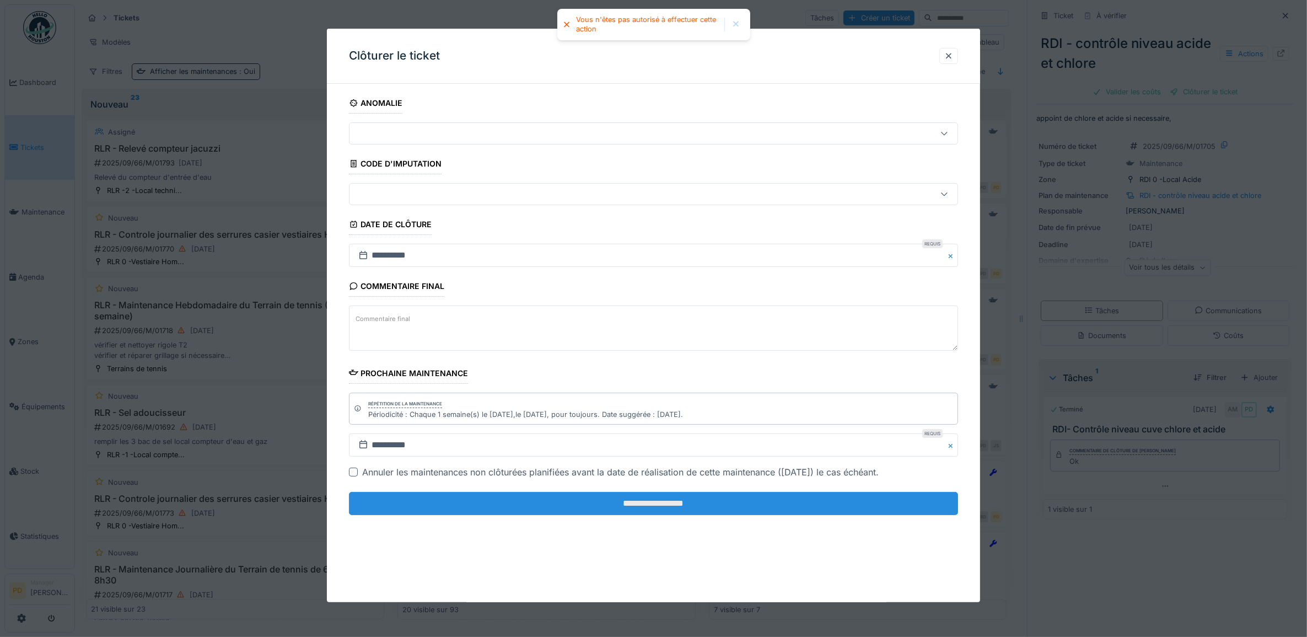
click at [816, 505] on input "**********" at bounding box center [654, 503] width 610 height 23
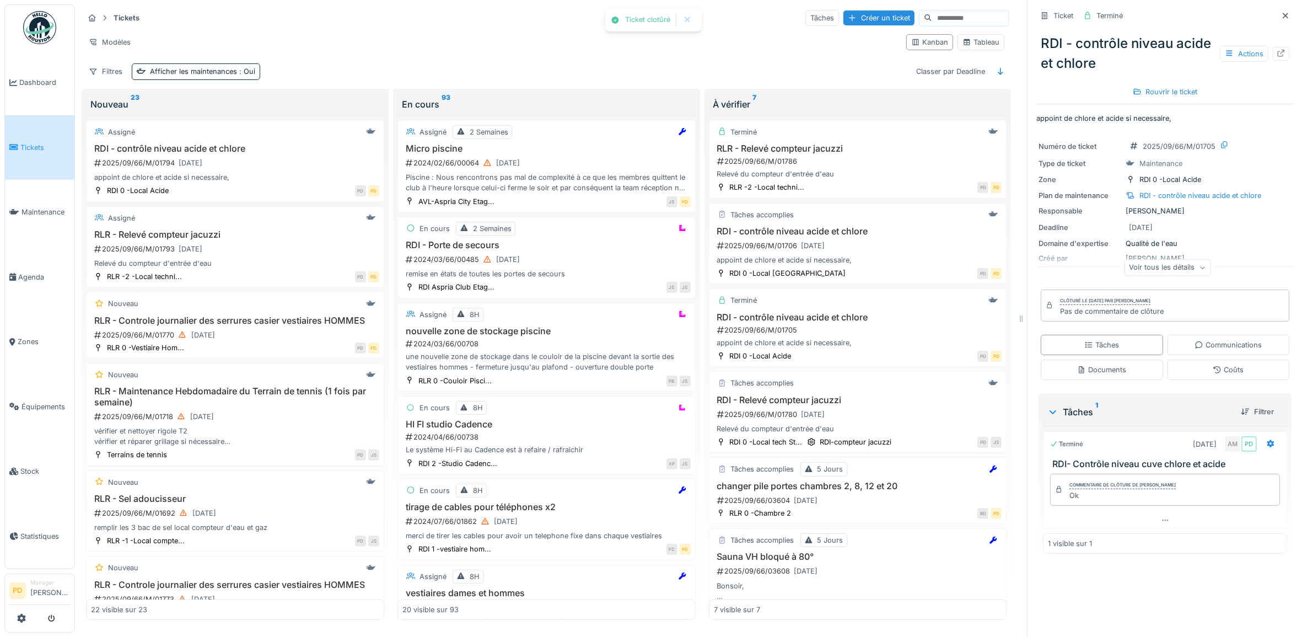
click at [28, 144] on span "Tickets" at bounding box center [45, 147] width 50 height 10
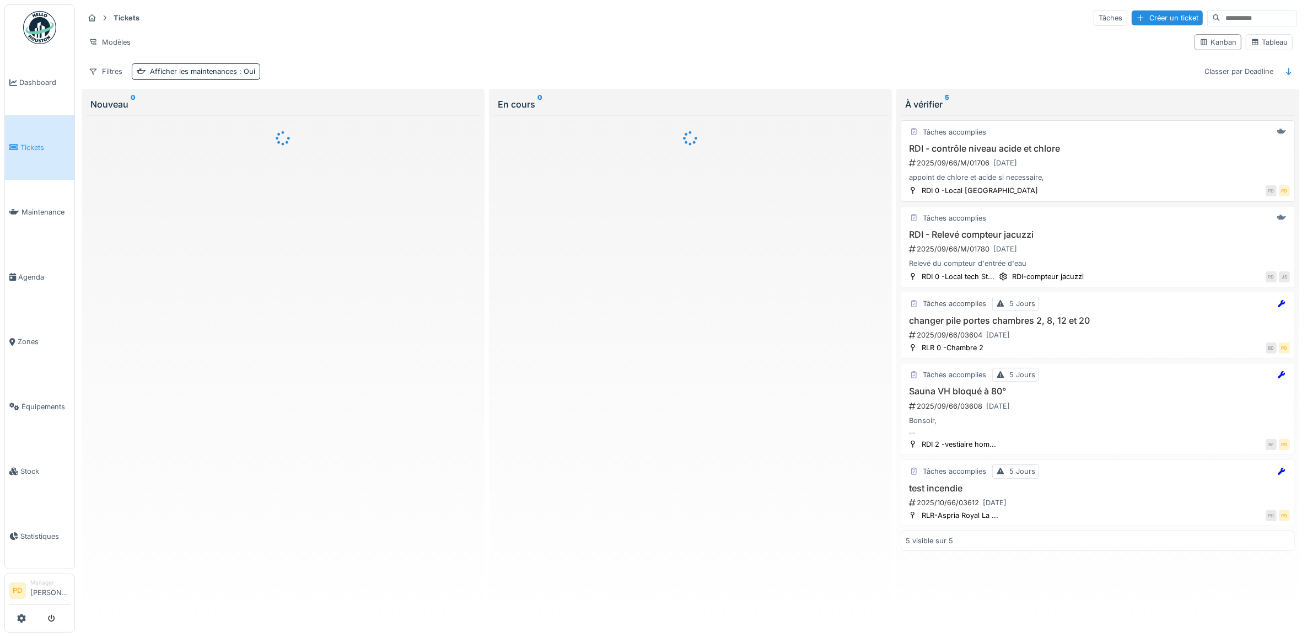
click at [1165, 170] on div "2025/09/66/M/01706 [DATE]" at bounding box center [1099, 163] width 382 height 14
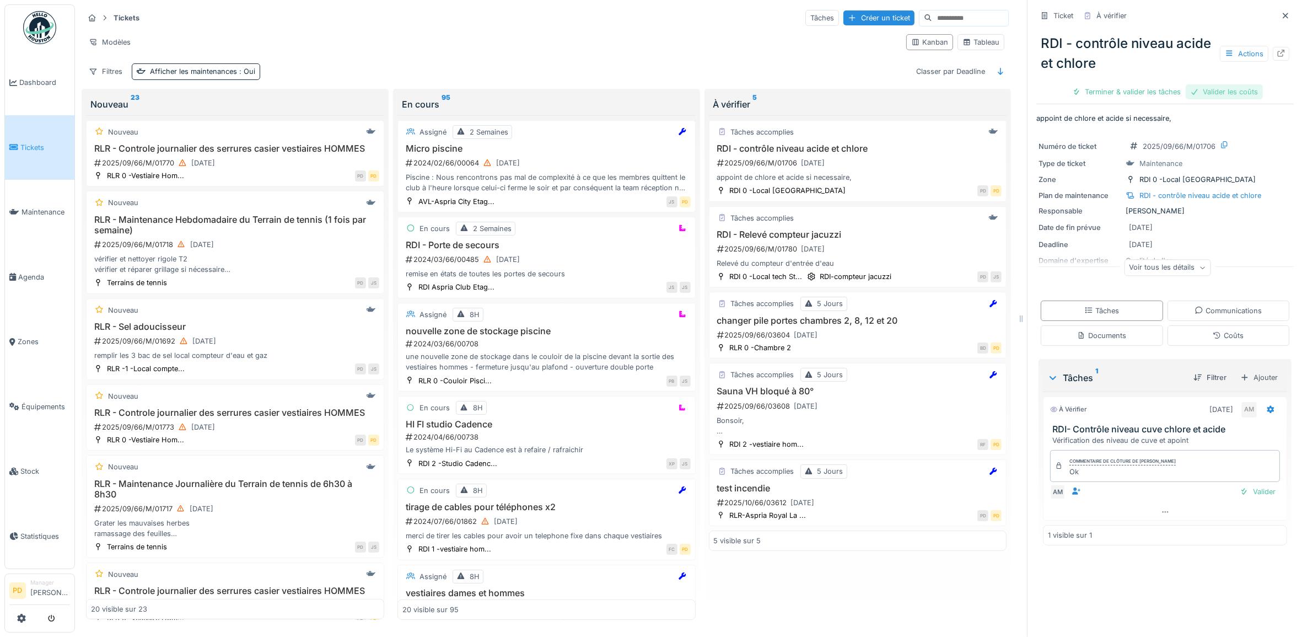
click at [1205, 89] on div "Valider les coûts" at bounding box center [1224, 91] width 77 height 15
click at [1205, 90] on div "Terminer & valider les tâches" at bounding box center [1165, 91] width 118 height 15
click at [1147, 98] on div "Clôturer le ticket" at bounding box center [1165, 91] width 77 height 15
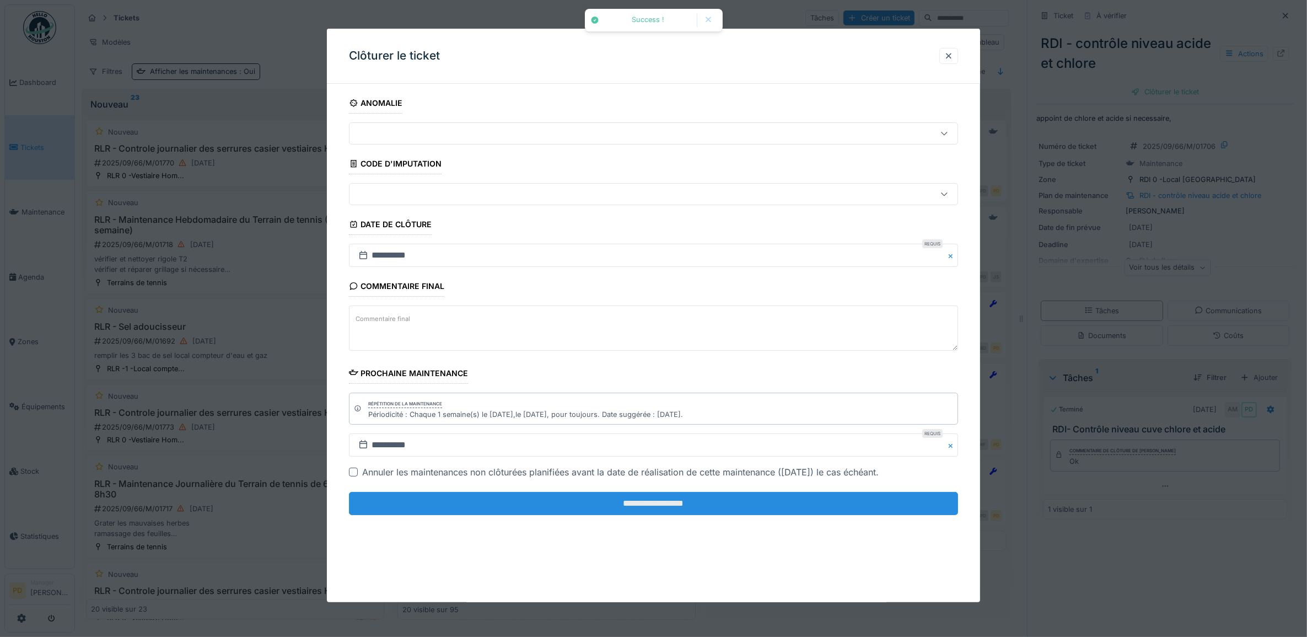
click at [879, 501] on input "**********" at bounding box center [654, 503] width 610 height 23
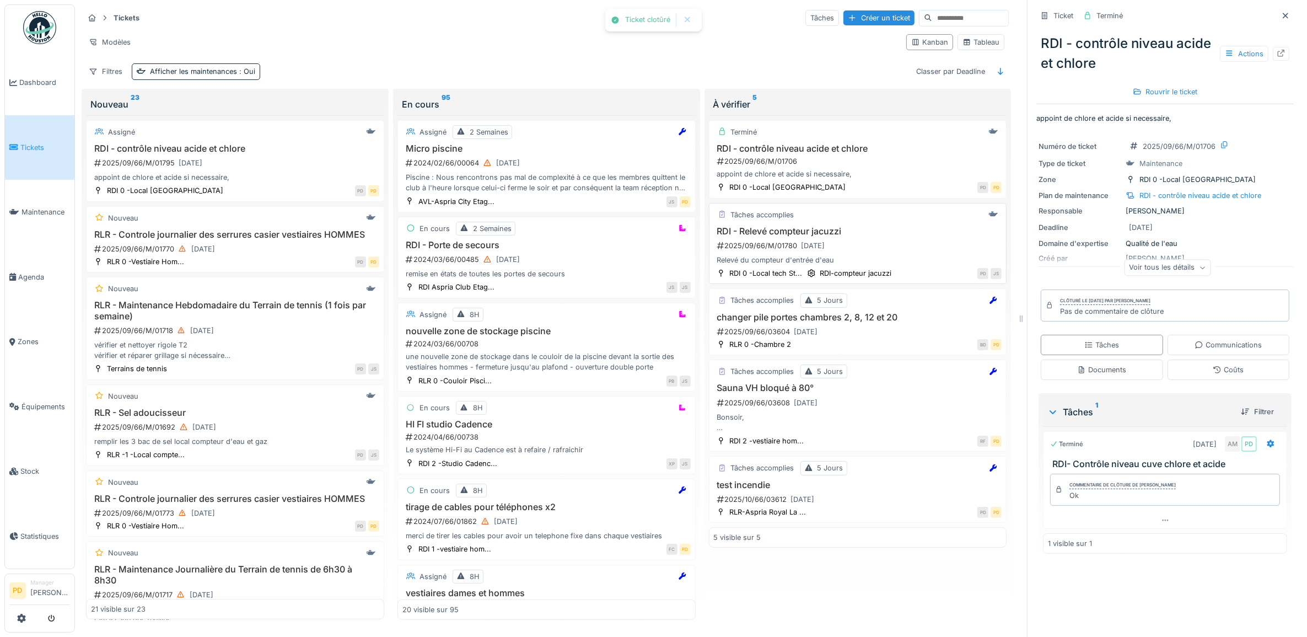
click at [849, 258] on div "Relevé du compteur d'entrée d'eau" at bounding box center [858, 260] width 288 height 10
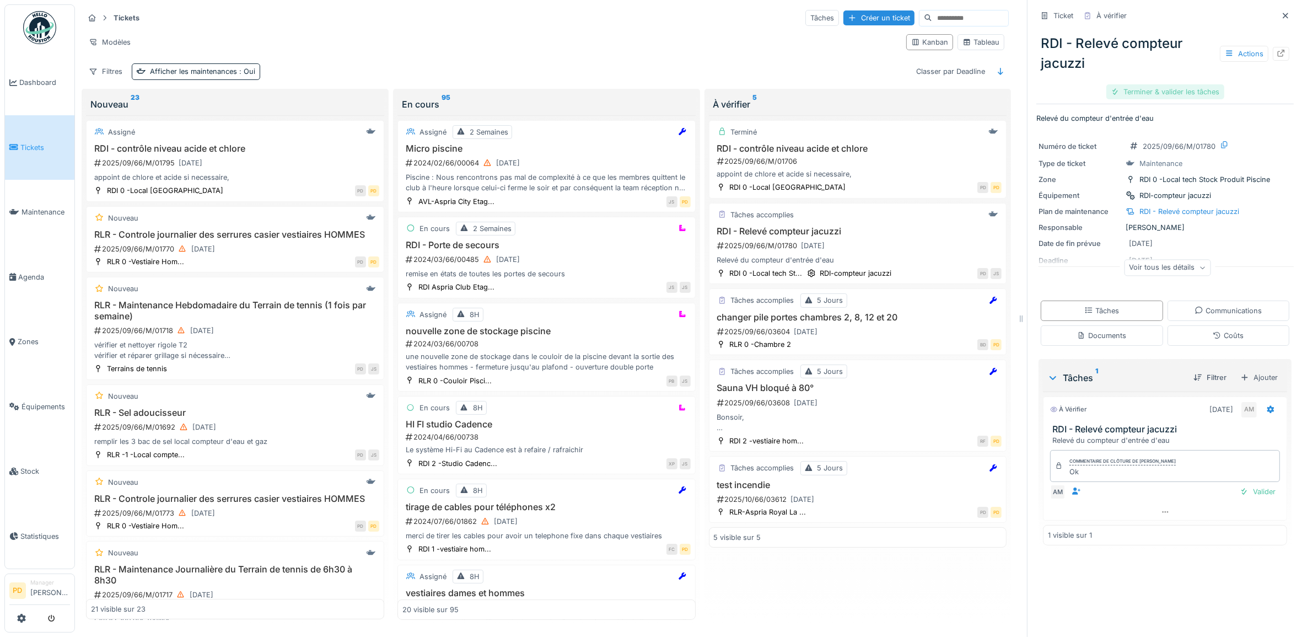
click at [1136, 94] on div "Terminer & valider les tâches" at bounding box center [1165, 91] width 118 height 15
click at [1140, 92] on div "Clôturer le ticket" at bounding box center [1165, 91] width 77 height 15
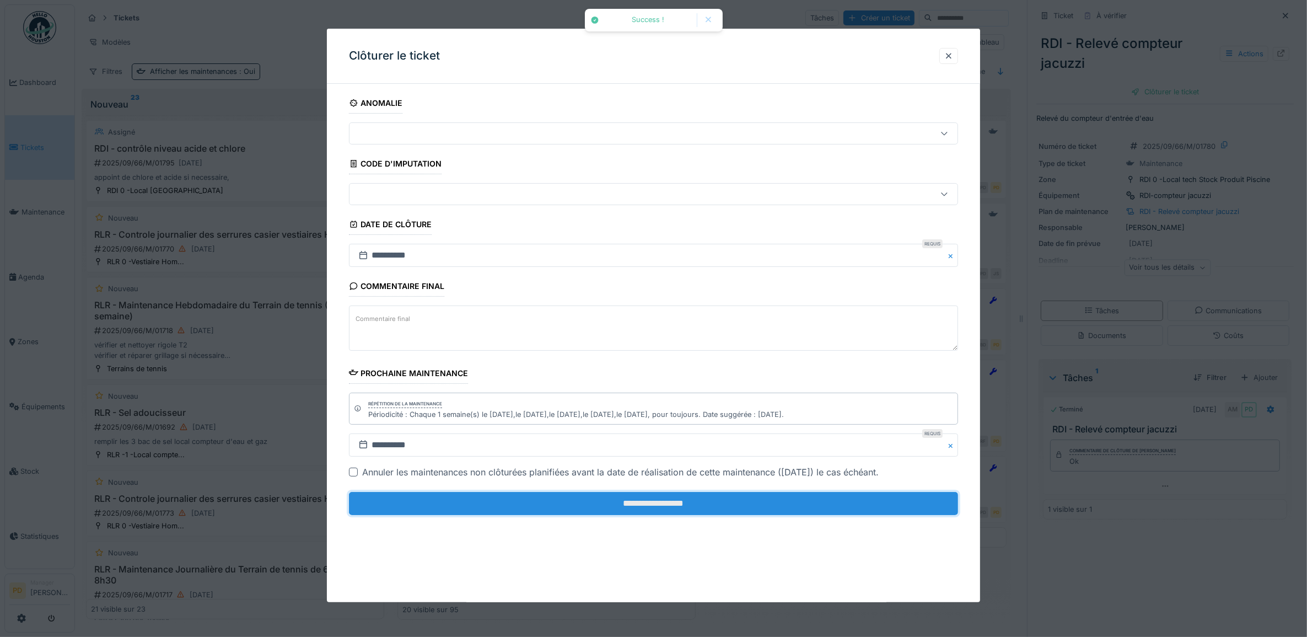
click at [825, 507] on input "**********" at bounding box center [654, 503] width 610 height 23
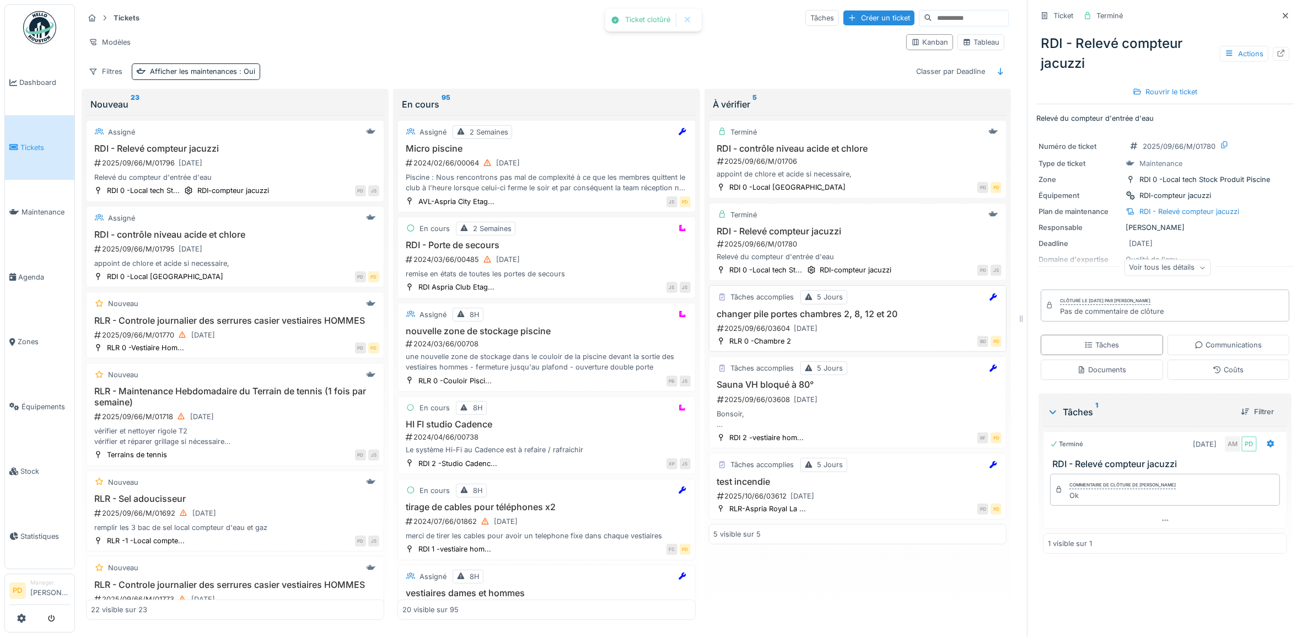
click at [880, 328] on div "2025/09/66/03604 26/09/2025" at bounding box center [859, 328] width 286 height 14
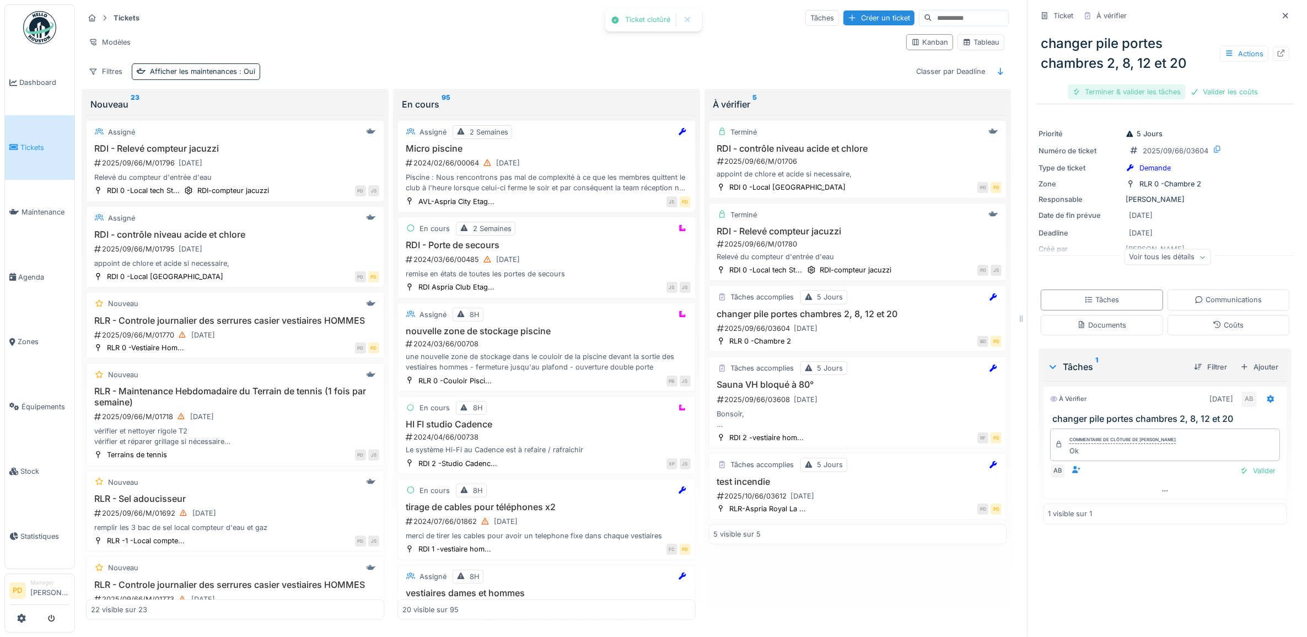
click at [1165, 93] on div "Terminer & valider les tâches" at bounding box center [1127, 91] width 118 height 15
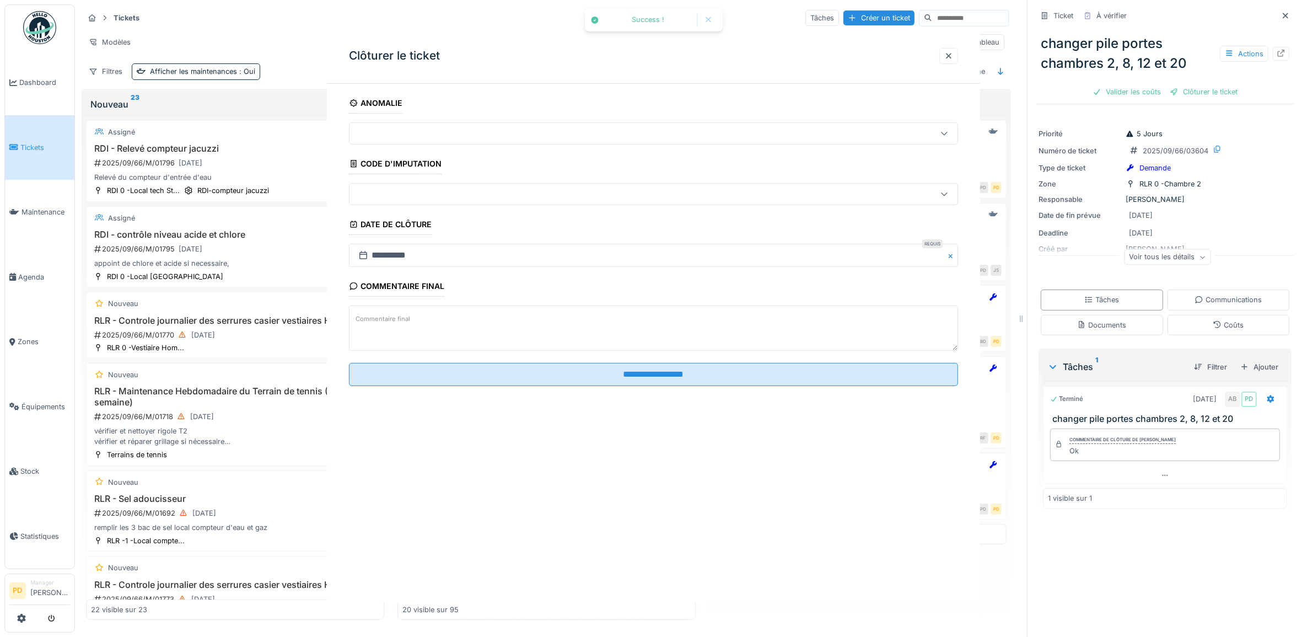
click at [1173, 90] on div at bounding box center [653, 318] width 1307 height 637
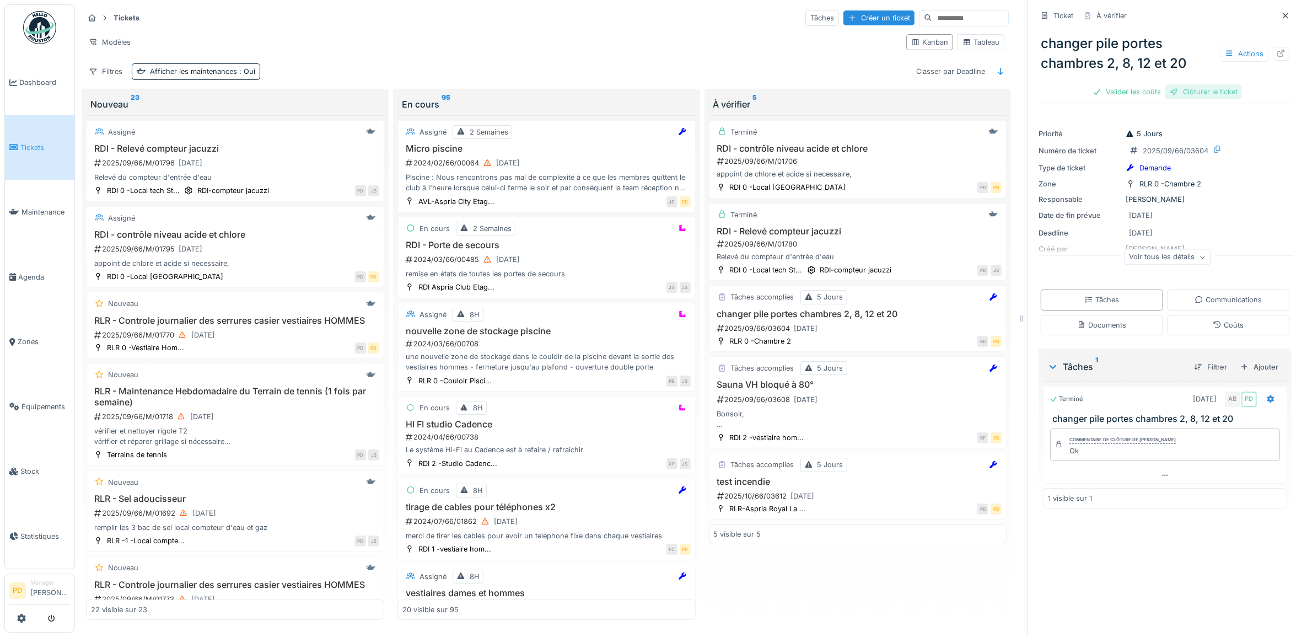
click at [1192, 94] on div "Clôturer le ticket" at bounding box center [1203, 91] width 77 height 15
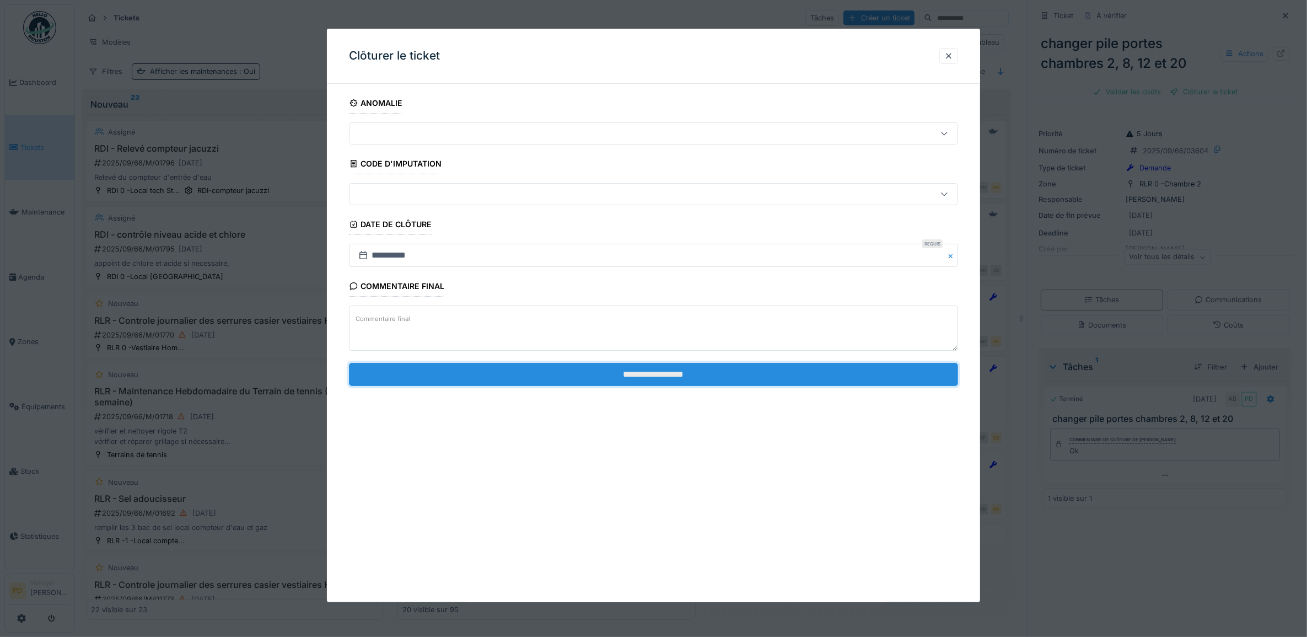
click at [814, 381] on input "**********" at bounding box center [654, 374] width 610 height 23
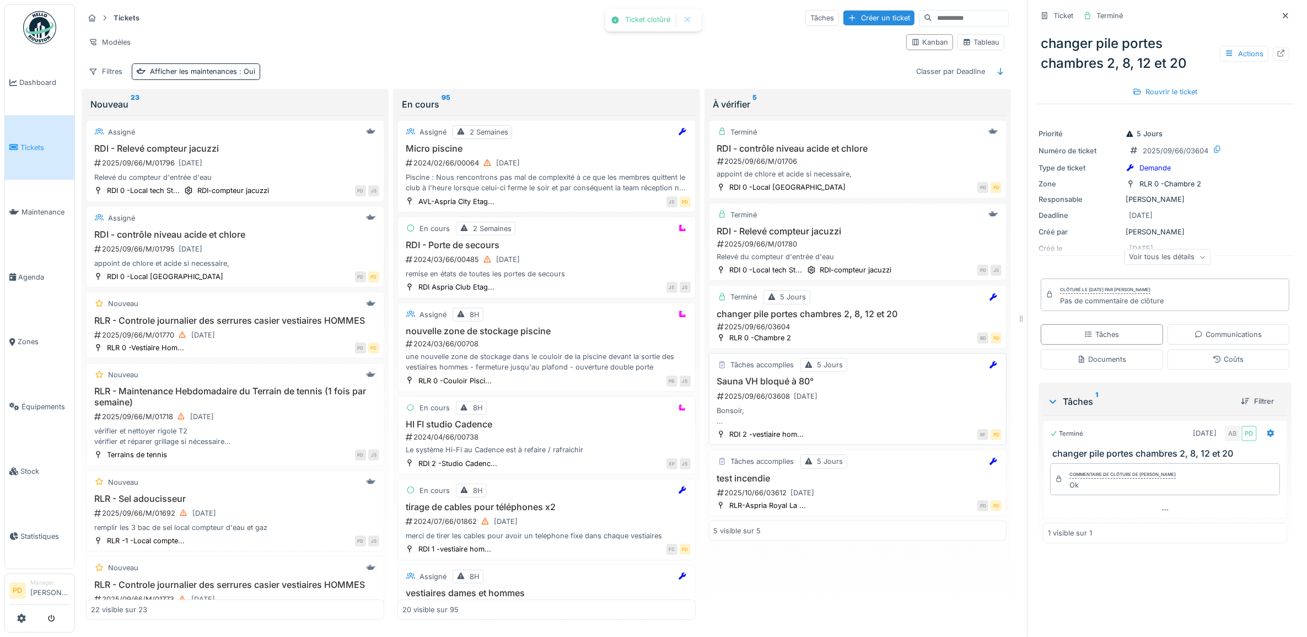
click at [878, 420] on div "Bonsoir, Le HK m'informe qu'ils ne peuvent pas augmenter la t° du sauna. Il est…" at bounding box center [858, 415] width 288 height 21
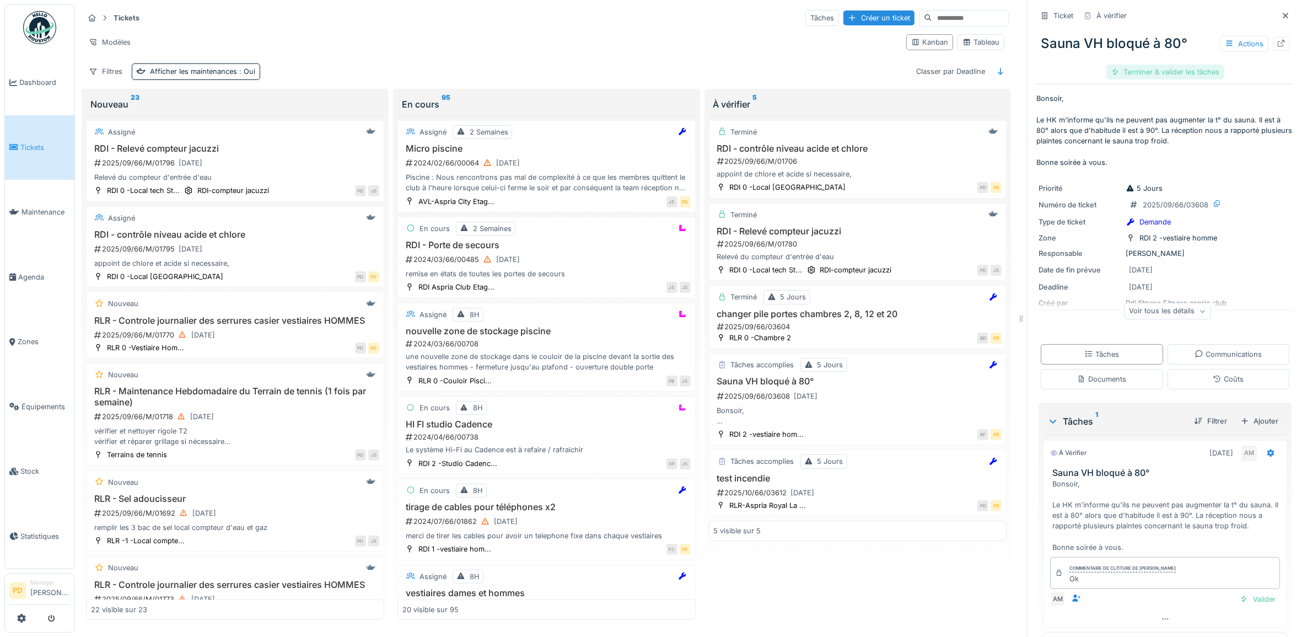
click at [1135, 76] on div "Terminer & valider les tâches" at bounding box center [1165, 72] width 118 height 15
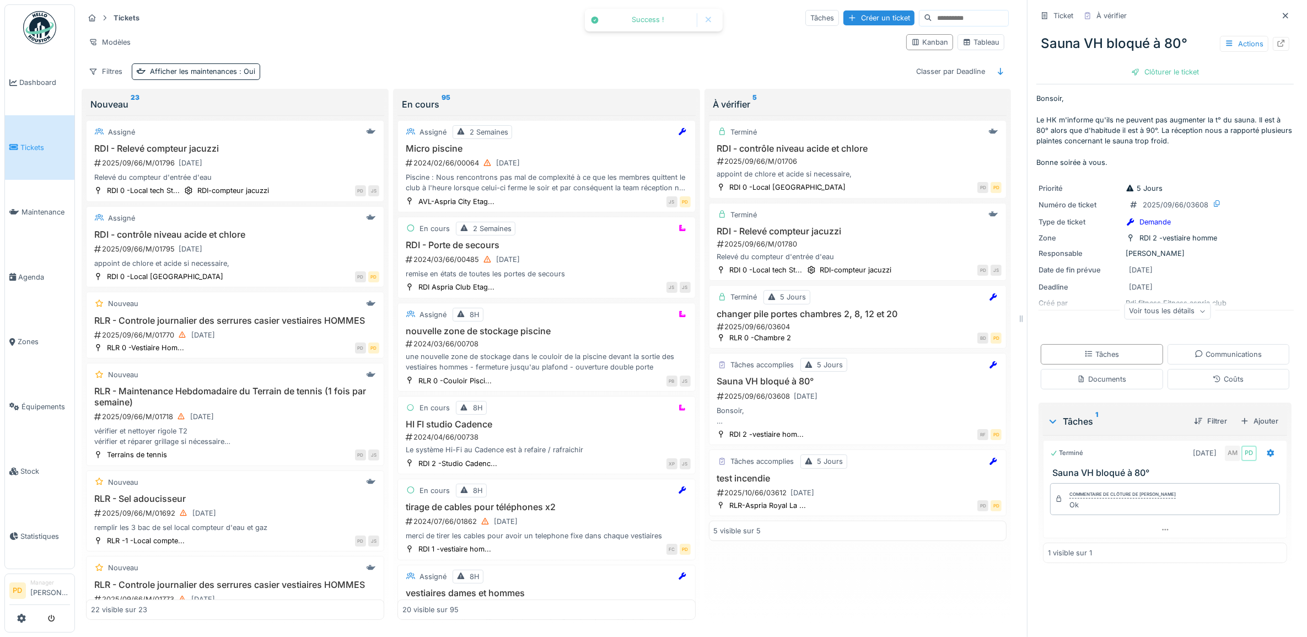
click at [1135, 76] on div "Clôturer le ticket" at bounding box center [1165, 72] width 77 height 15
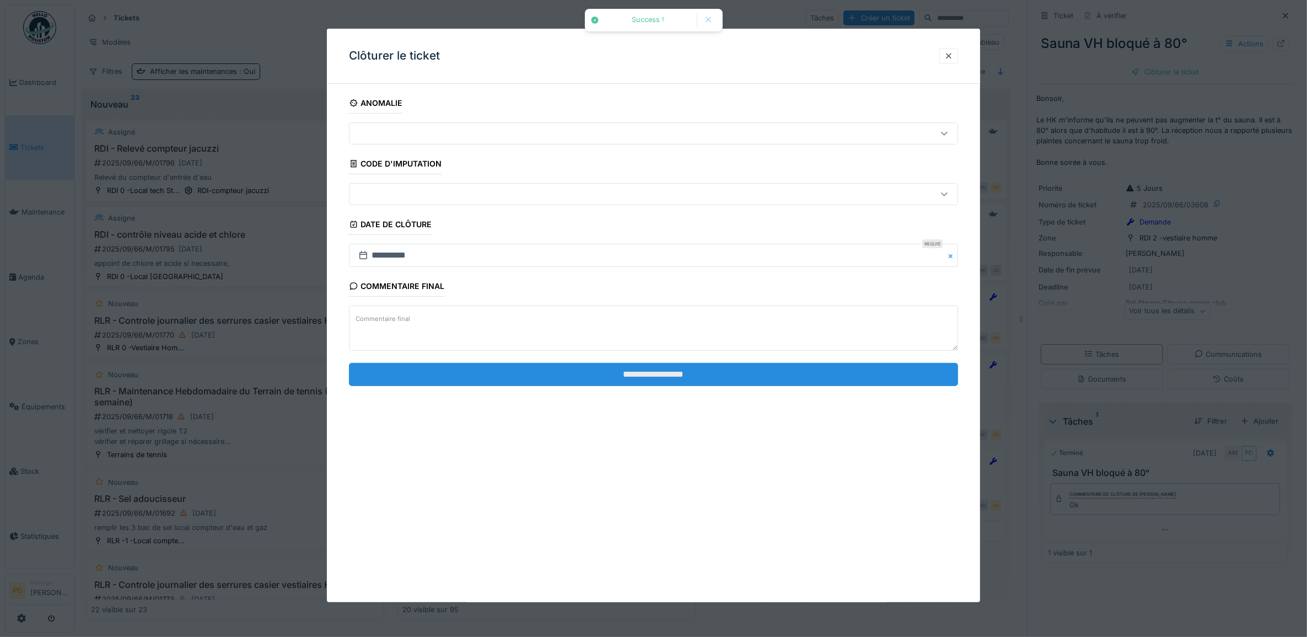
click at [861, 378] on input "**********" at bounding box center [654, 374] width 610 height 23
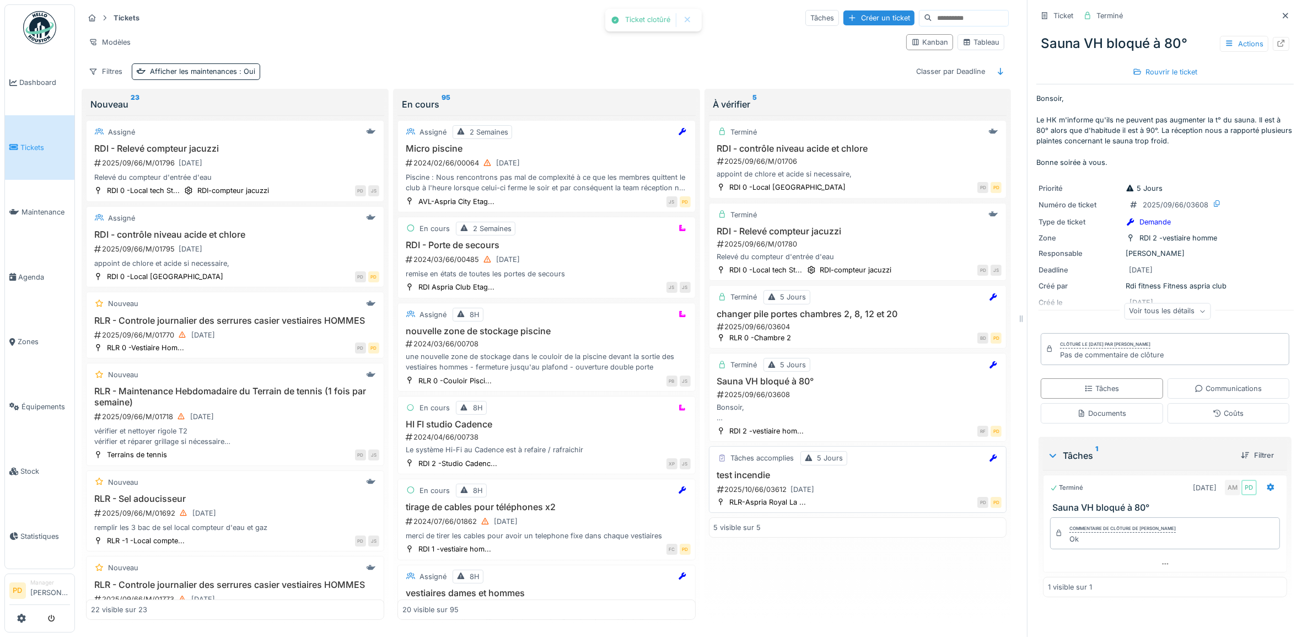
click at [870, 475] on div "Tâches accomplies 5 Jours test incendie 2025/10/66/03612 26/09/2025 RLR-Aspria …" at bounding box center [858, 479] width 298 height 67
click at [850, 496] on div "2025/10/66/03612 26/09/2025" at bounding box center [859, 489] width 286 height 14
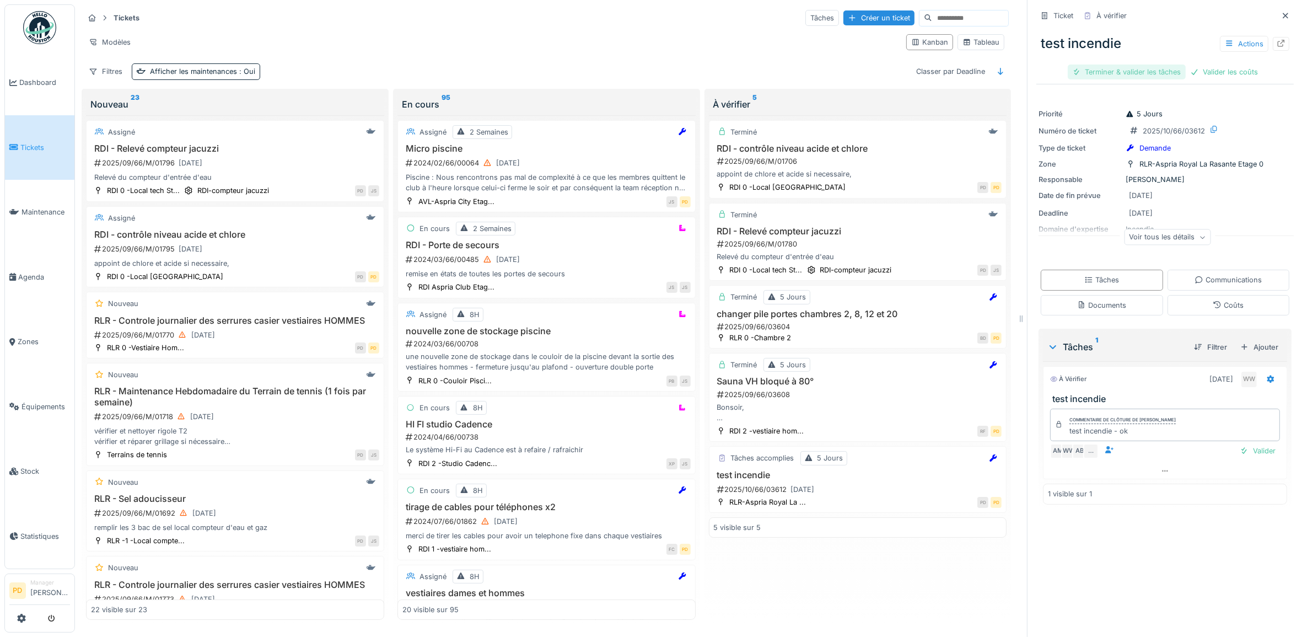
click at [1136, 70] on div "Terminer & valider les tâches" at bounding box center [1127, 72] width 118 height 15
click at [1195, 73] on div "Clôturer le ticket" at bounding box center [1203, 72] width 77 height 15
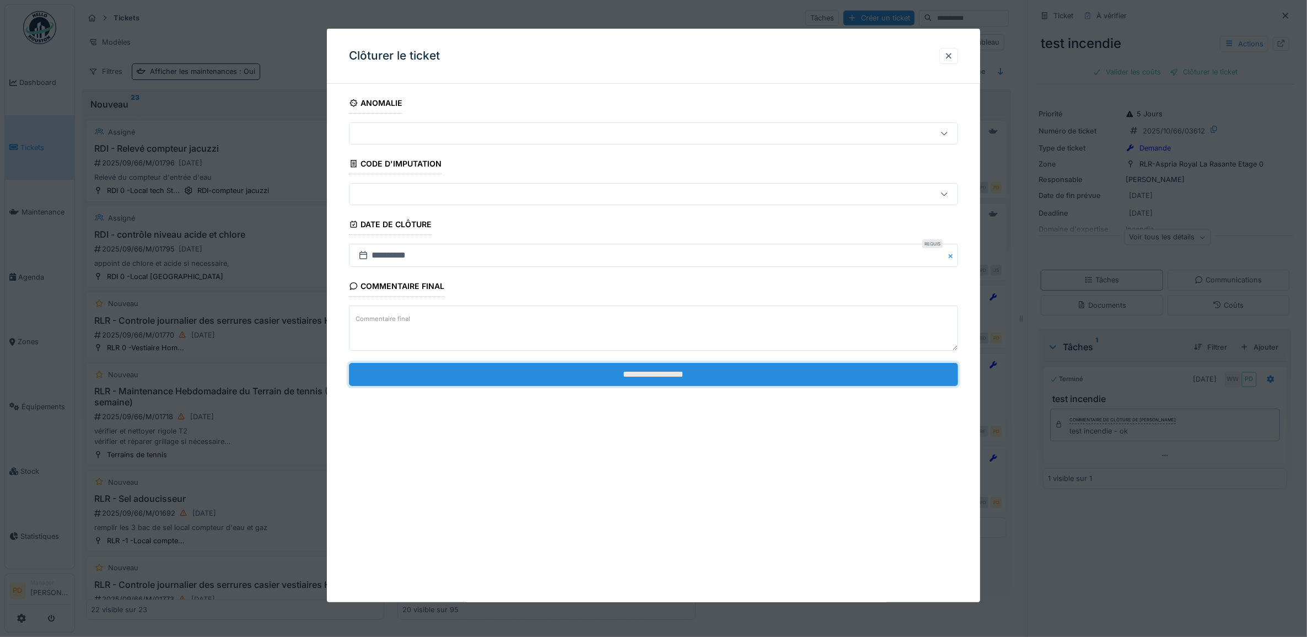
click at [839, 376] on input "**********" at bounding box center [654, 374] width 610 height 23
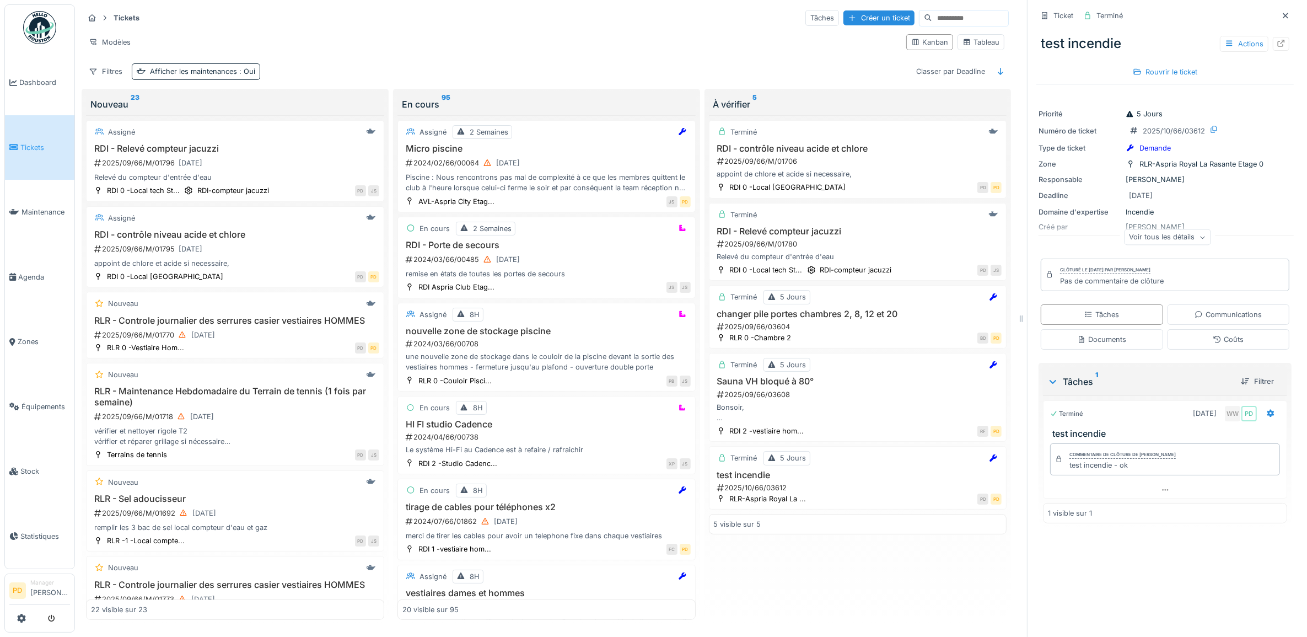
click at [39, 142] on span "Tickets" at bounding box center [45, 147] width 50 height 10
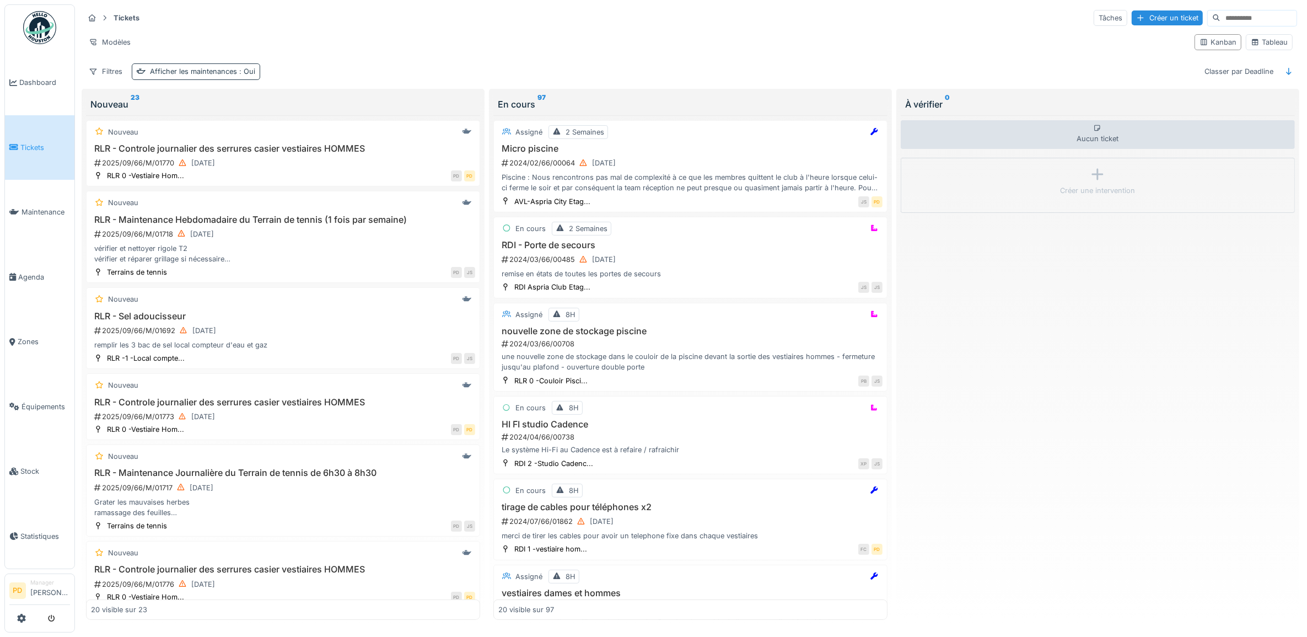
click at [202, 72] on div "Afficher les maintenances : Oui" at bounding box center [202, 71] width 105 height 10
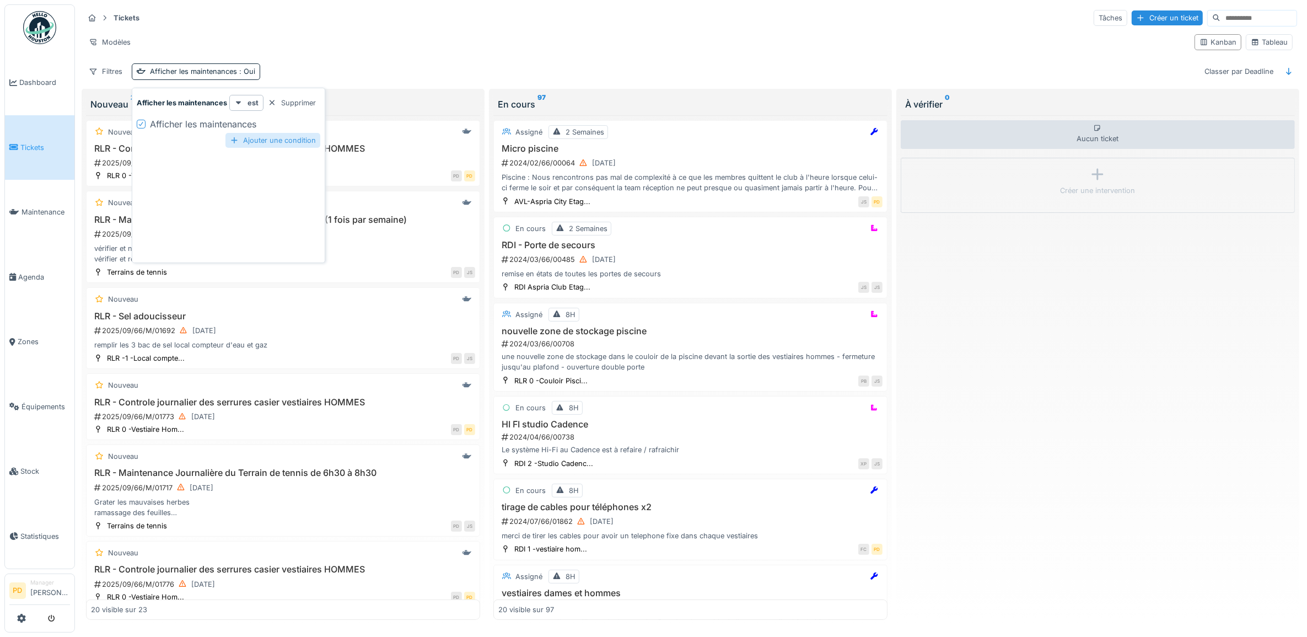
click at [287, 137] on div "Ajouter une condition" at bounding box center [272, 140] width 95 height 15
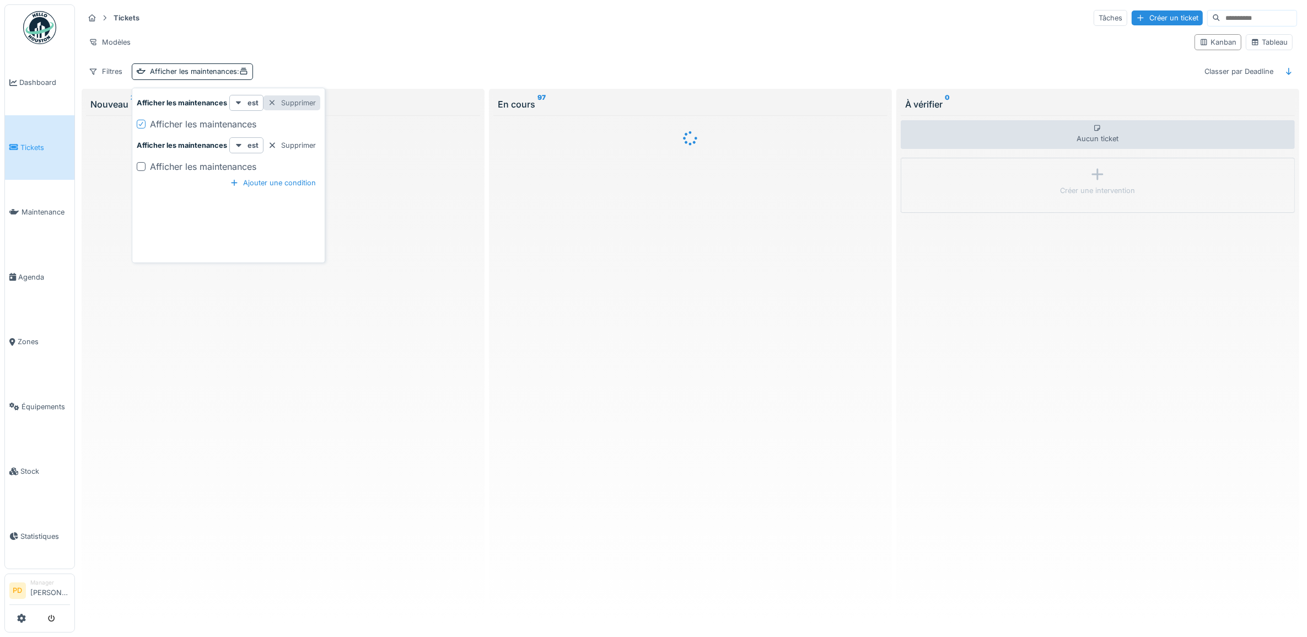
click at [299, 99] on div "Supprimer" at bounding box center [292, 102] width 57 height 15
click at [300, 101] on div "Supprimer" at bounding box center [292, 102] width 57 height 15
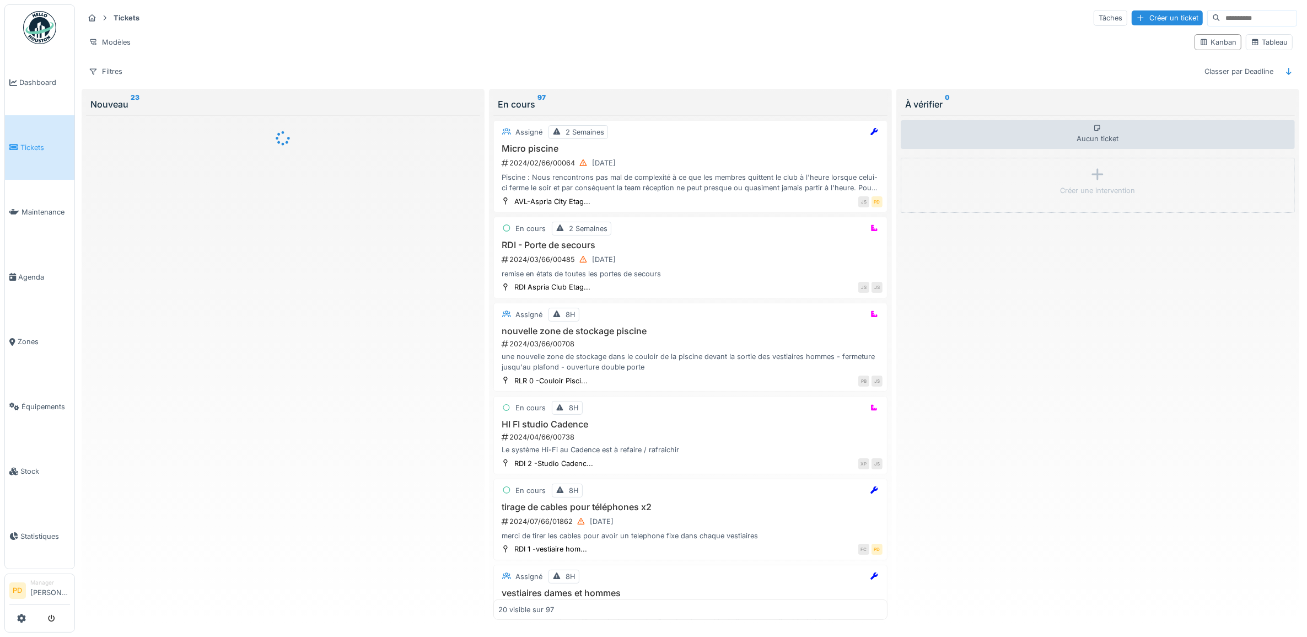
click at [44, 142] on span "Tickets" at bounding box center [45, 147] width 50 height 10
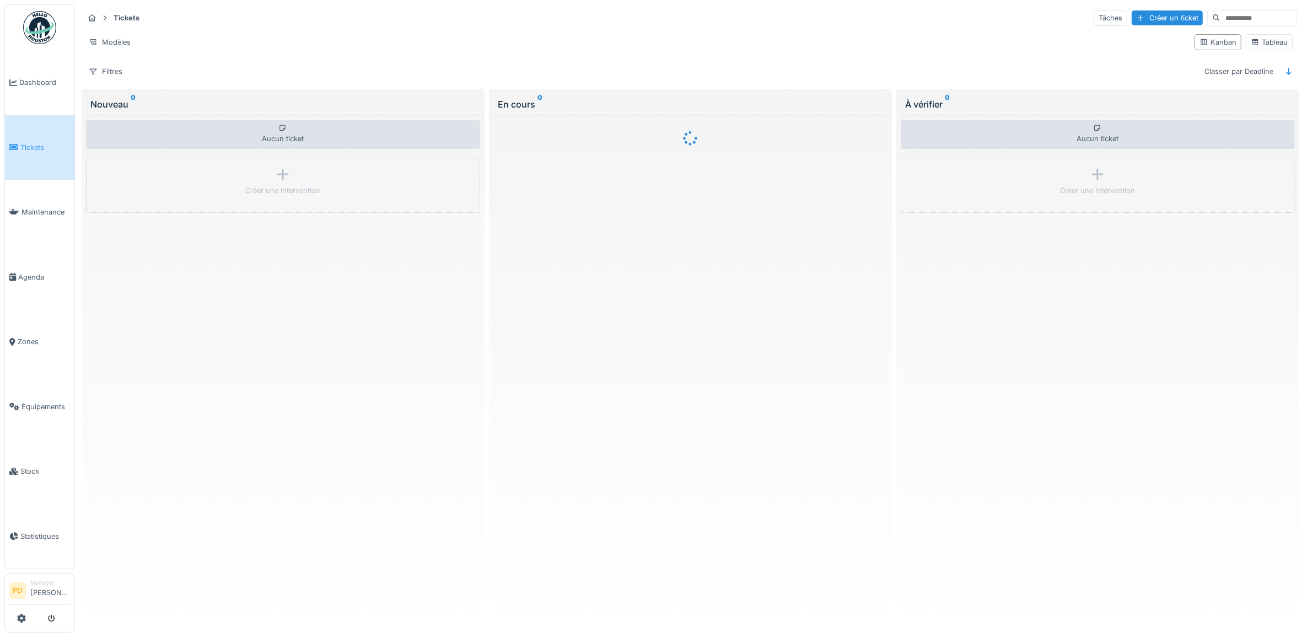
click at [34, 87] on span "Dashboard" at bounding box center [44, 82] width 51 height 10
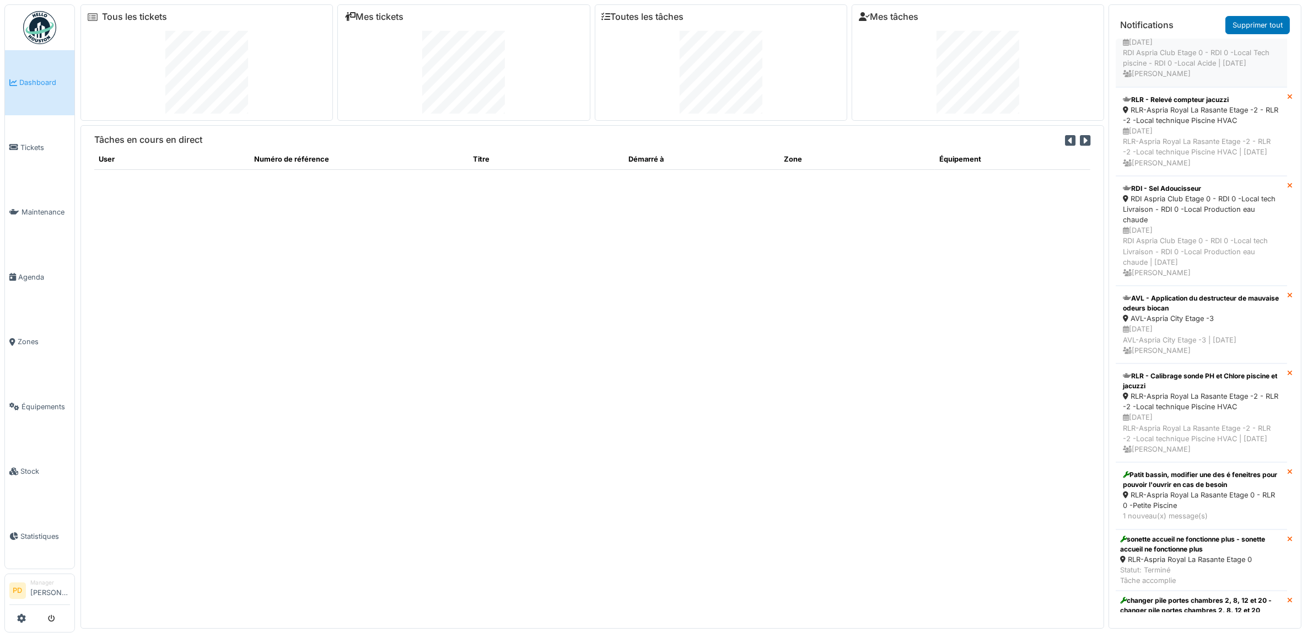
scroll to position [302, 0]
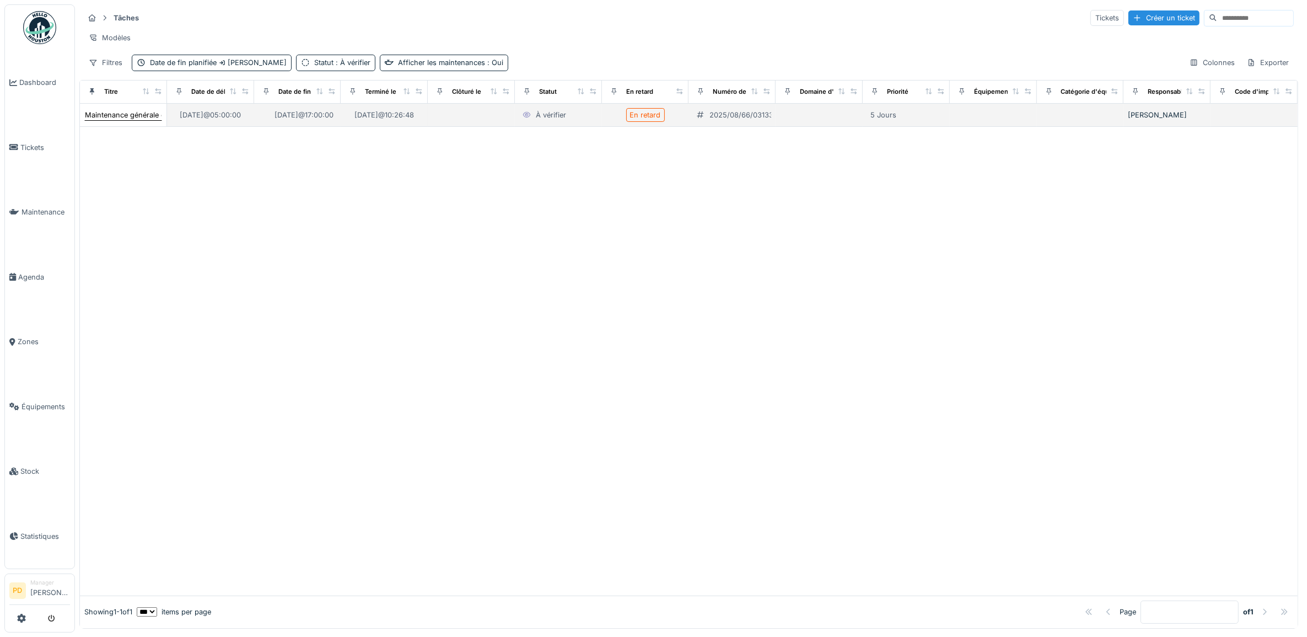
click at [105, 120] on div "Maintenance générale ch20" at bounding box center [131, 115] width 93 height 10
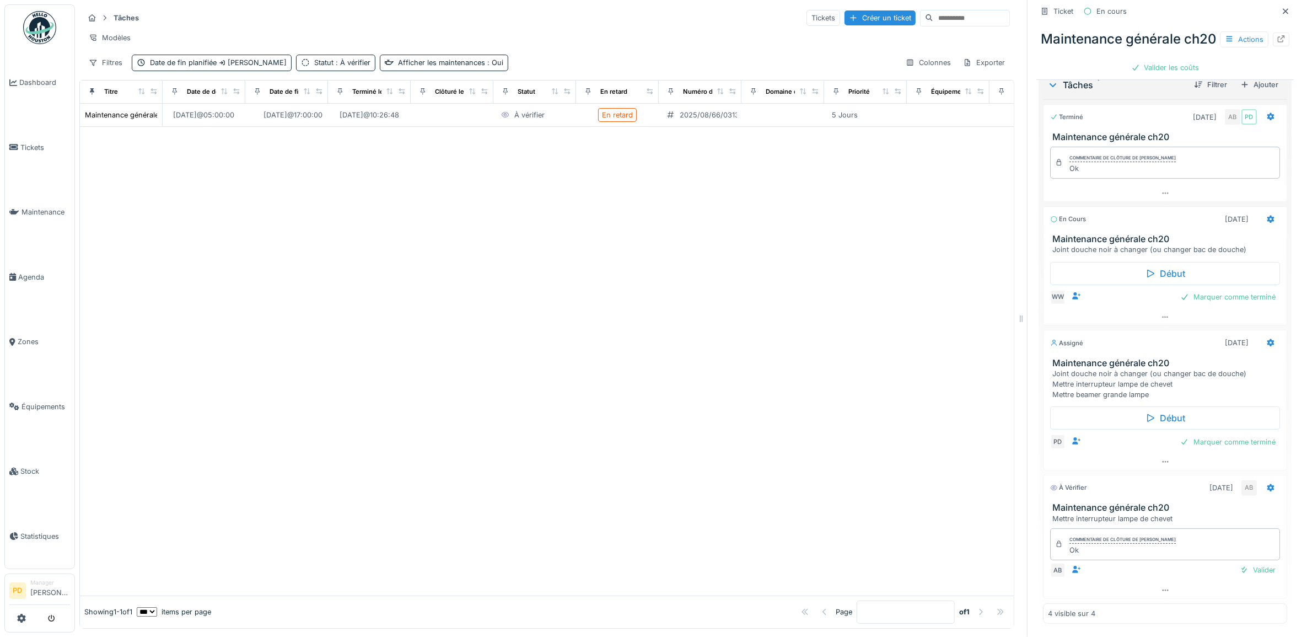
scroll to position [10, 0]
click at [1245, 562] on div "Valider" at bounding box center [1257, 569] width 45 height 15
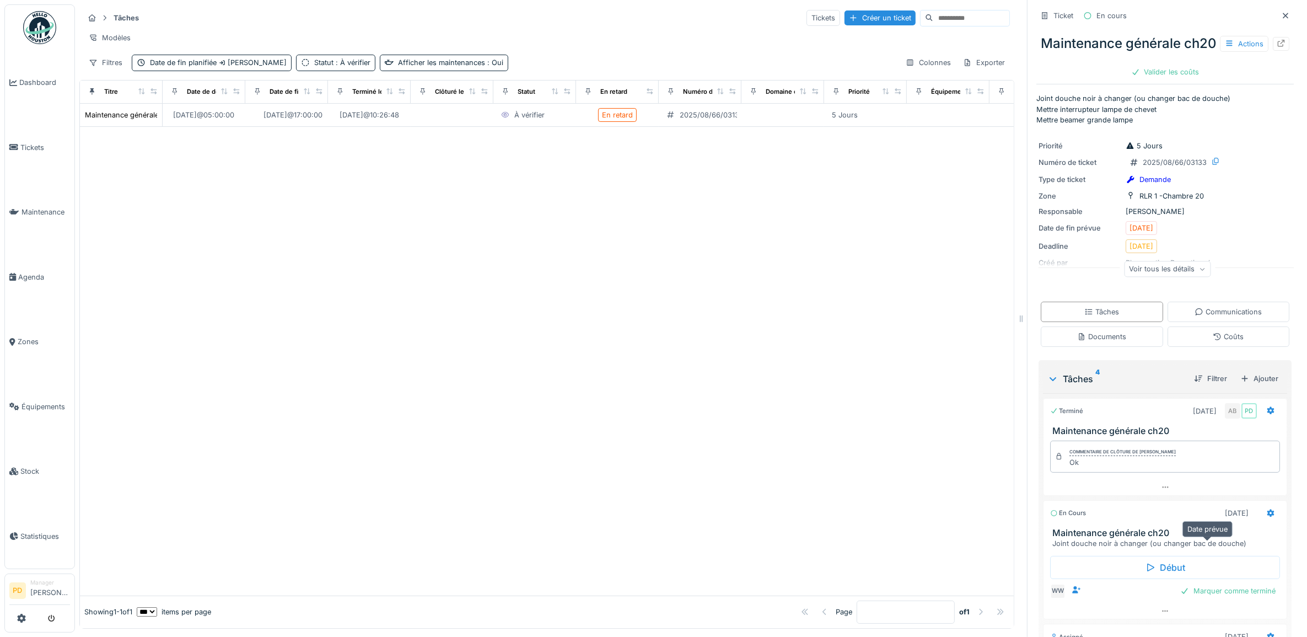
scroll to position [0, 0]
click at [1157, 79] on div "Valider les coûts" at bounding box center [1165, 72] width 77 height 15
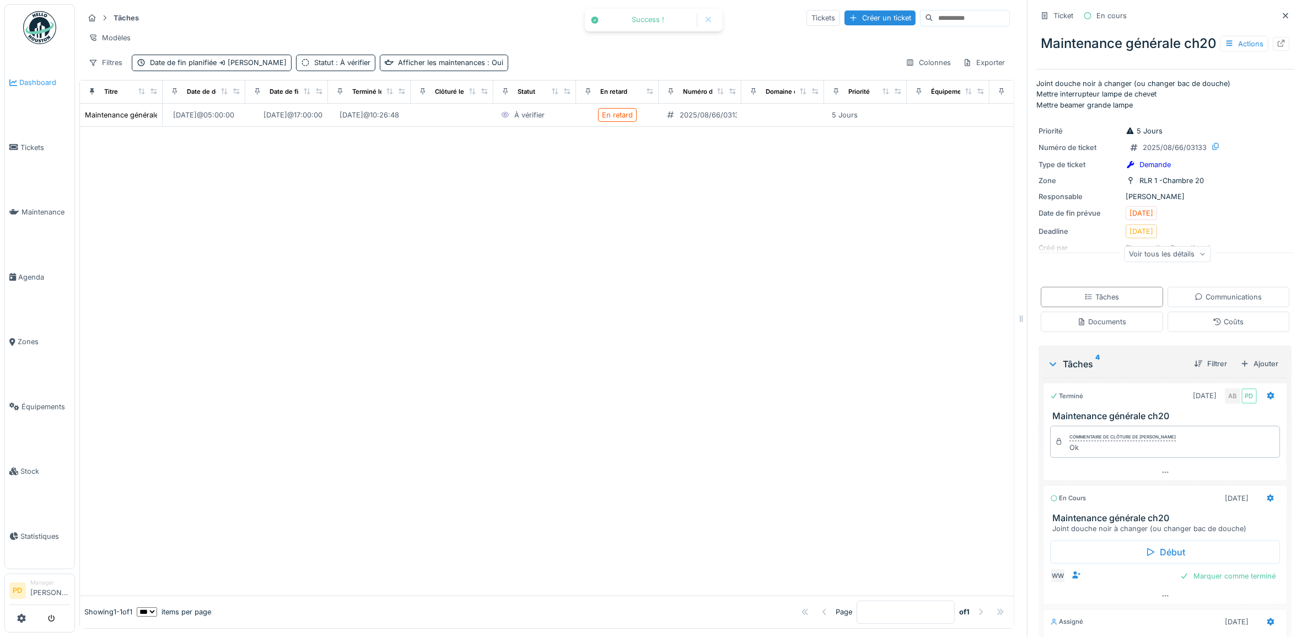
click at [30, 82] on span "Dashboard" at bounding box center [44, 82] width 51 height 10
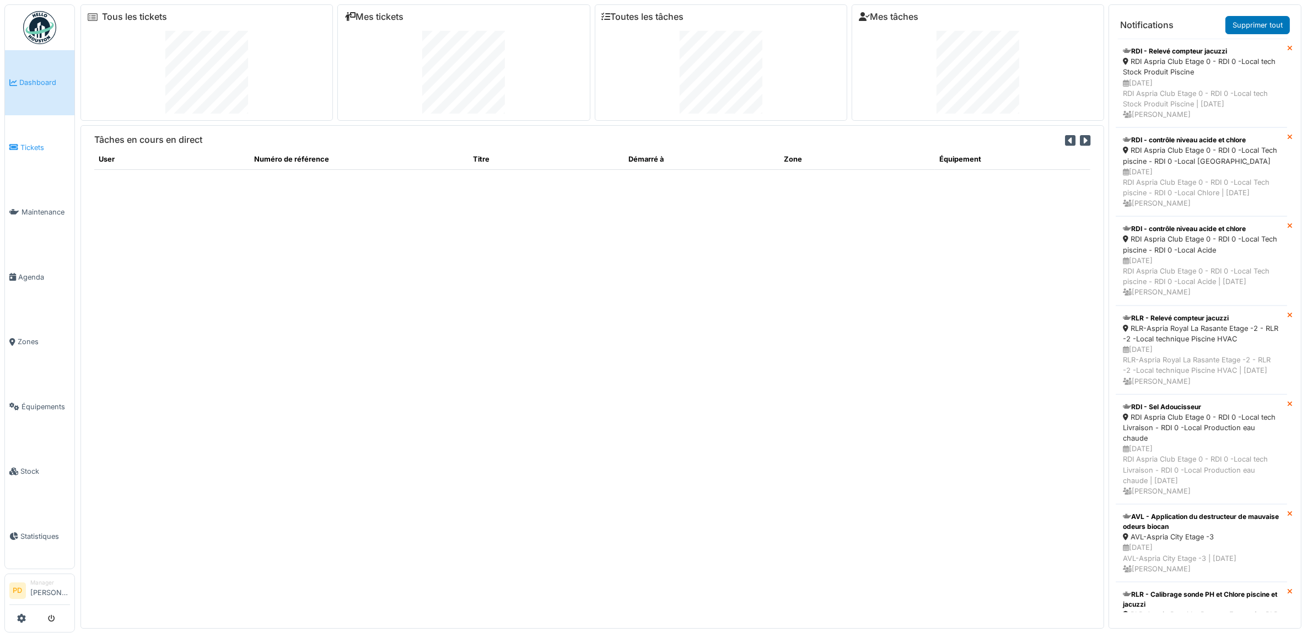
click at [30, 142] on span "Tickets" at bounding box center [45, 147] width 50 height 10
